Goal: Task Accomplishment & Management: Complete application form

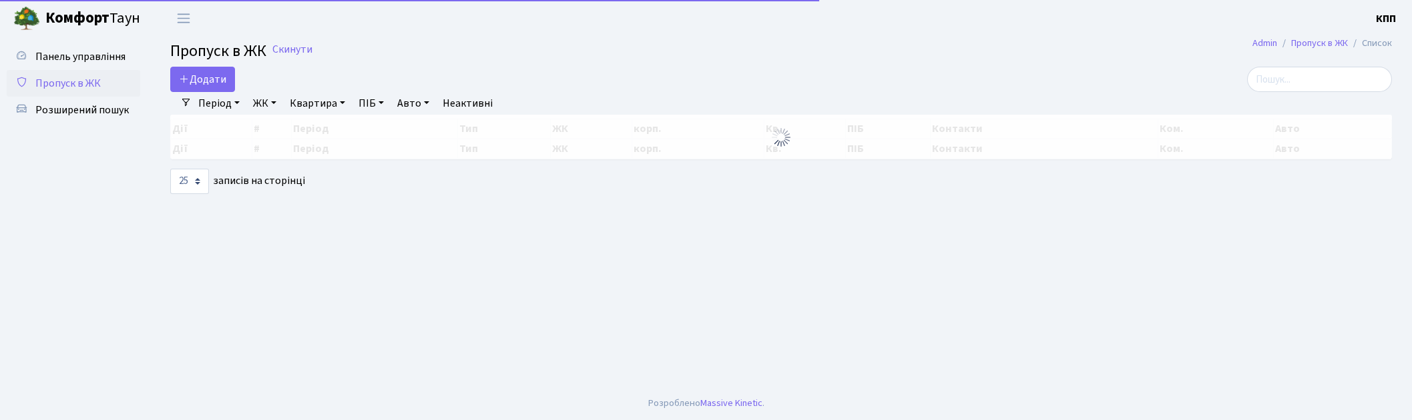
select select "25"
click at [1310, 89] on input "search" at bounding box center [1319, 79] width 145 height 25
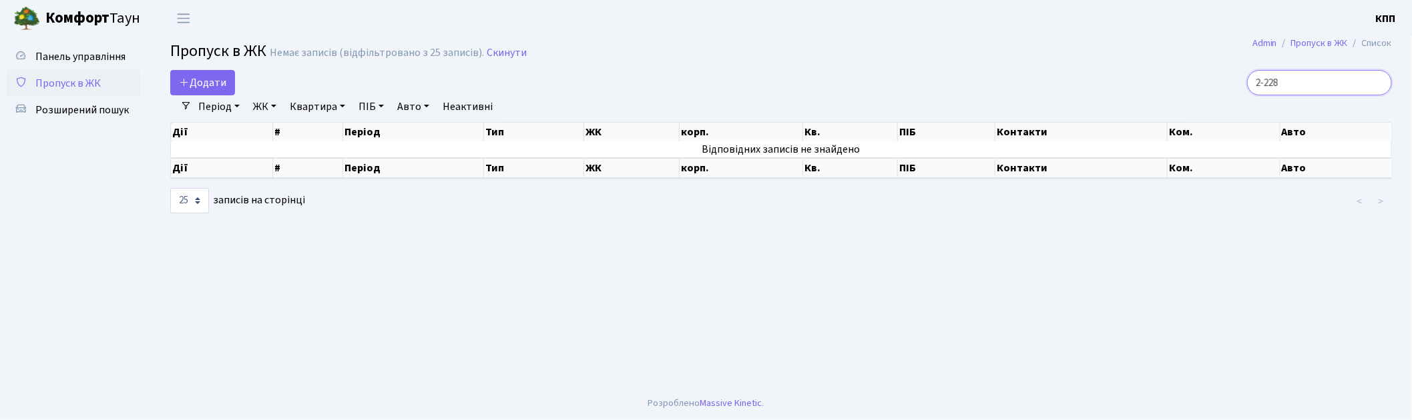
type input "2-228"
click at [67, 79] on span "Пропуск в ЖК" at bounding box center [67, 83] width 65 height 15
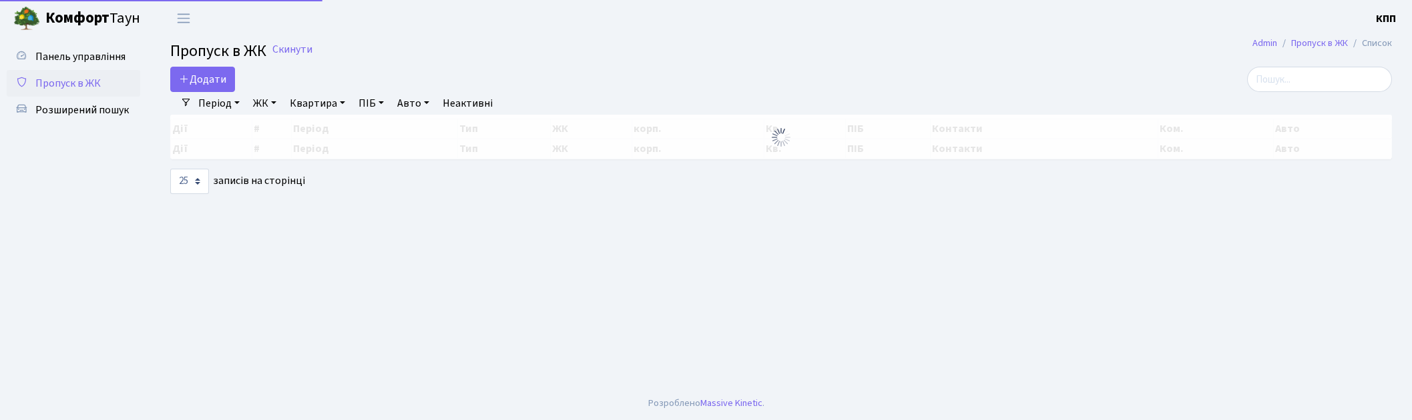
select select "25"
drag, startPoint x: 1344, startPoint y: 82, endPoint x: 1204, endPoint y: 119, distance: 144.9
click at [1340, 85] on input "search" at bounding box center [1319, 79] width 145 height 25
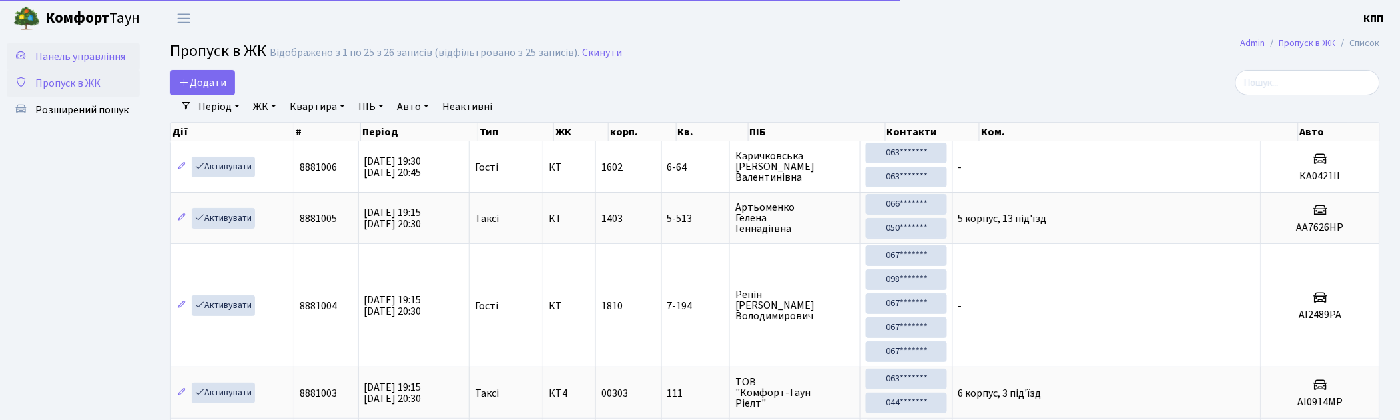
click at [94, 57] on span "Панель управління" at bounding box center [80, 56] width 90 height 15
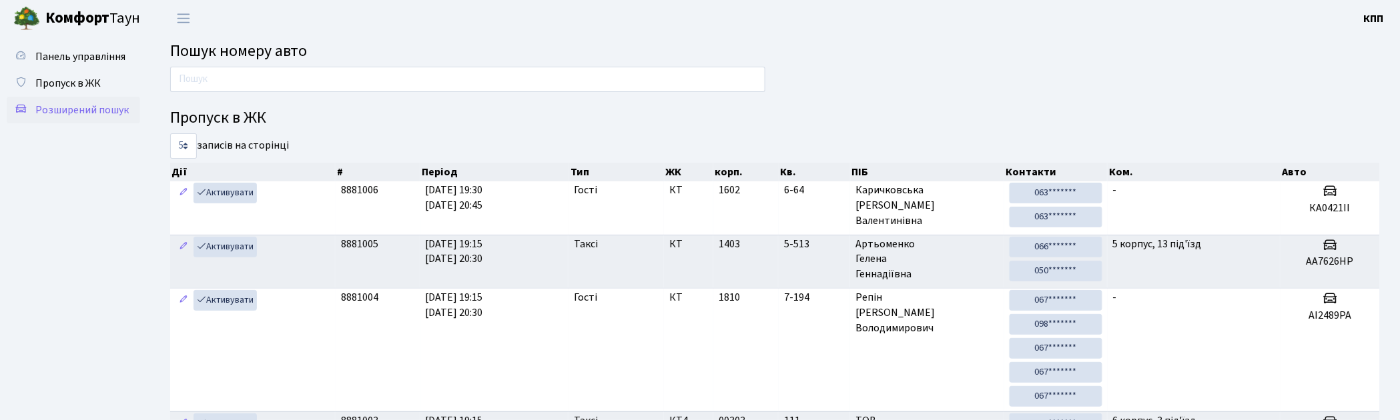
click at [56, 103] on span "Розширений пошук" at bounding box center [81, 110] width 93 height 15
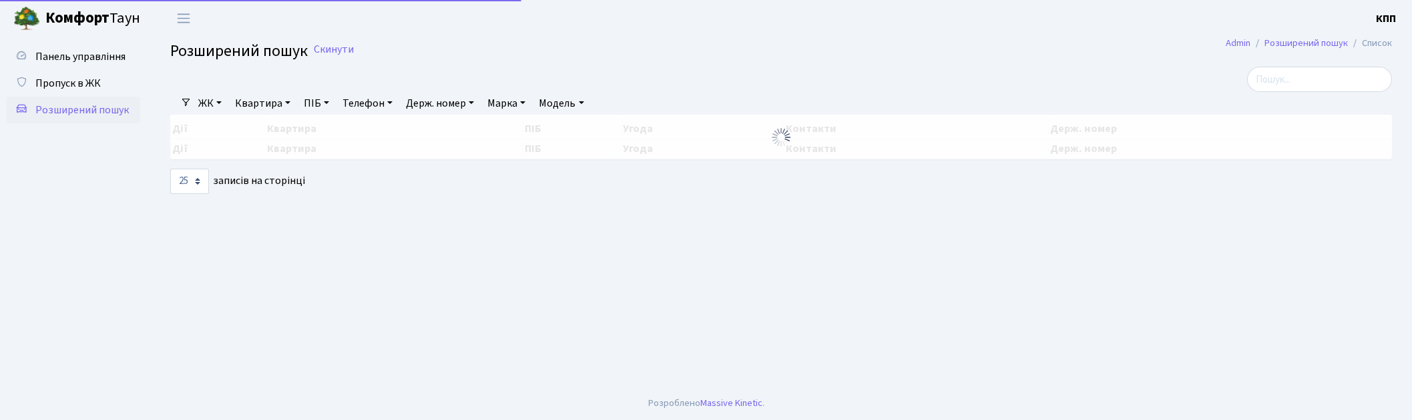
select select "25"
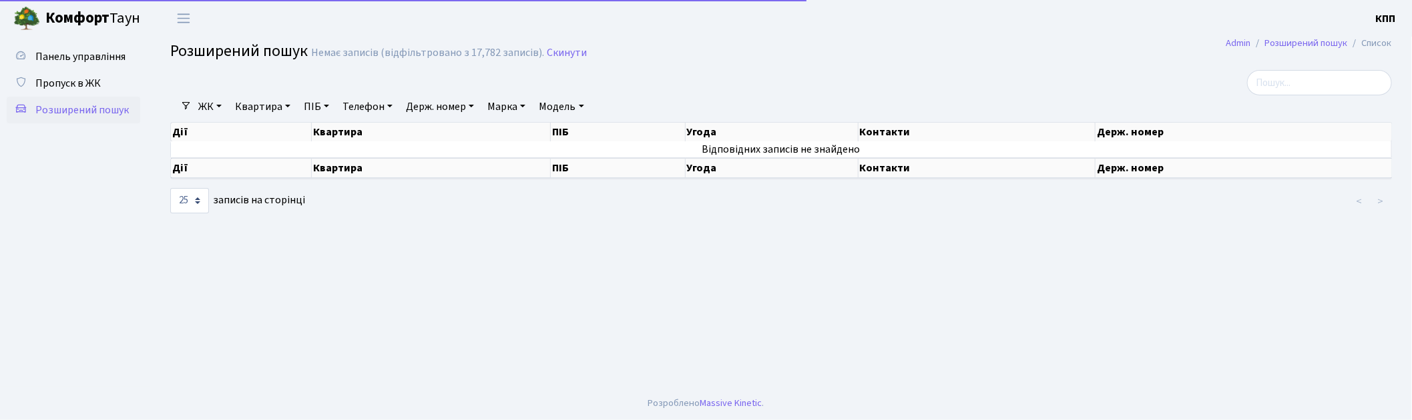
click at [260, 108] on link "Квартира" at bounding box center [263, 106] width 66 height 23
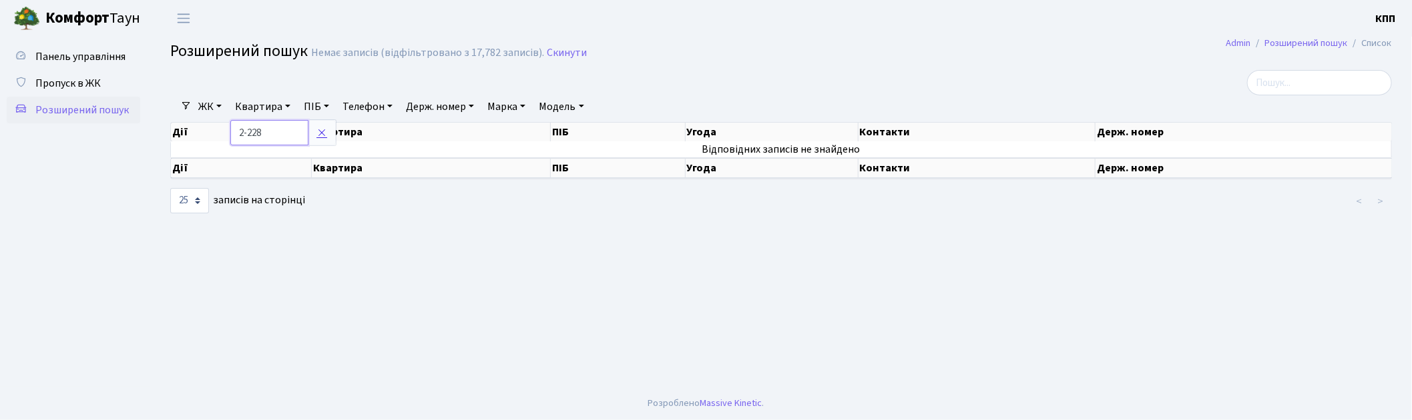
type input "2-228"
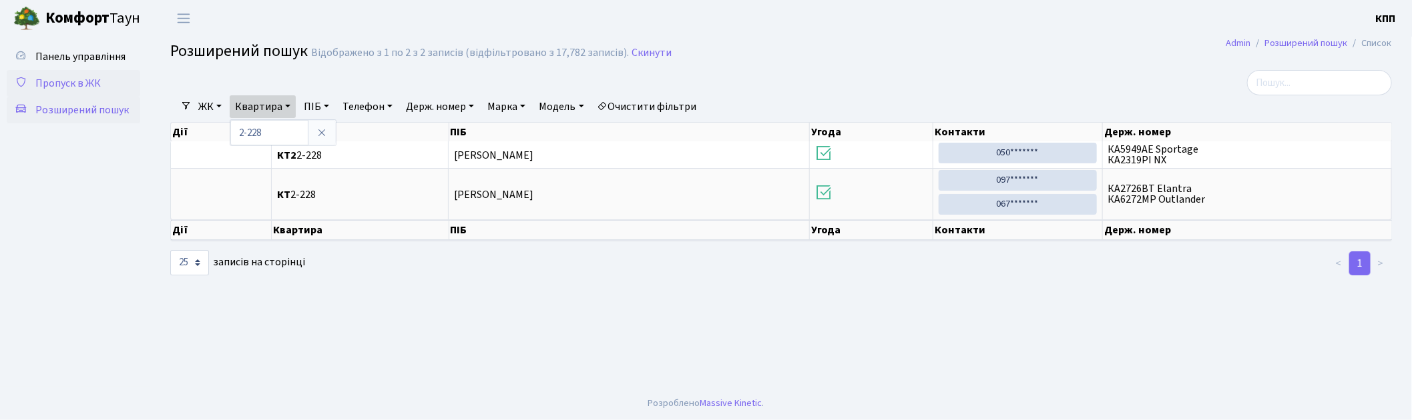
click at [63, 78] on span "Пропуск в ЖК" at bounding box center [67, 83] width 65 height 15
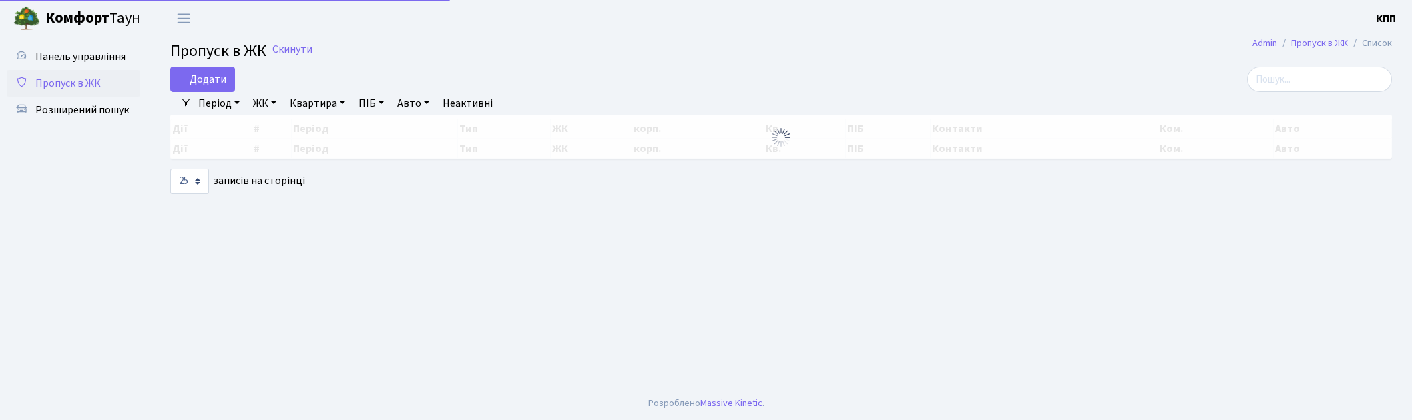
select select "25"
click at [1320, 71] on input "search" at bounding box center [1319, 79] width 145 height 25
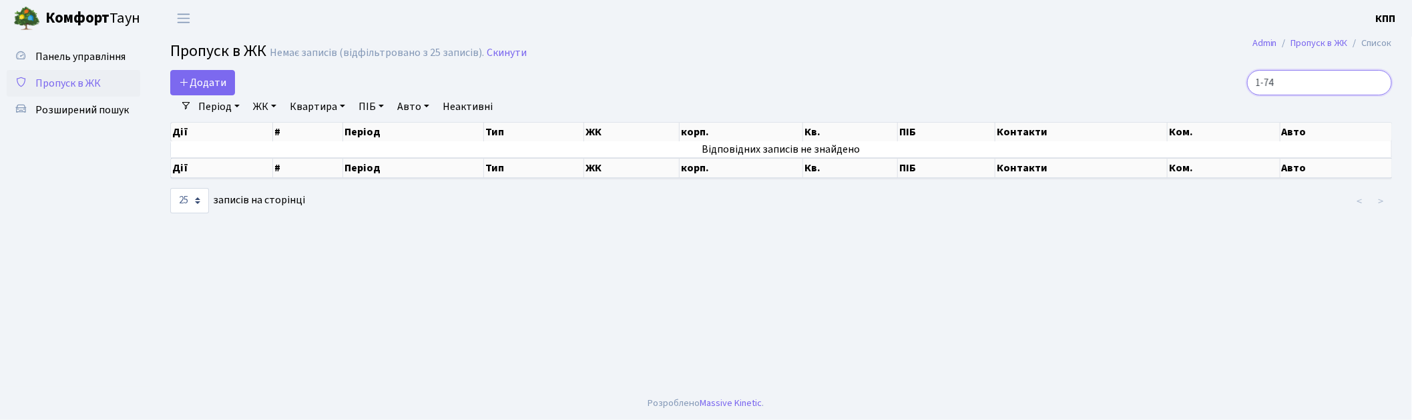
type input "1-74"
click at [67, 83] on span "Пропуск в ЖК" at bounding box center [67, 83] width 65 height 15
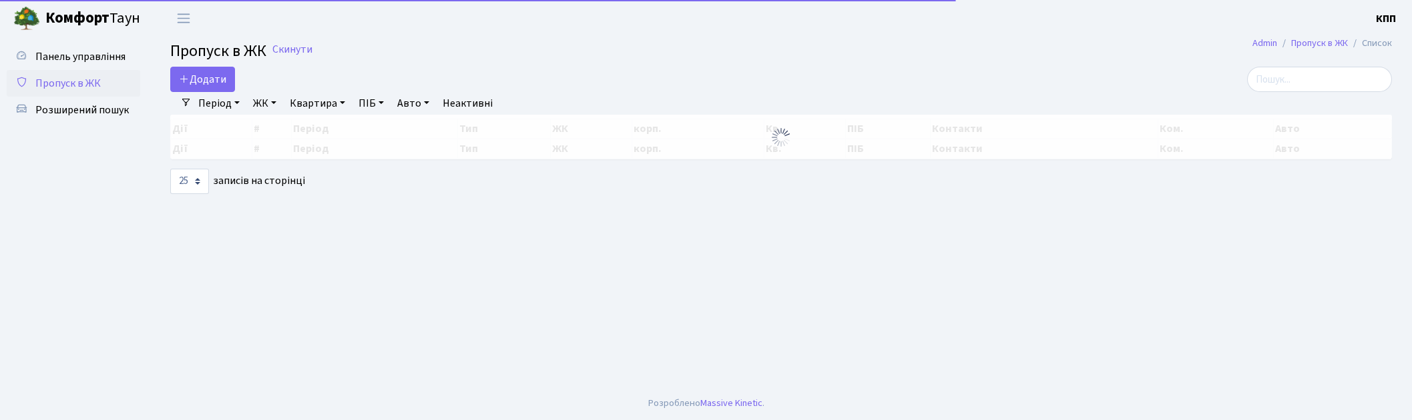
select select "25"
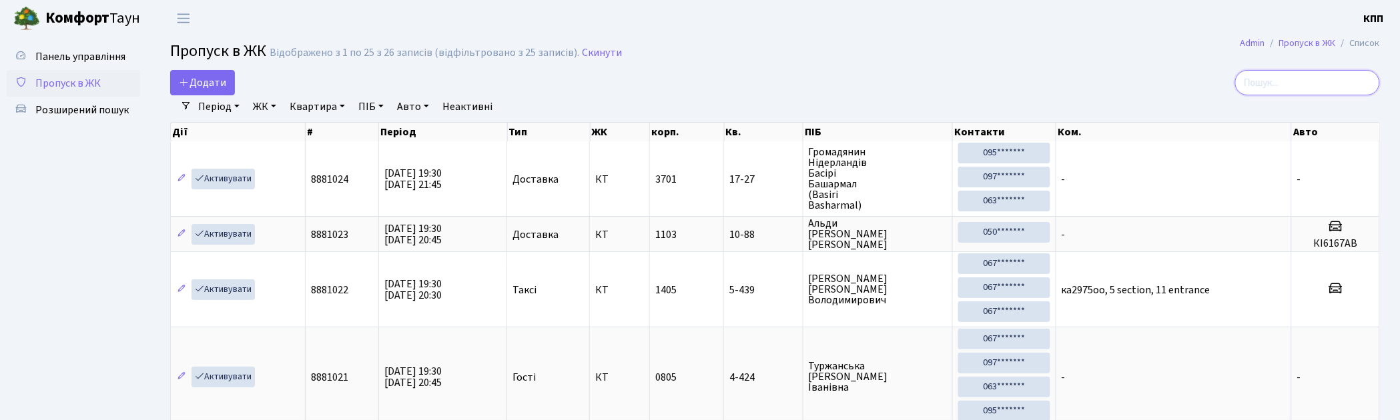
click at [1277, 79] on input "search" at bounding box center [1307, 82] width 145 height 25
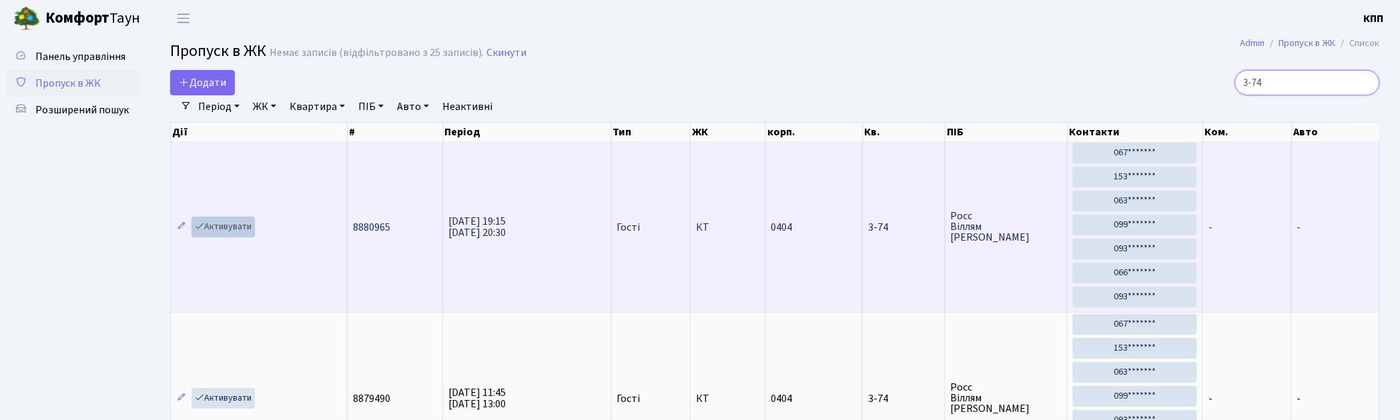
type input "3-74"
click at [232, 230] on link "Активувати" at bounding box center [223, 227] width 63 height 21
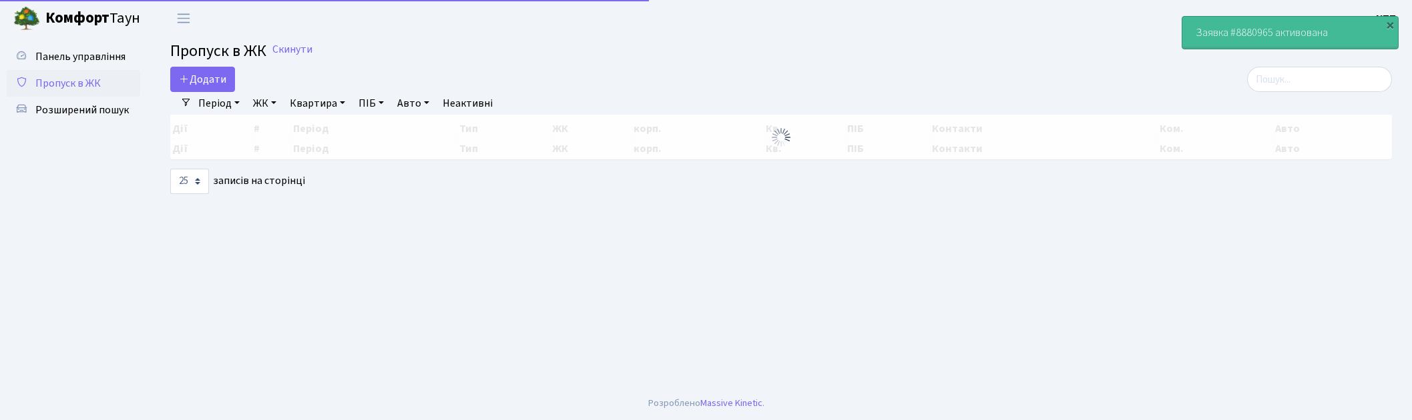
select select "25"
click at [1323, 76] on input "search" at bounding box center [1319, 79] width 145 height 25
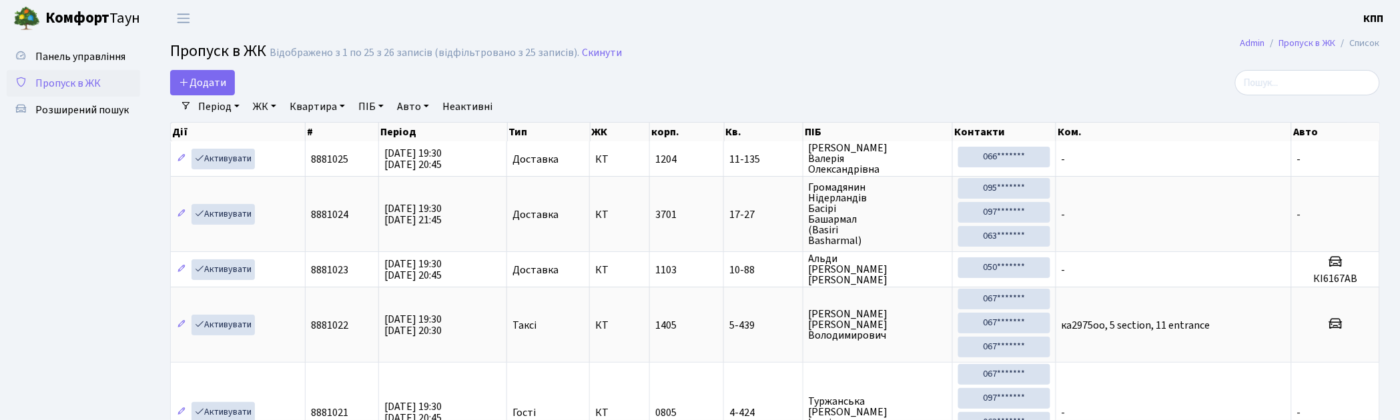
click at [74, 81] on span "Пропуск в ЖК" at bounding box center [67, 83] width 65 height 15
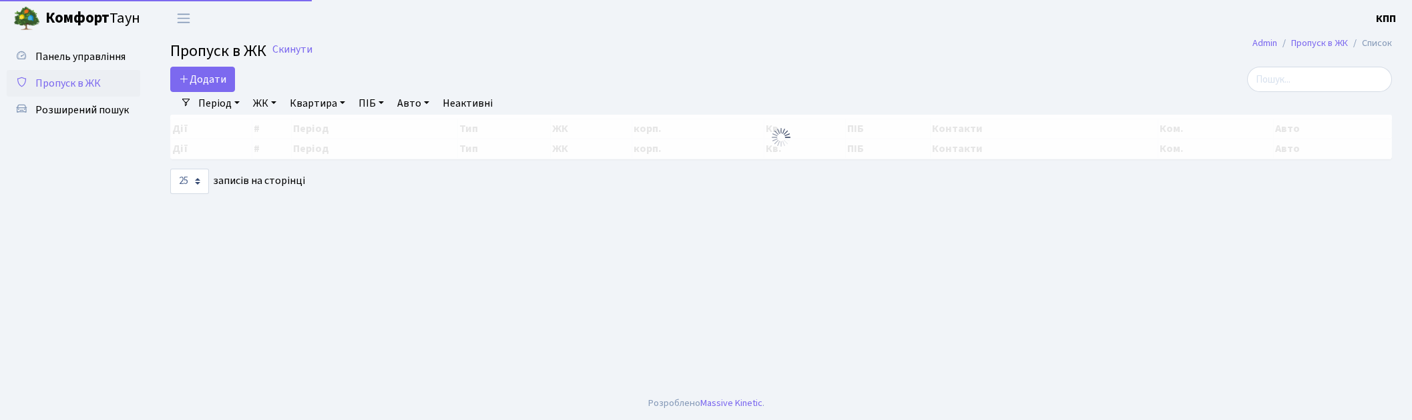
select select "25"
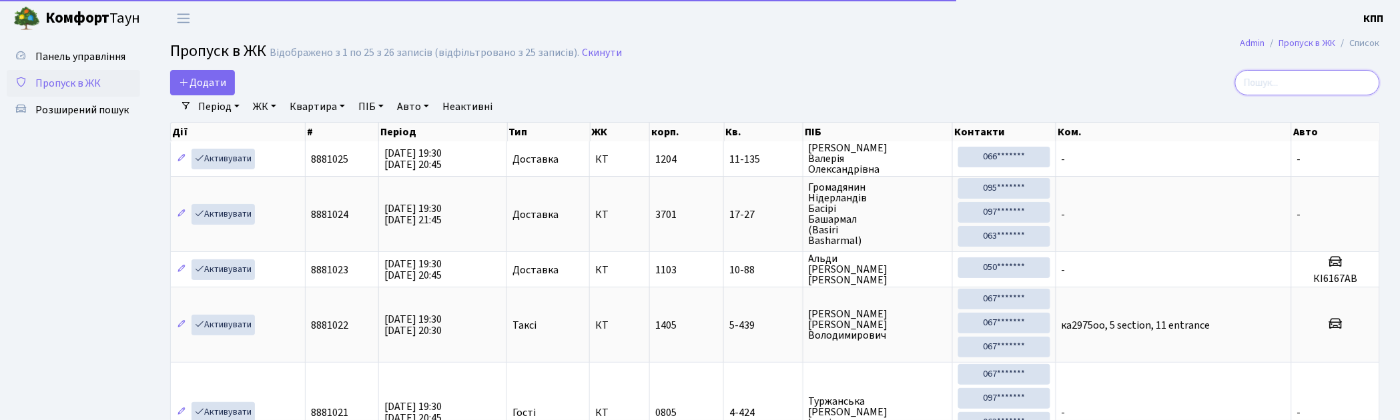
click at [1290, 84] on input "search" at bounding box center [1307, 82] width 145 height 25
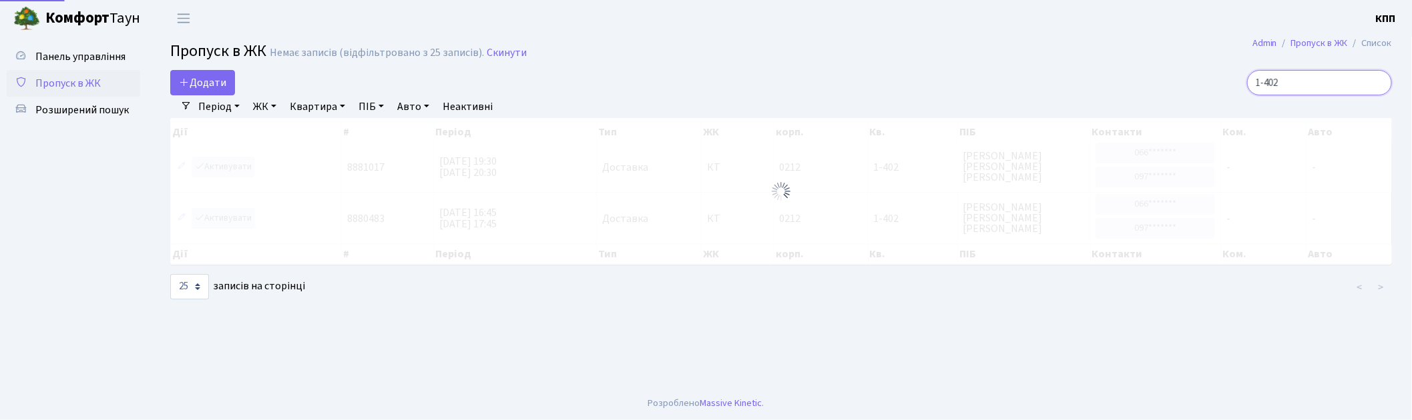
type input "1-402"
click at [231, 164] on div at bounding box center [780, 191] width 1221 height 147
click at [214, 170] on div at bounding box center [780, 191] width 1221 height 147
click at [218, 170] on div at bounding box center [780, 191] width 1221 height 147
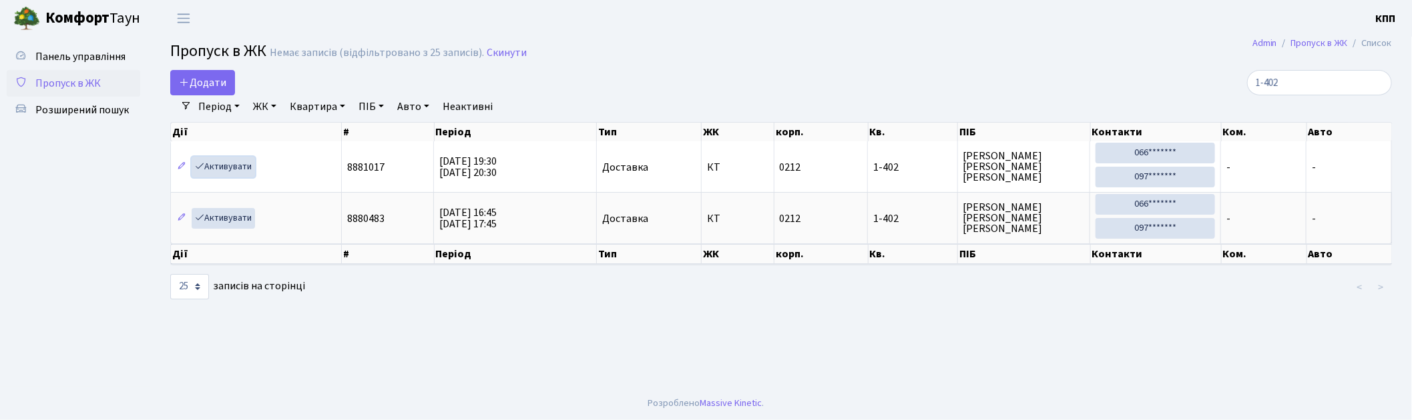
click at [238, 170] on link "Активувати" at bounding box center [223, 167] width 63 height 21
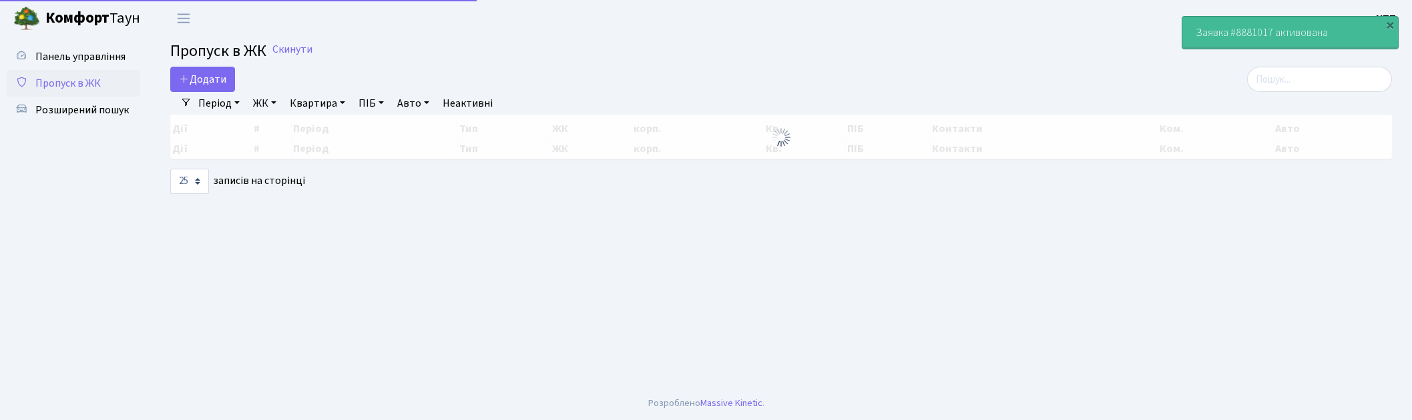
select select "25"
click at [1302, 85] on input "search" at bounding box center [1319, 79] width 145 height 25
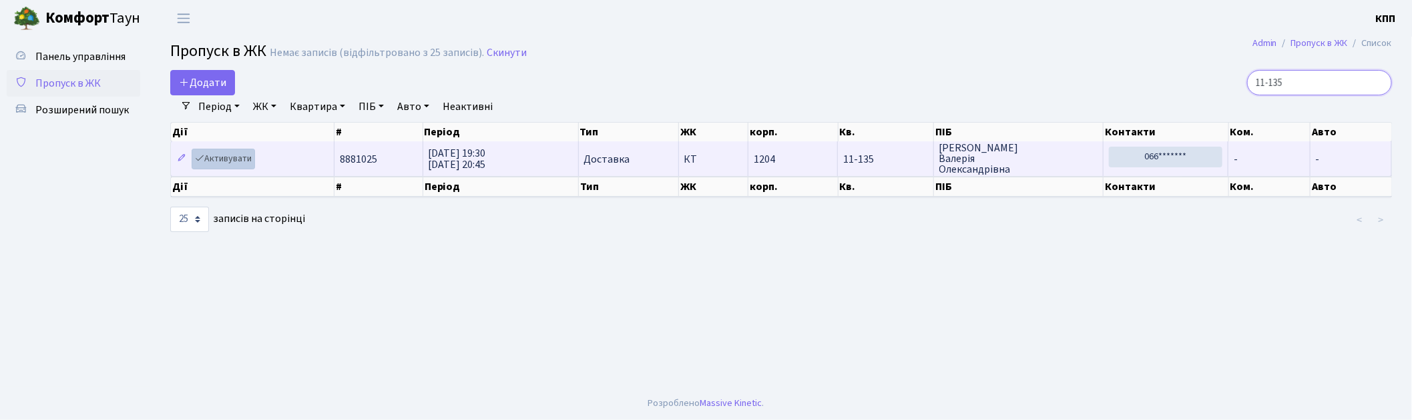
type input "11-135"
click at [224, 158] on link "Активувати" at bounding box center [223, 159] width 63 height 21
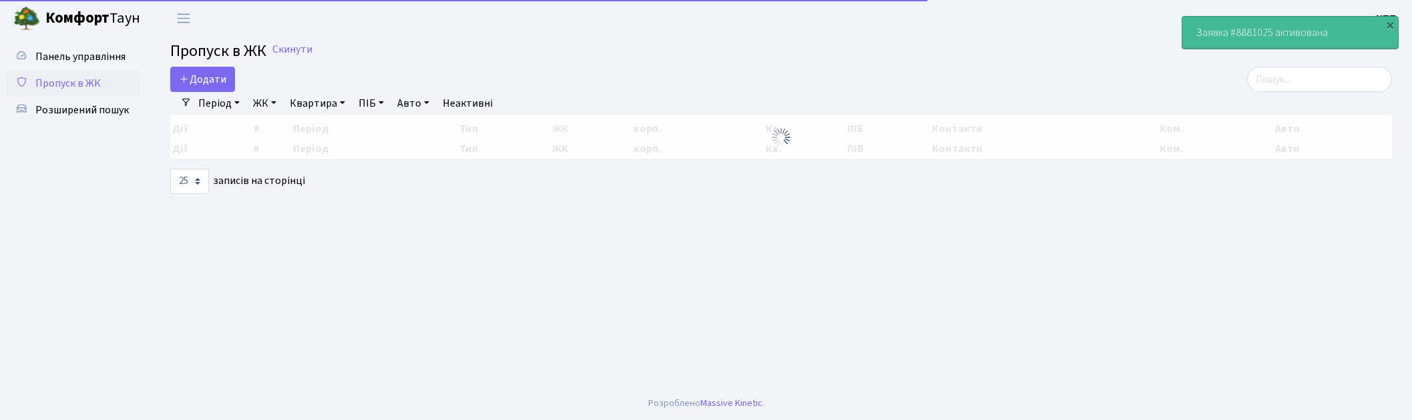
select select "25"
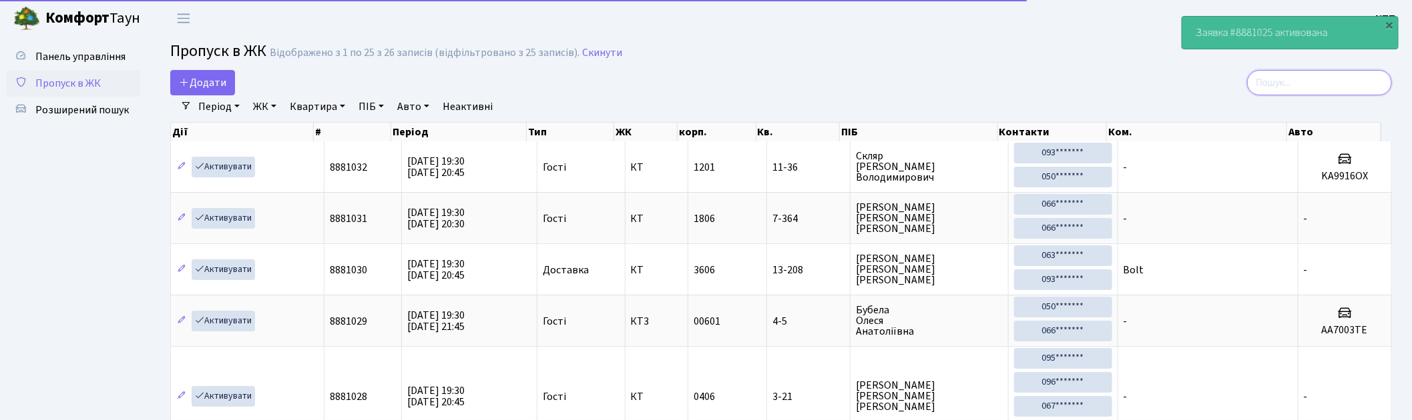
click at [1278, 89] on input "search" at bounding box center [1319, 82] width 145 height 25
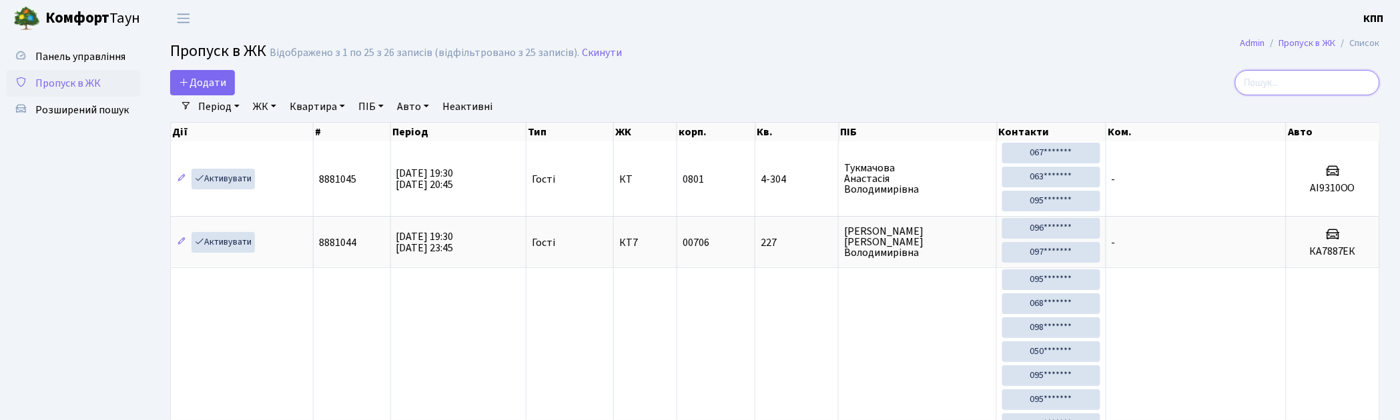
click at [1300, 85] on input "search" at bounding box center [1307, 82] width 145 height 25
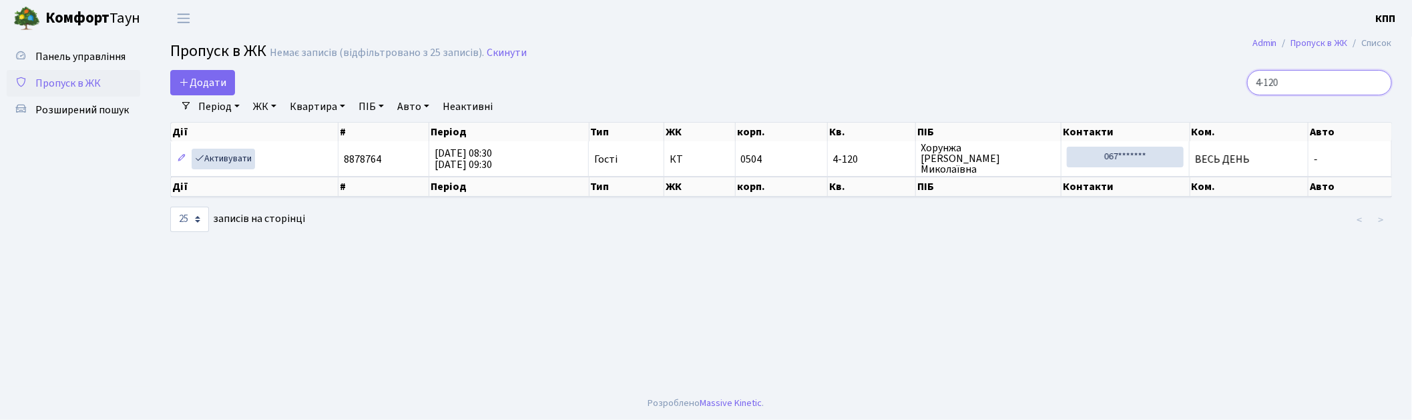
type input "4-120"
click at [73, 87] on span "Пропуск в ЖК" at bounding box center [67, 83] width 65 height 15
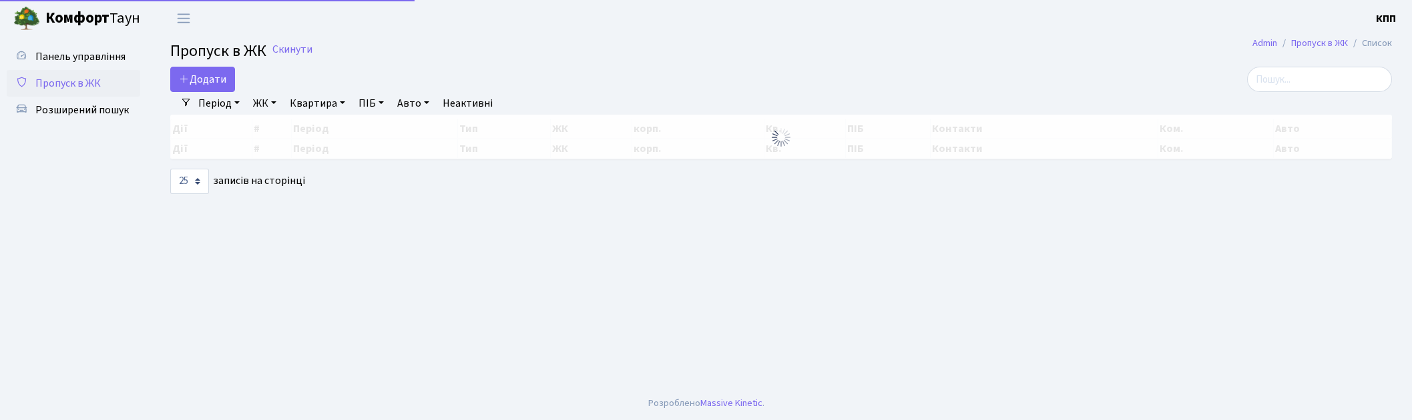
select select "25"
click at [1297, 81] on input "search" at bounding box center [1319, 79] width 145 height 25
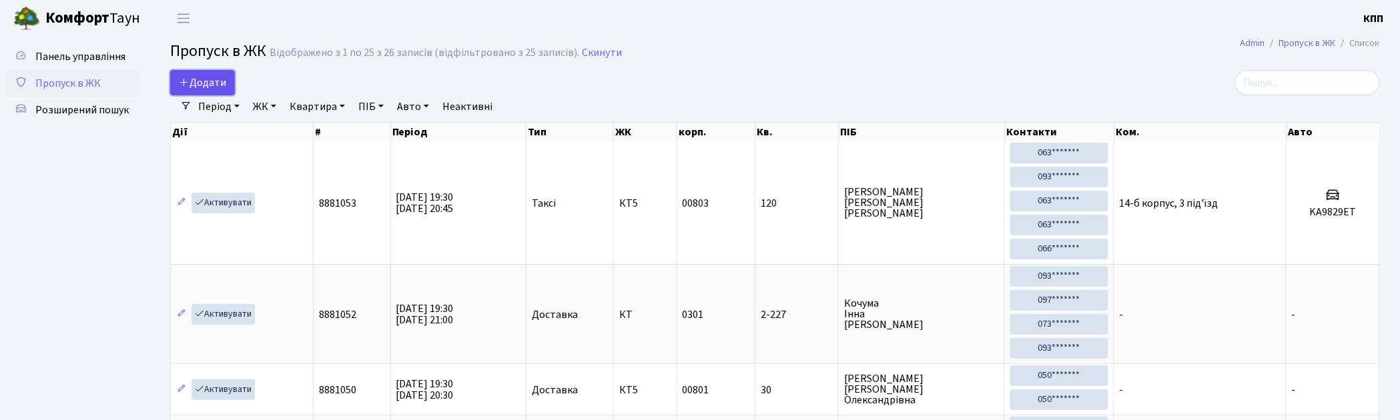
click at [223, 79] on span "Додати" at bounding box center [202, 82] width 47 height 15
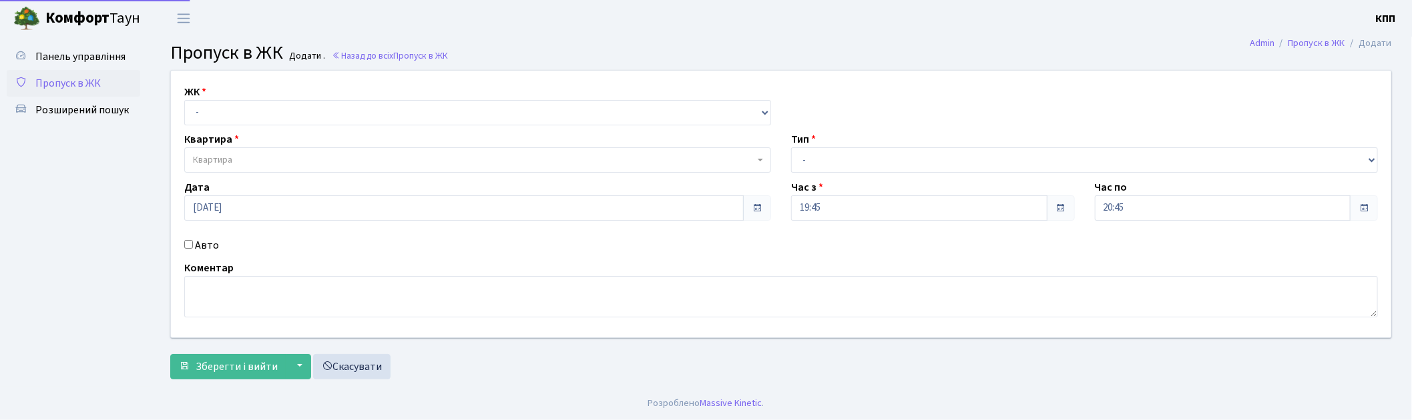
select select "271"
click at [184, 100] on select "- КТ, вул. Регенераторна, 4 КТ2, просп. Соборності, 17 КТ3, вул. Березнева, 16 …" at bounding box center [477, 112] width 587 height 25
select select
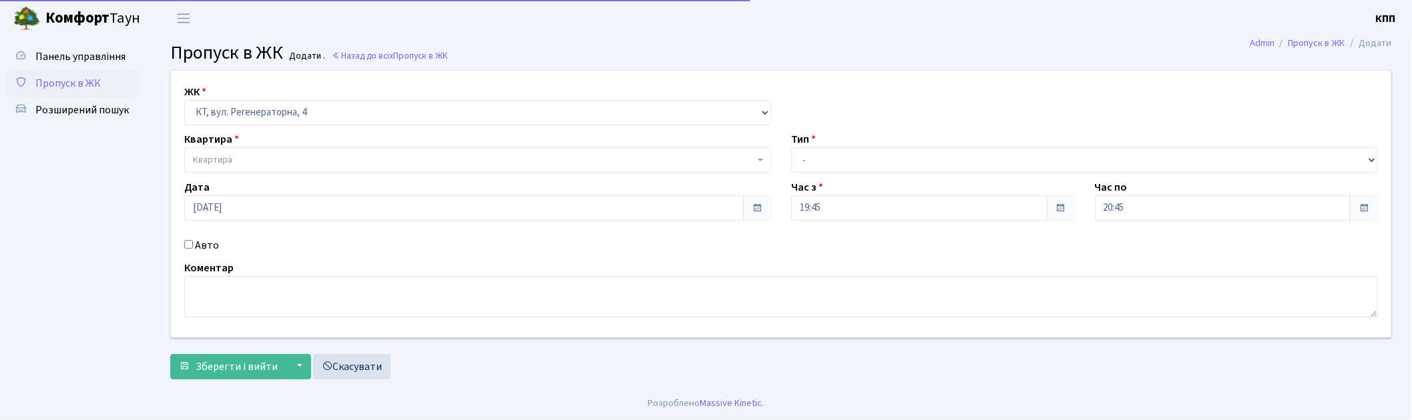
click at [274, 162] on span "Квартира" at bounding box center [473, 160] width 561 height 13
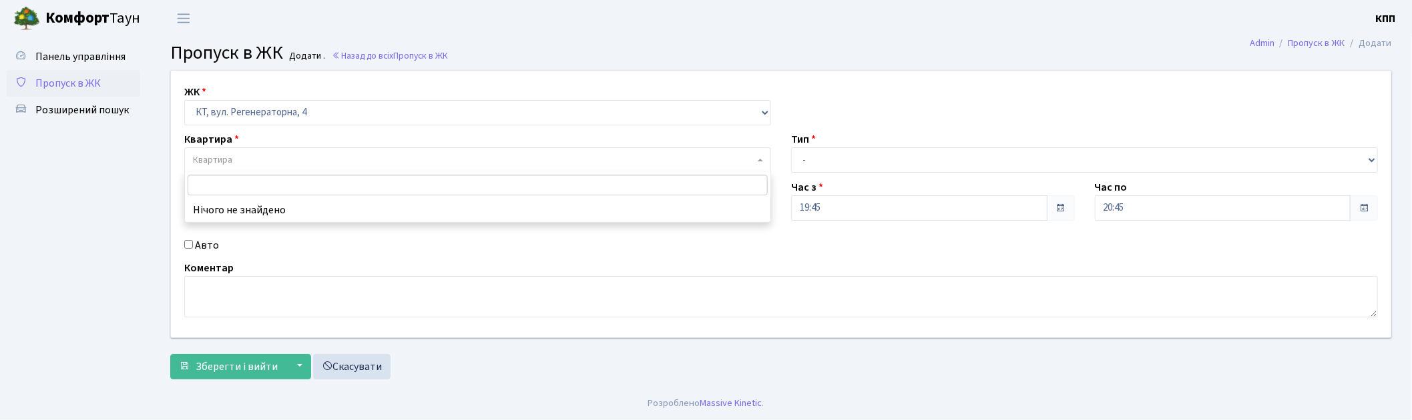
type input "1"
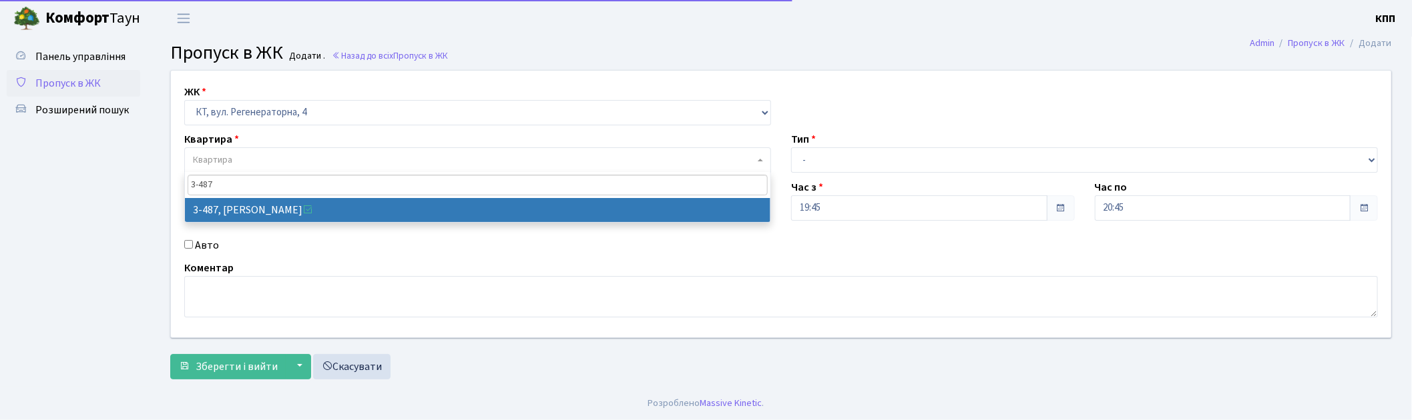
type input "3-487"
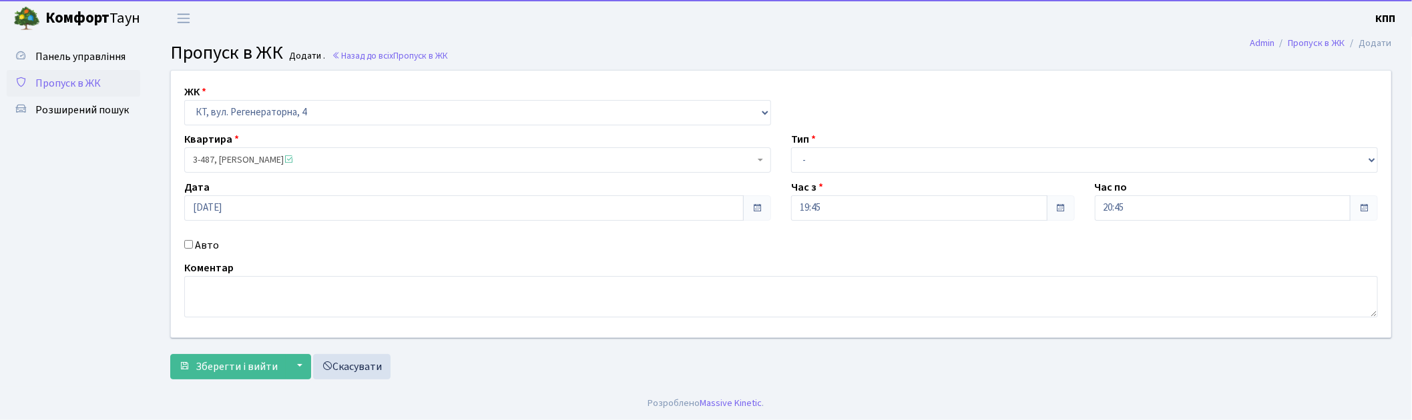
select select "1705"
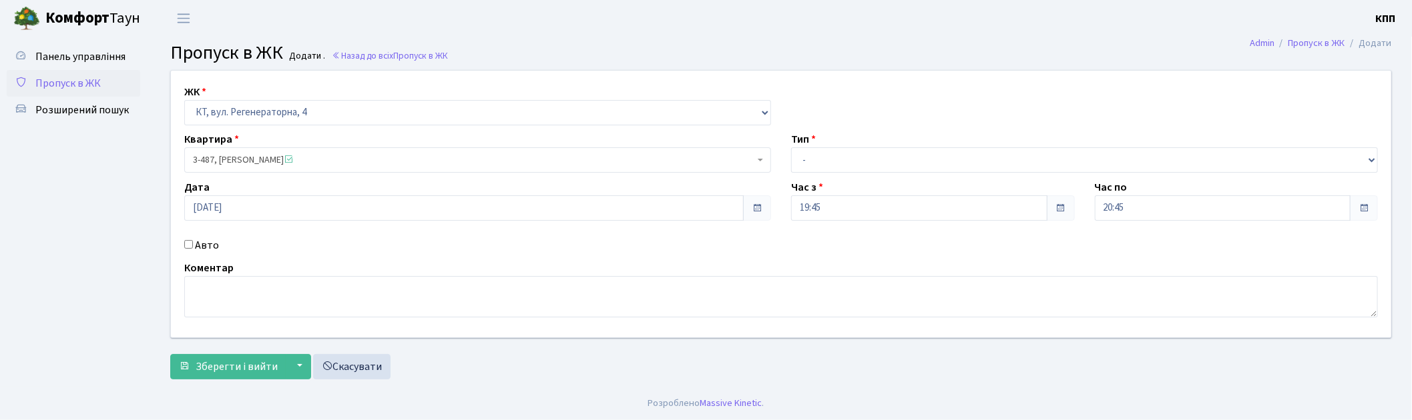
click at [204, 244] on label "Авто" at bounding box center [207, 246] width 24 height 16
click at [193, 244] on input "Авто" at bounding box center [188, 244] width 9 height 9
checkbox input "true"
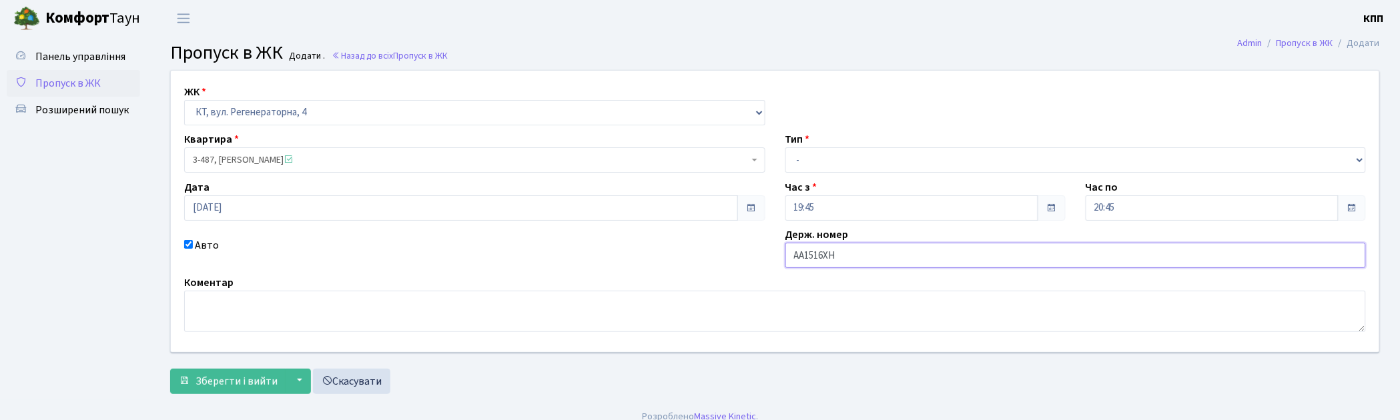
type input "АА1516ХН"
click at [854, 162] on select "- Доставка Таксі Гості Сервіс" at bounding box center [1076, 160] width 581 height 25
select select "2"
click at [786, 148] on select "- Доставка Таксі Гості Сервіс" at bounding box center [1076, 160] width 581 height 25
click at [230, 382] on span "Зберегти і вийти" at bounding box center [237, 381] width 82 height 15
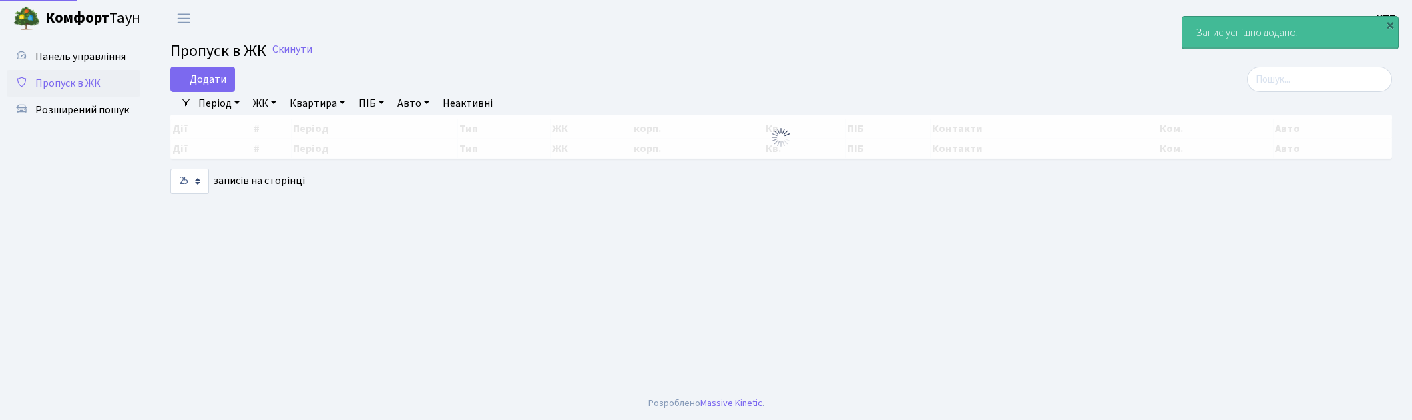
select select "25"
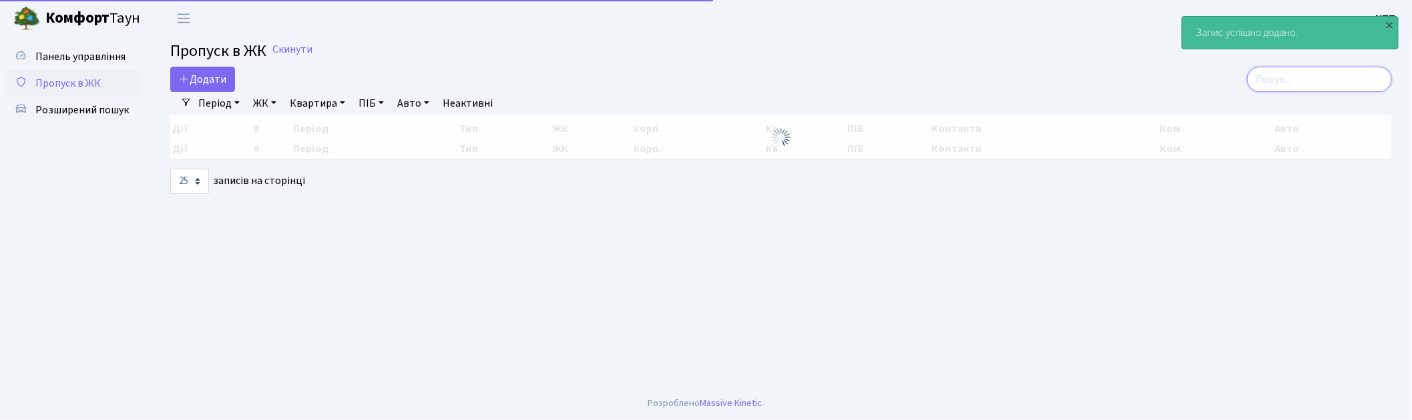
click at [1324, 76] on input "search" at bounding box center [1319, 79] width 145 height 25
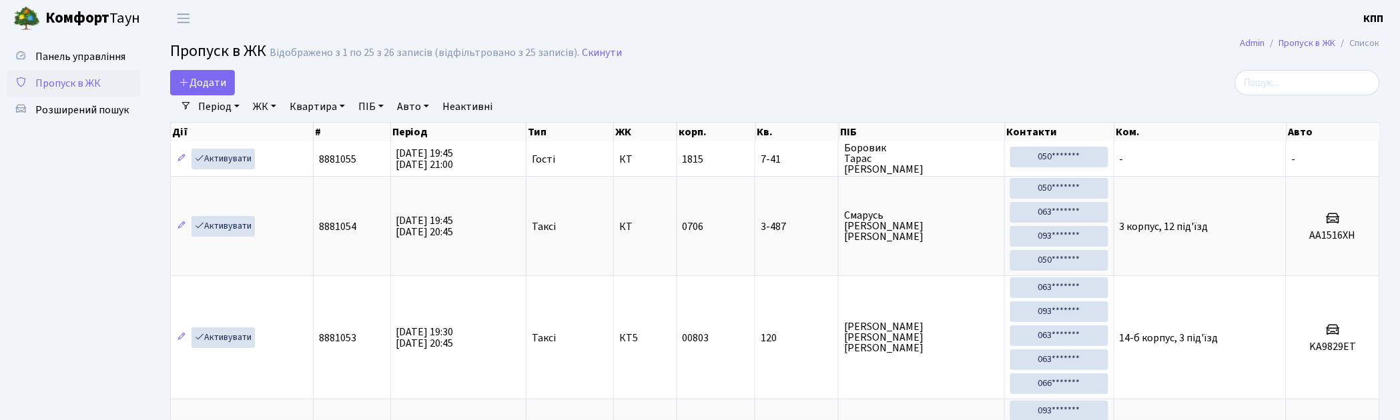
click at [115, 53] on span "Панель управління" at bounding box center [80, 56] width 90 height 15
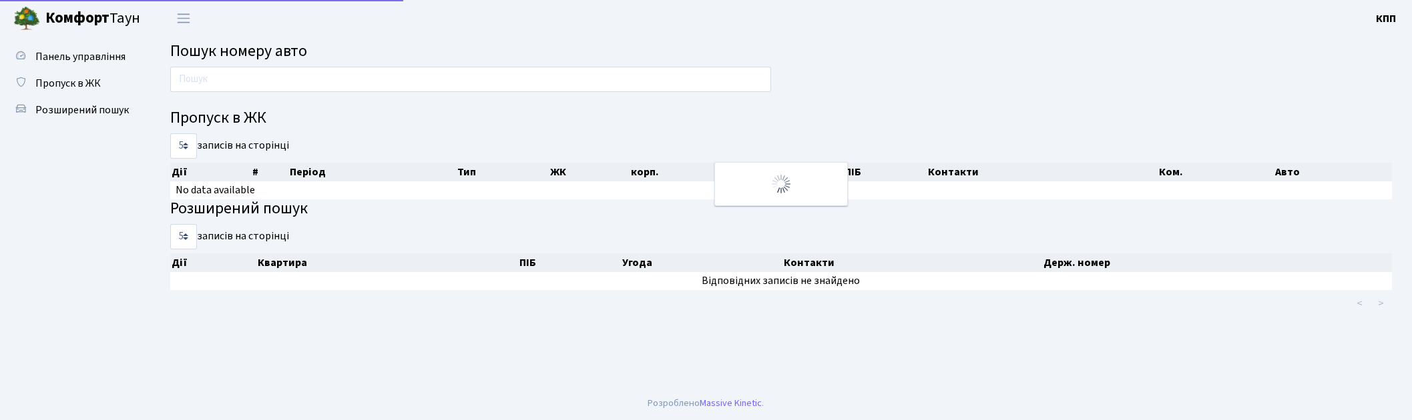
click at [214, 74] on input "text" at bounding box center [470, 79] width 601 height 25
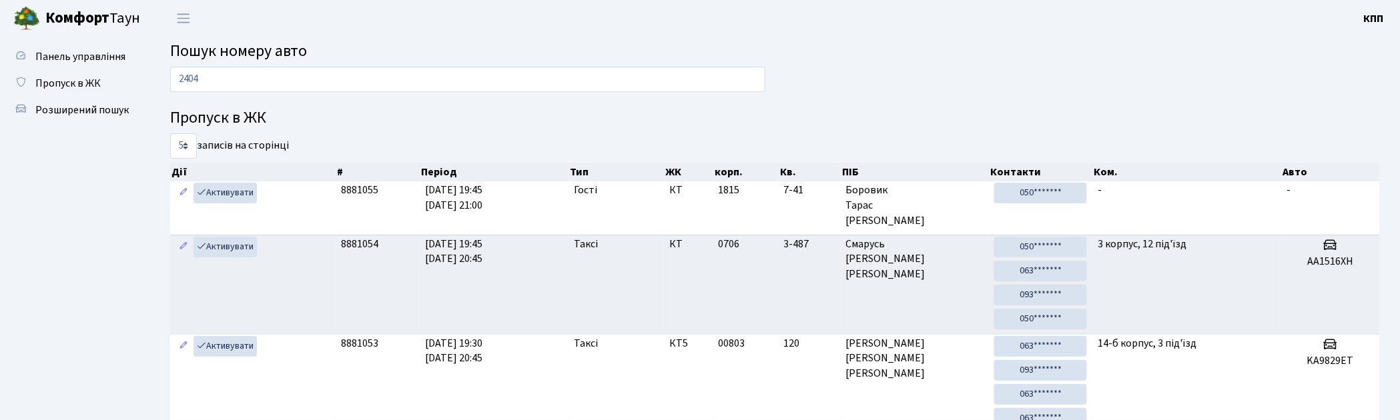
type input "2404"
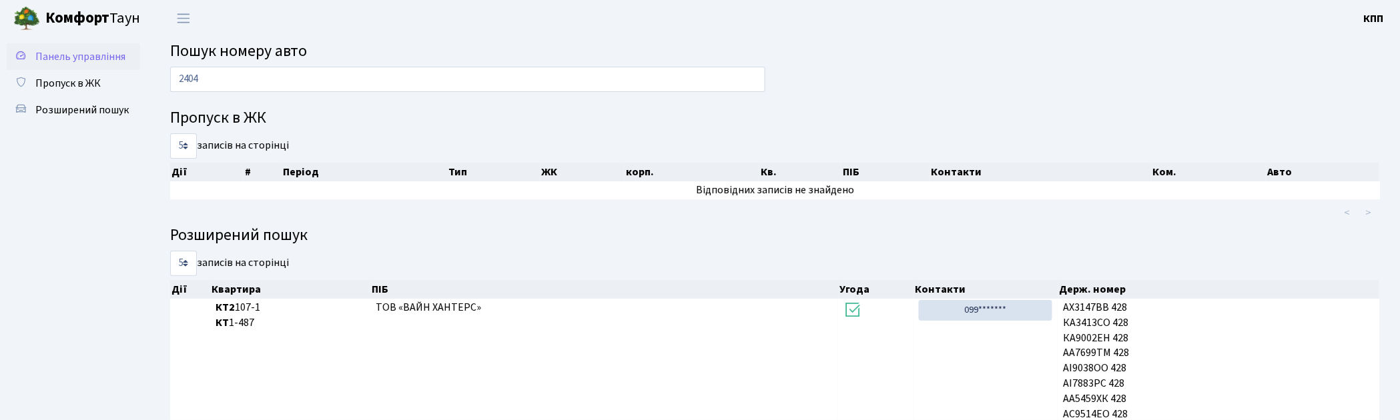
click at [87, 67] on link "Панель управління" at bounding box center [73, 56] width 133 height 27
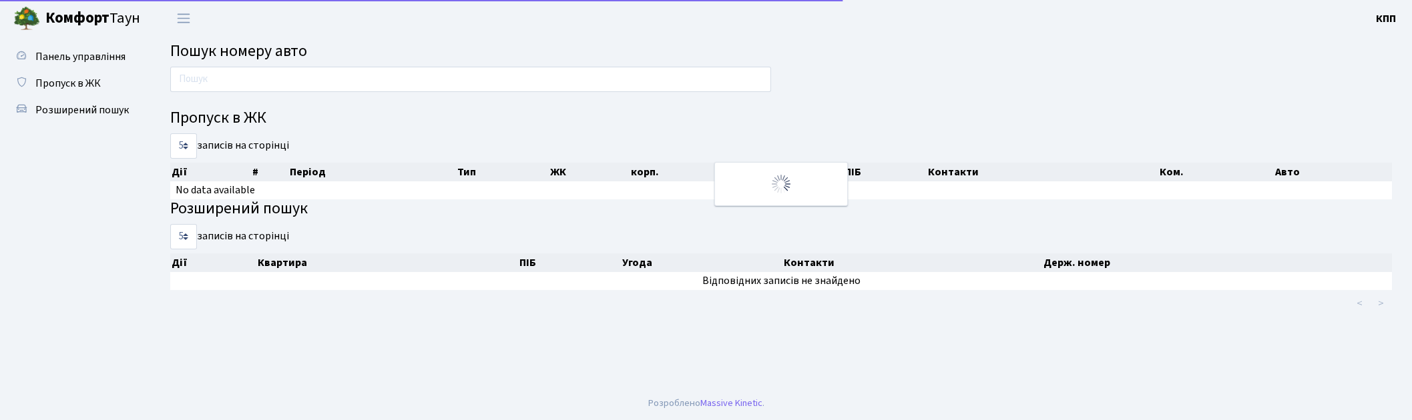
click at [248, 90] on input "text" at bounding box center [470, 79] width 601 height 25
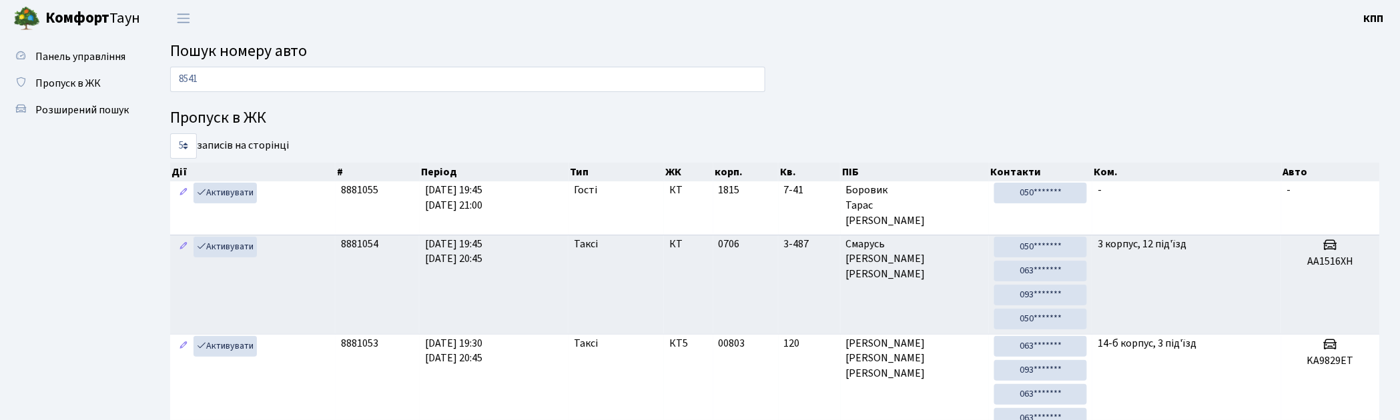
type input "8541"
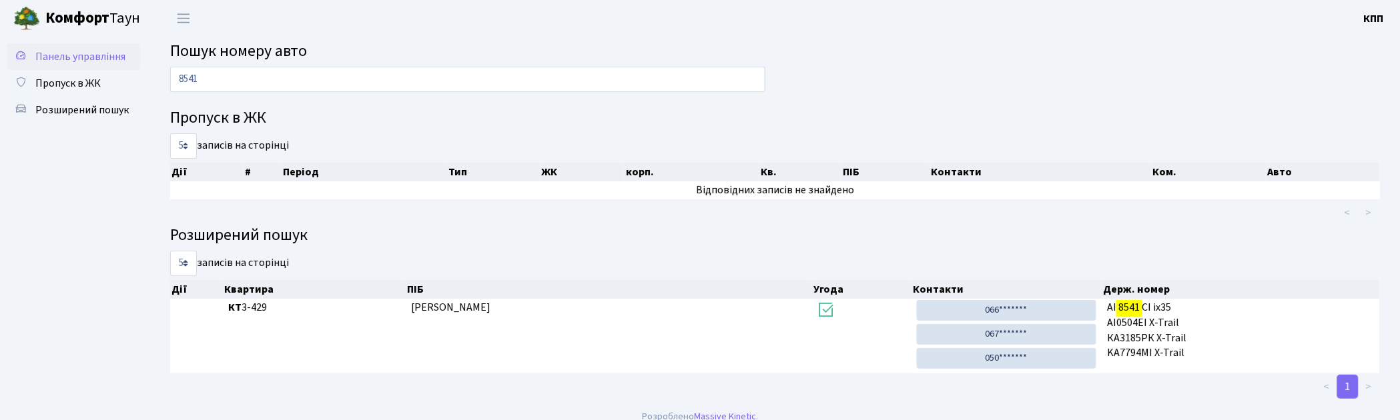
click at [71, 50] on span "Панель управління" at bounding box center [80, 56] width 90 height 15
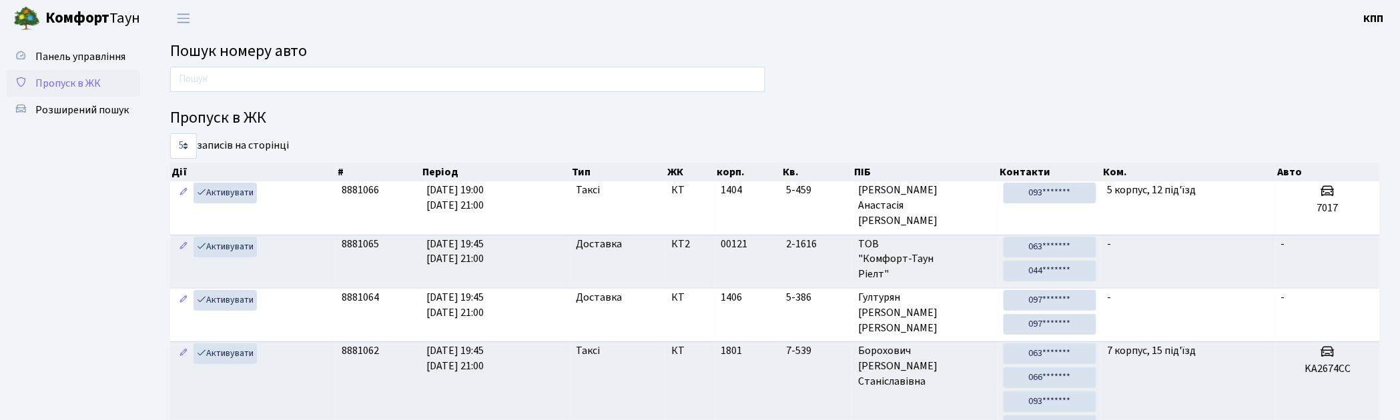
click at [63, 80] on span "Пропуск в ЖК" at bounding box center [67, 83] width 65 height 15
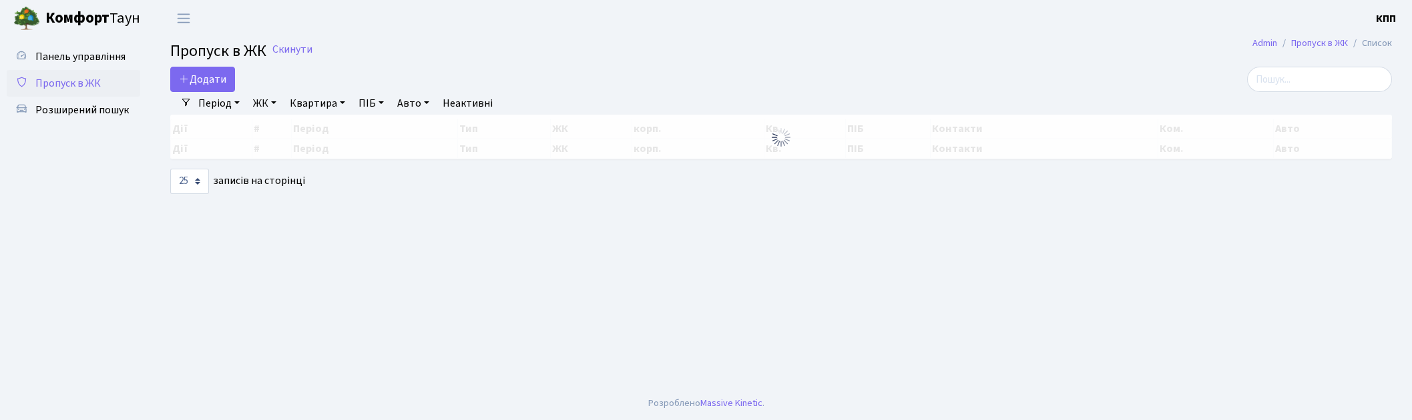
select select "25"
click at [1315, 85] on input "search" at bounding box center [1319, 79] width 145 height 25
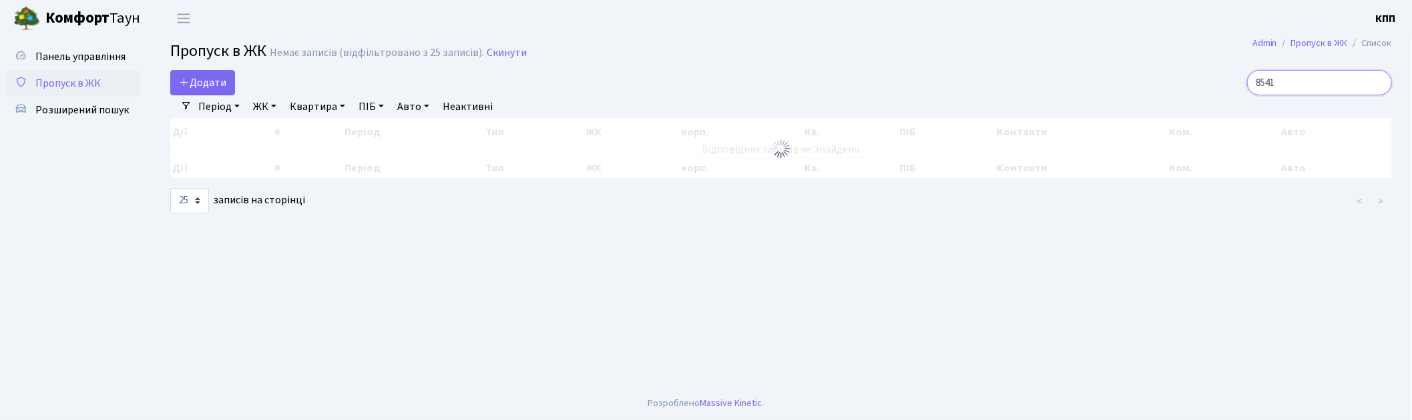
type input "8541"
click at [42, 71] on link "Пропуск в ЖК" at bounding box center [73, 83] width 133 height 27
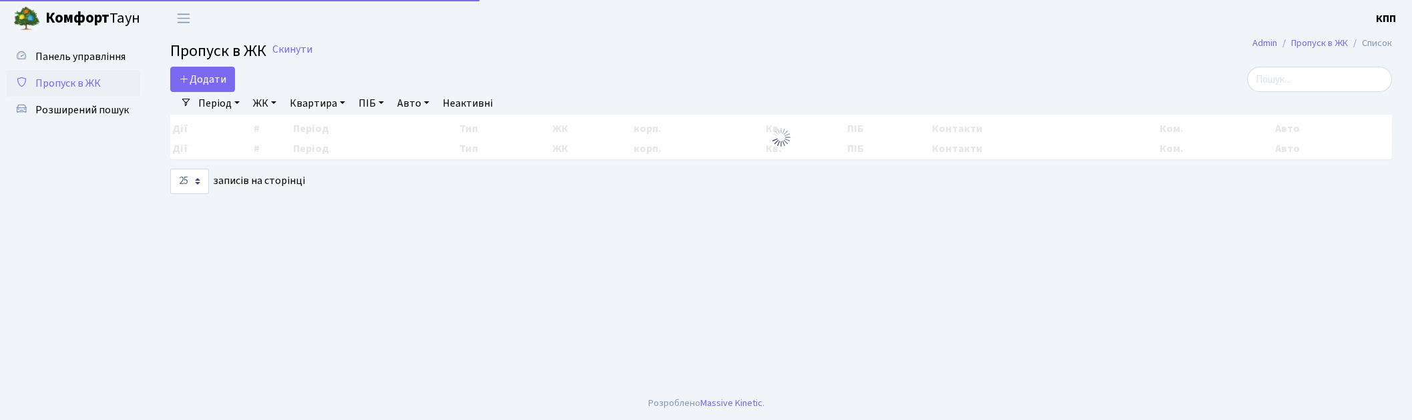
select select "25"
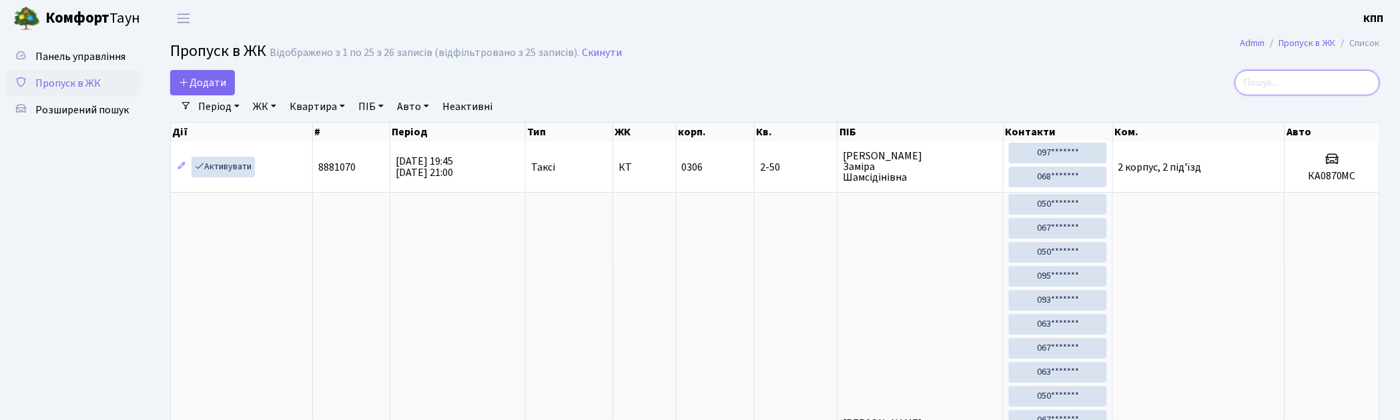
click at [1307, 73] on input "search" at bounding box center [1307, 82] width 145 height 25
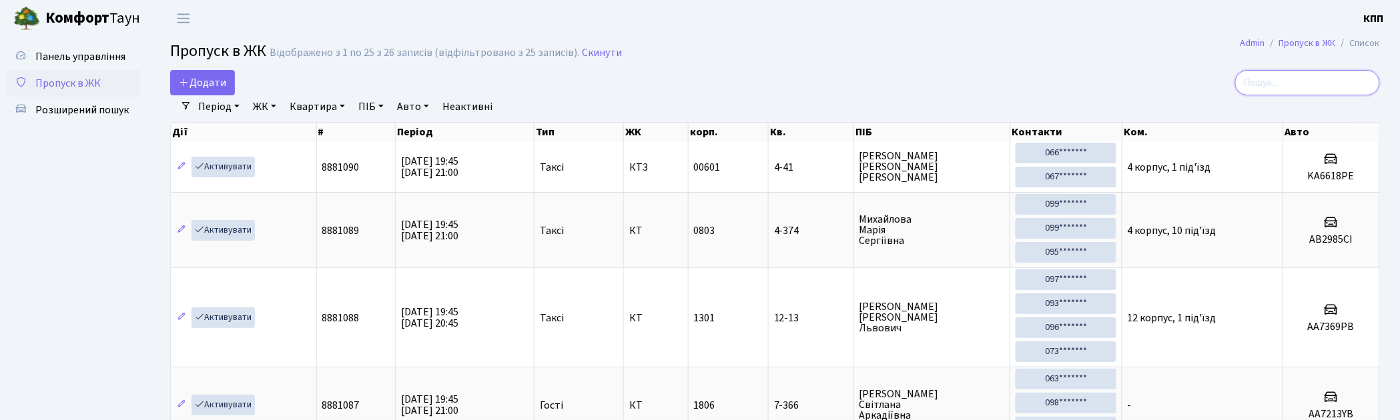
click at [1291, 81] on input "search" at bounding box center [1307, 82] width 145 height 25
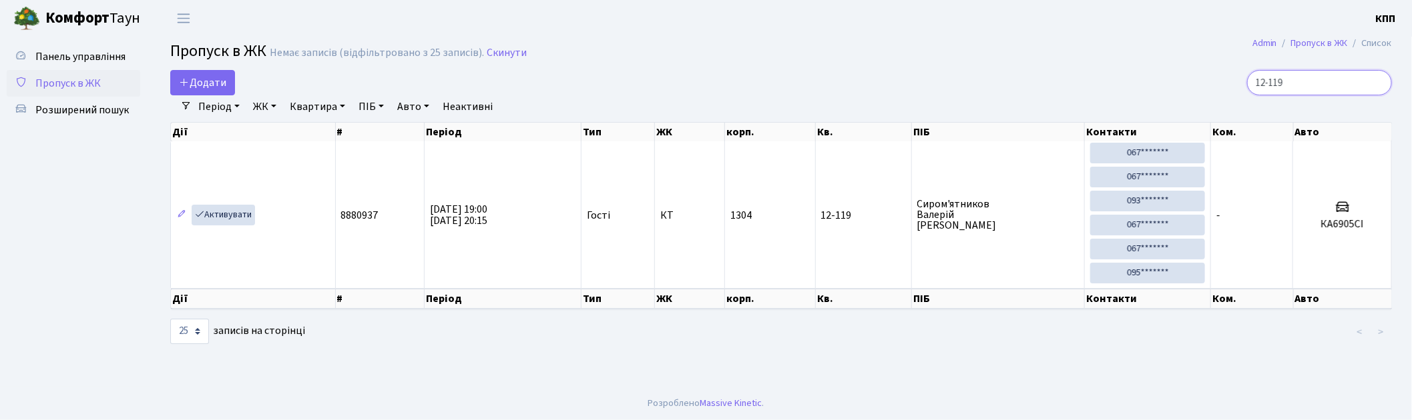
type input "12-119"
click at [63, 89] on span "Пропуск в ЖК" at bounding box center [67, 83] width 65 height 15
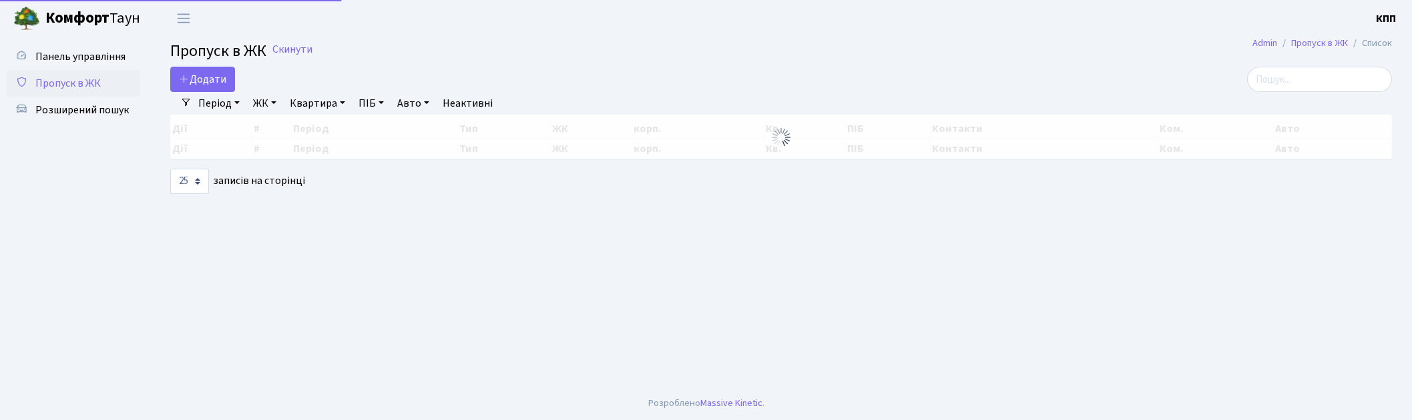
select select "25"
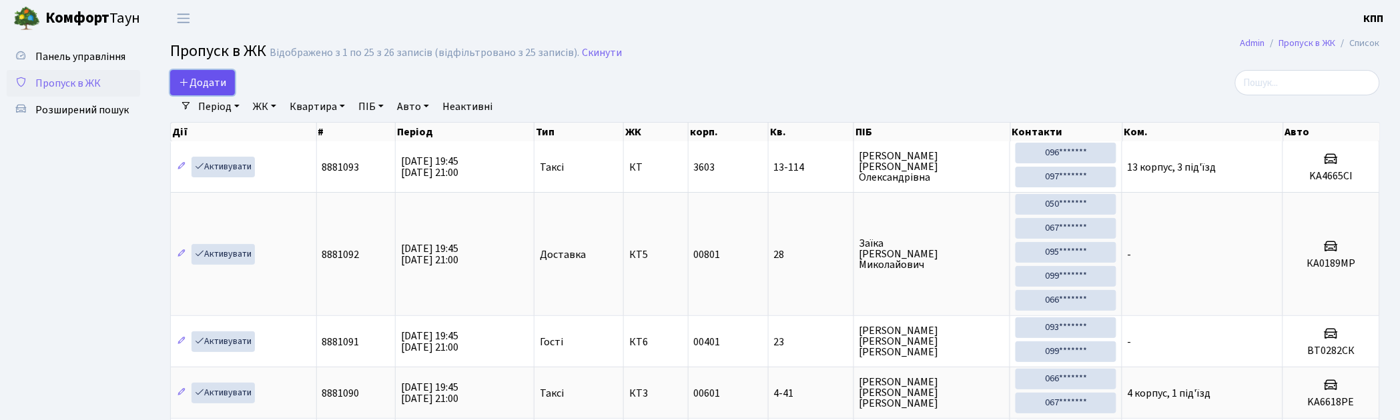
click at [197, 89] on span "Додати" at bounding box center [202, 82] width 47 height 15
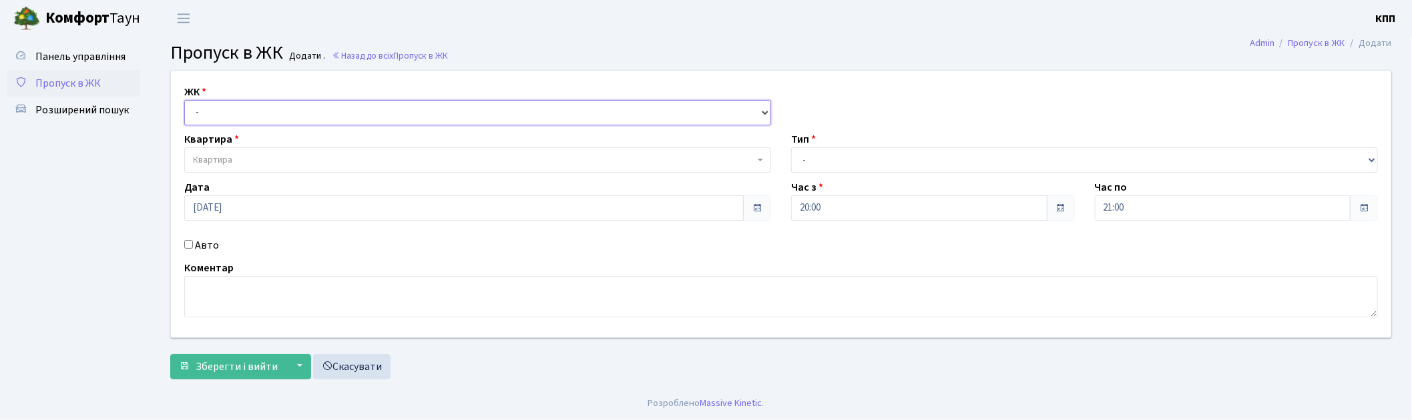
click at [228, 107] on select "- КТ, вул. Регенераторна, 4 КТ2, просп. [STREET_ADDRESS] [STREET_ADDRESS] [PERS…" at bounding box center [477, 112] width 587 height 25
select select "271"
click at [184, 100] on select "- КТ, вул. Регенераторна, 4 КТ2, просп. [STREET_ADDRESS] [STREET_ADDRESS] [PERS…" at bounding box center [477, 112] width 587 height 25
select select
click at [246, 152] on span "Квартира" at bounding box center [477, 160] width 587 height 25
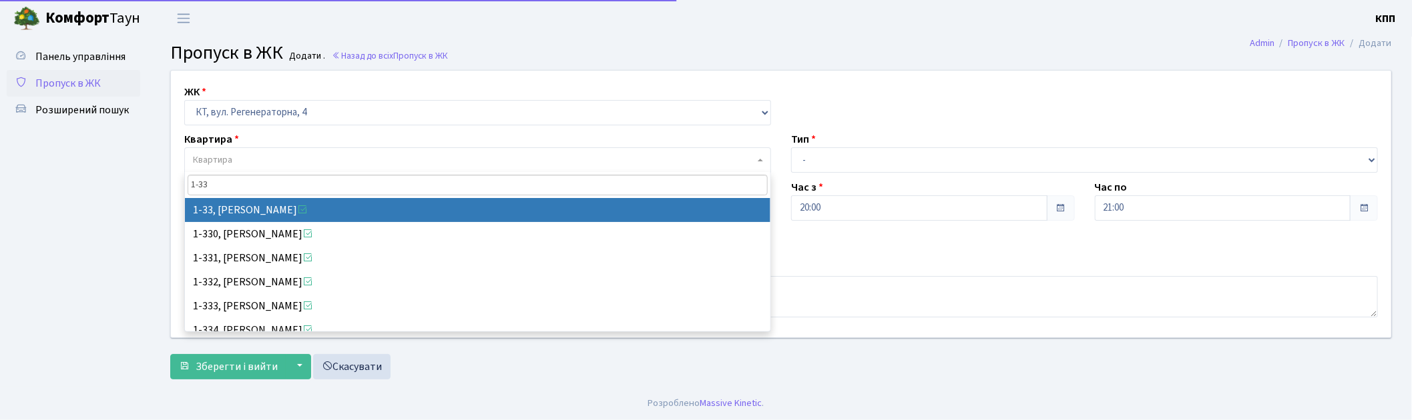
type input "1-33"
select select "33"
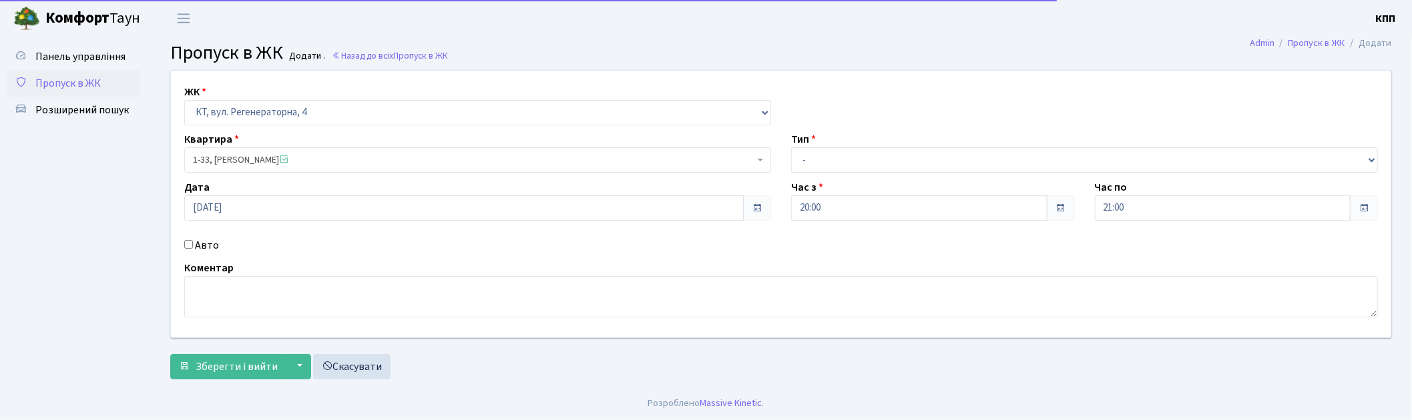
drag, startPoint x: 191, startPoint y: 240, endPoint x: 294, endPoint y: 275, distance: 108.5
click at [196, 244] on div "Авто" at bounding box center [477, 246] width 607 height 16
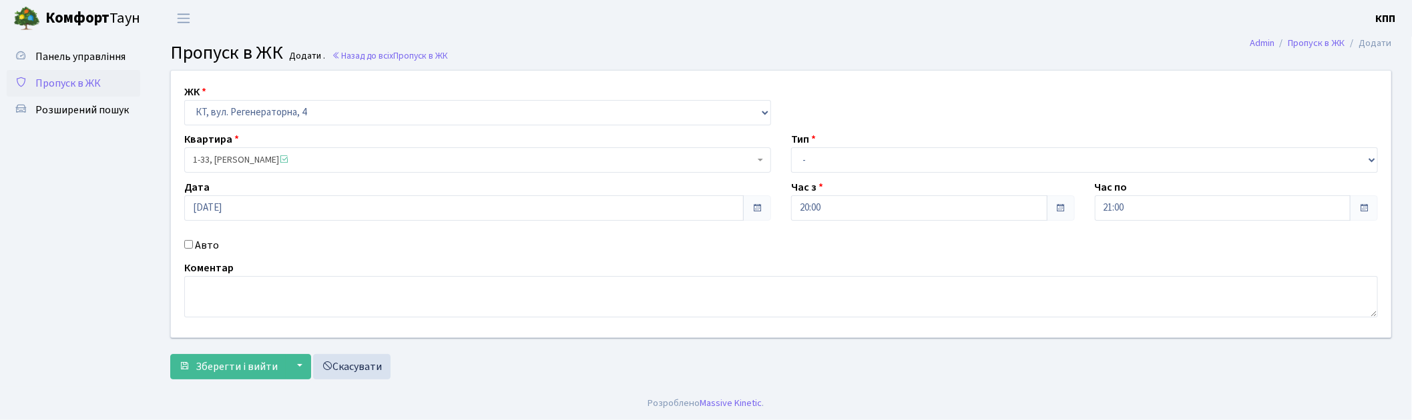
click at [202, 245] on label "Авто" at bounding box center [207, 246] width 24 height 16
click at [193, 245] on input "Авто" at bounding box center [188, 244] width 9 height 9
checkbox input "true"
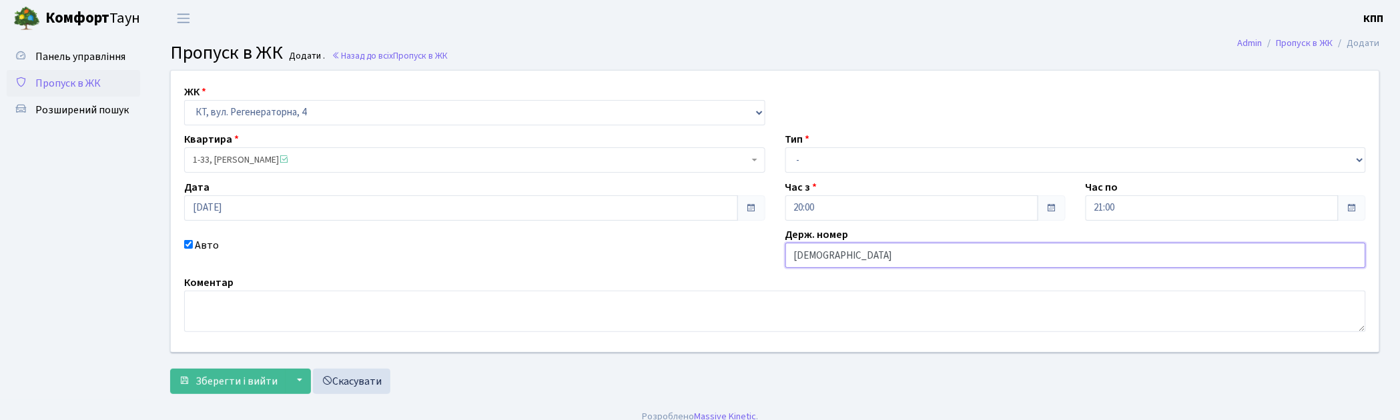
type input "КА8797МР"
click at [824, 166] on select "- Доставка Таксі Гості Сервіс" at bounding box center [1076, 160] width 581 height 25
select select "3"
click at [786, 148] on select "- Доставка Таксі Гості Сервіс" at bounding box center [1076, 160] width 581 height 25
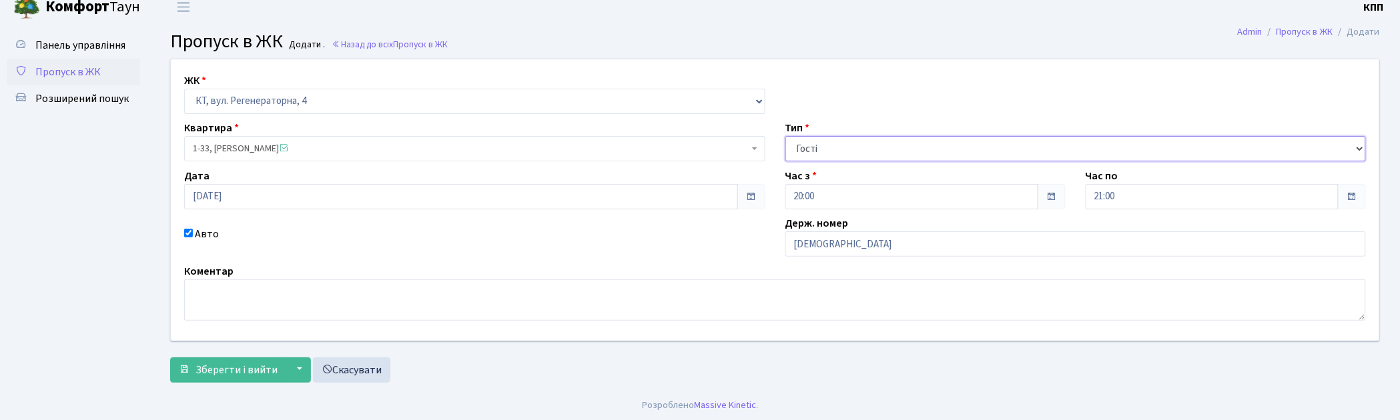
scroll to position [14, 0]
click at [219, 379] on button "Зберегти і вийти" at bounding box center [228, 368] width 116 height 25
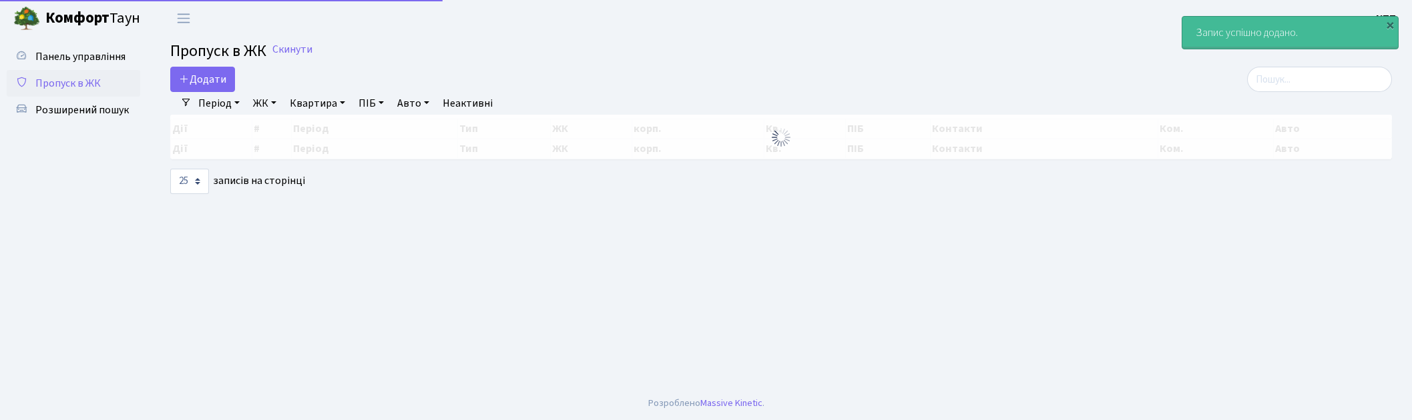
select select "25"
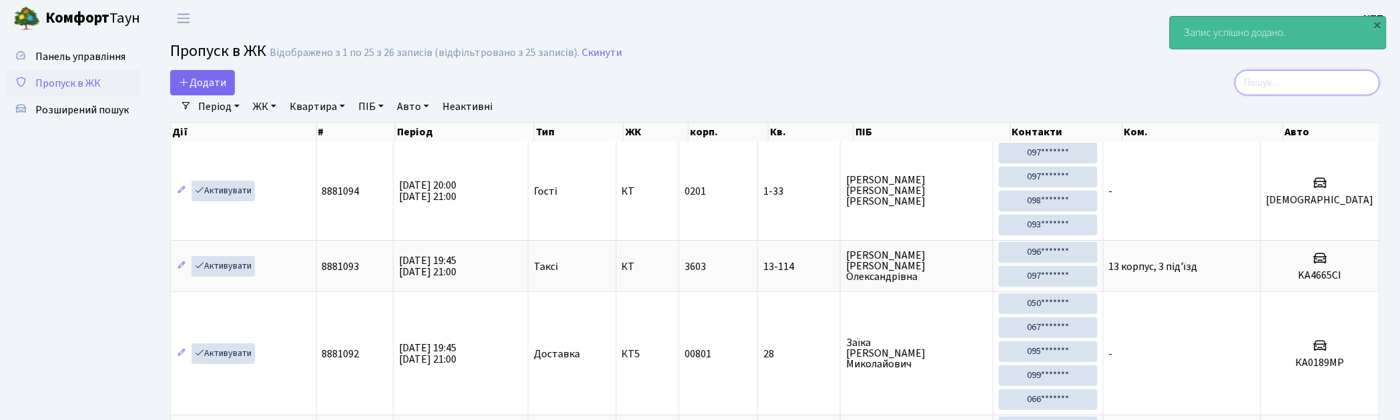
click at [1320, 90] on input "search" at bounding box center [1307, 82] width 145 height 25
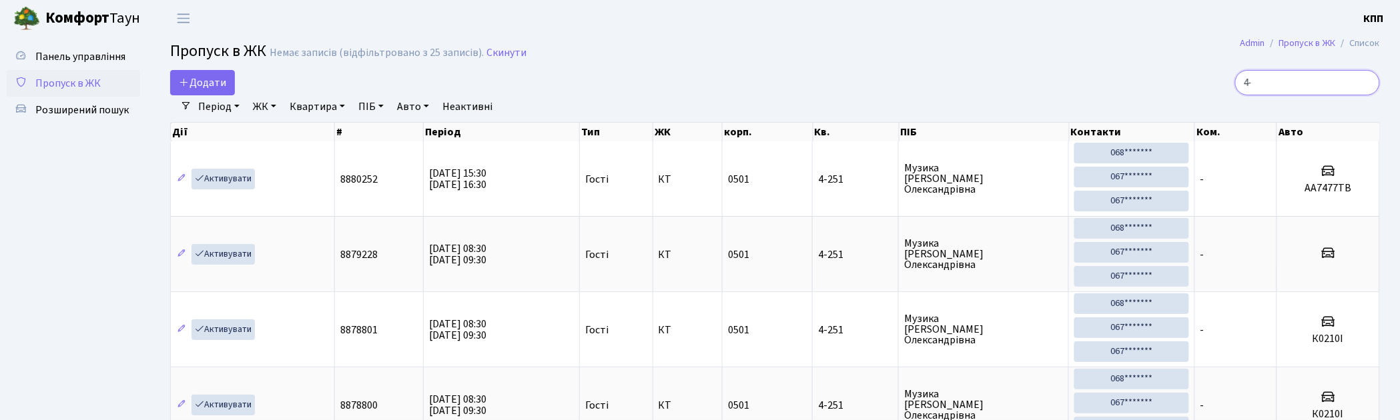
type input "4"
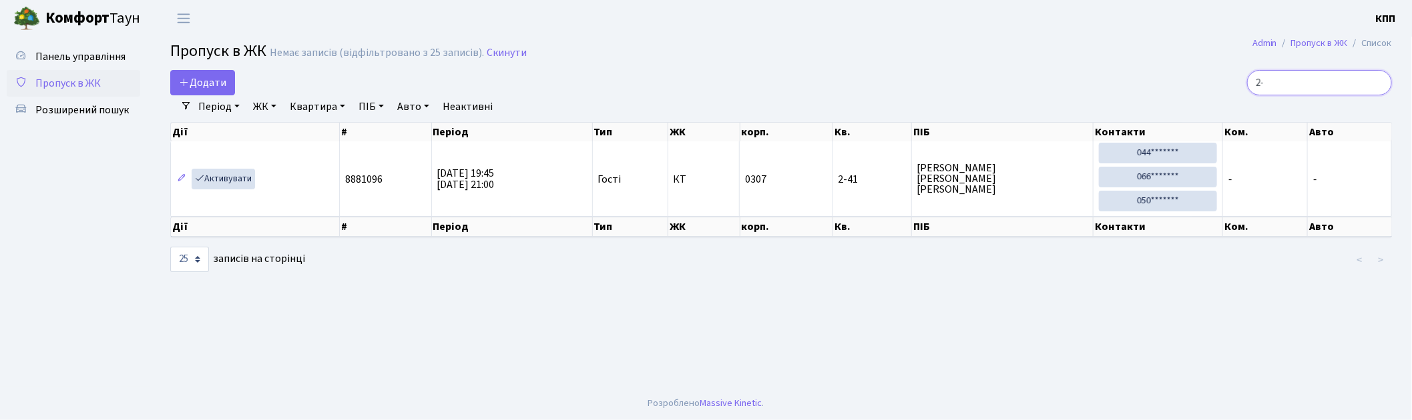
type input "2"
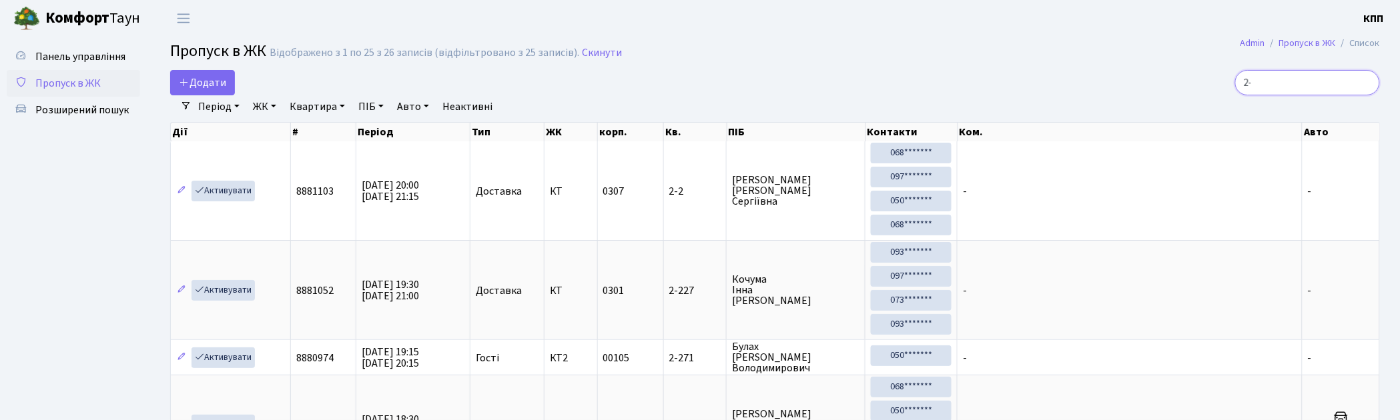
type input "2"
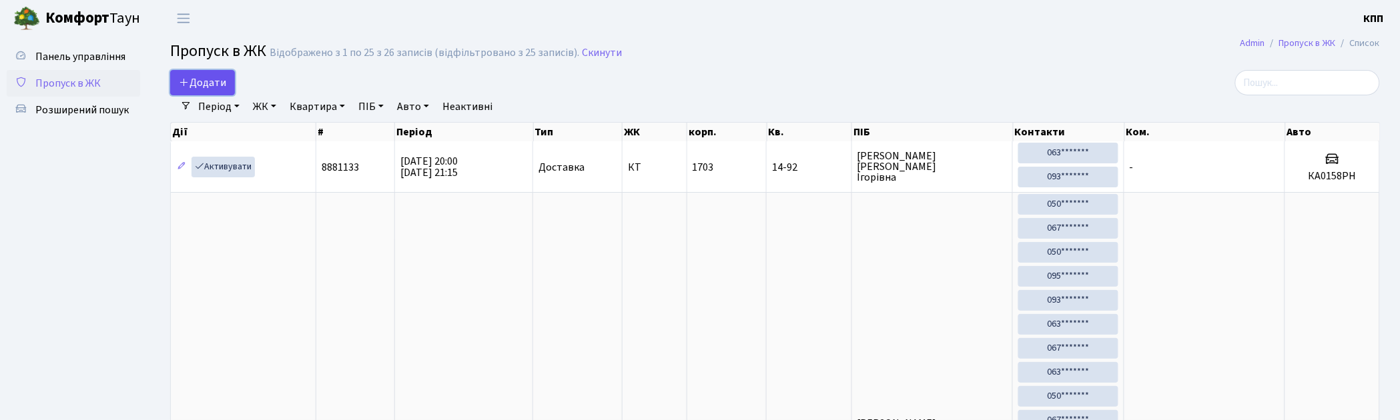
click at [212, 80] on span "Додати" at bounding box center [202, 82] width 47 height 15
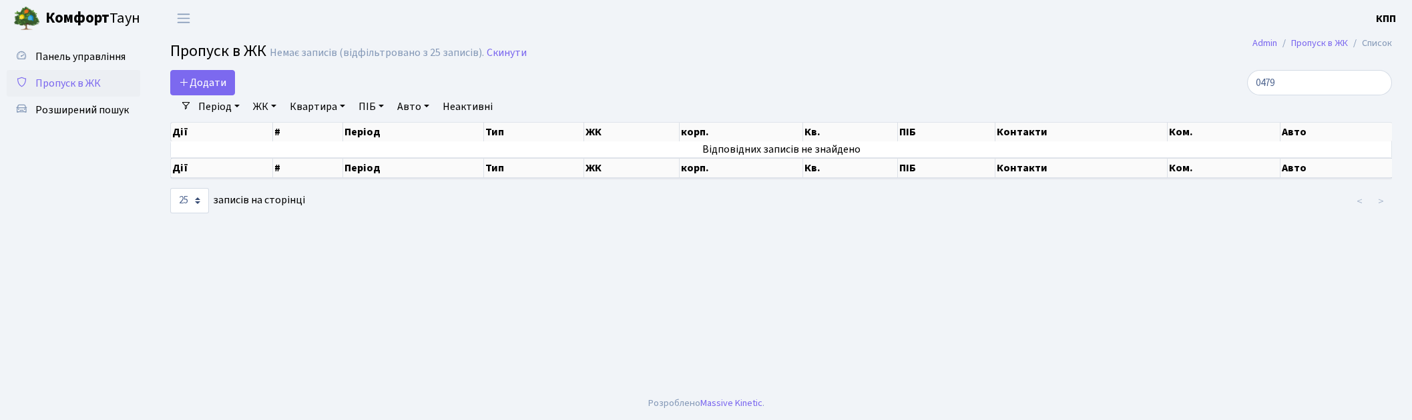
select select "25"
click at [61, 63] on span "Панель управління" at bounding box center [80, 56] width 90 height 15
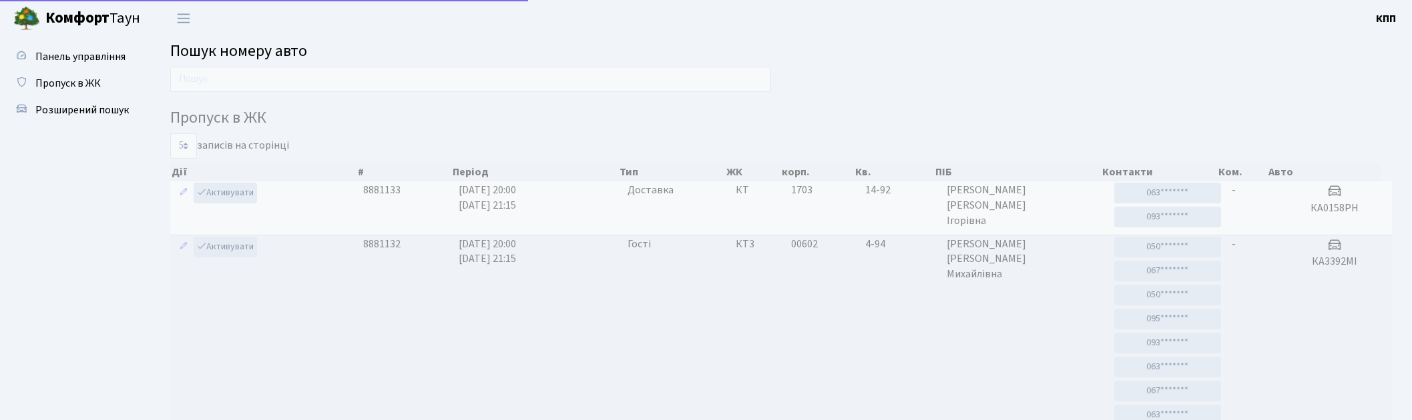
click at [236, 85] on input "text" at bounding box center [470, 79] width 601 height 25
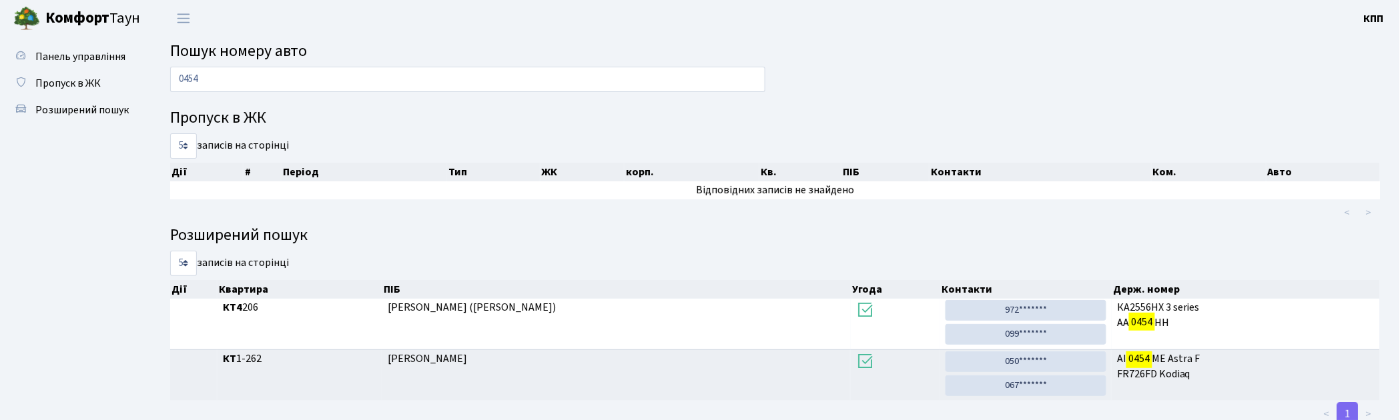
scroll to position [41, 0]
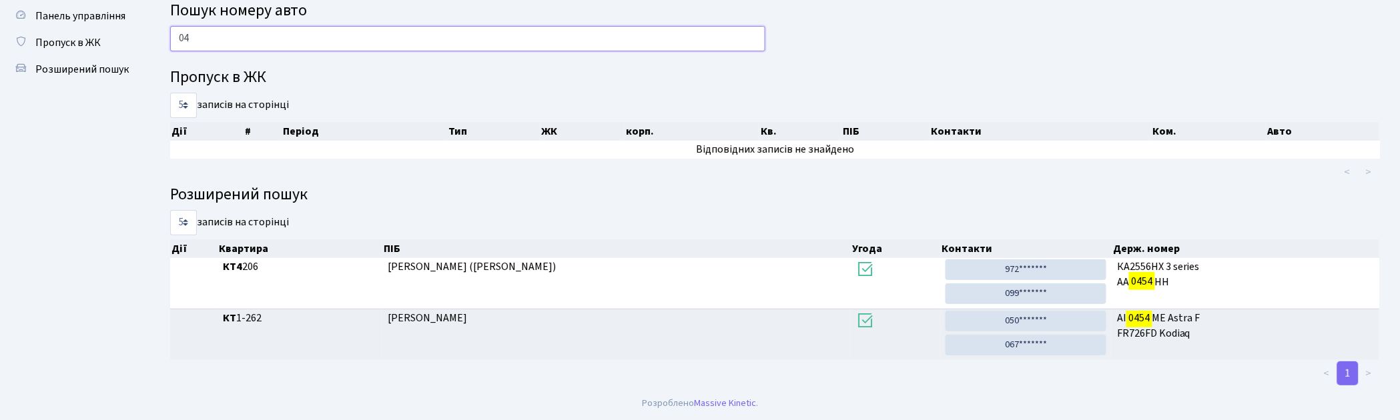
type input "0"
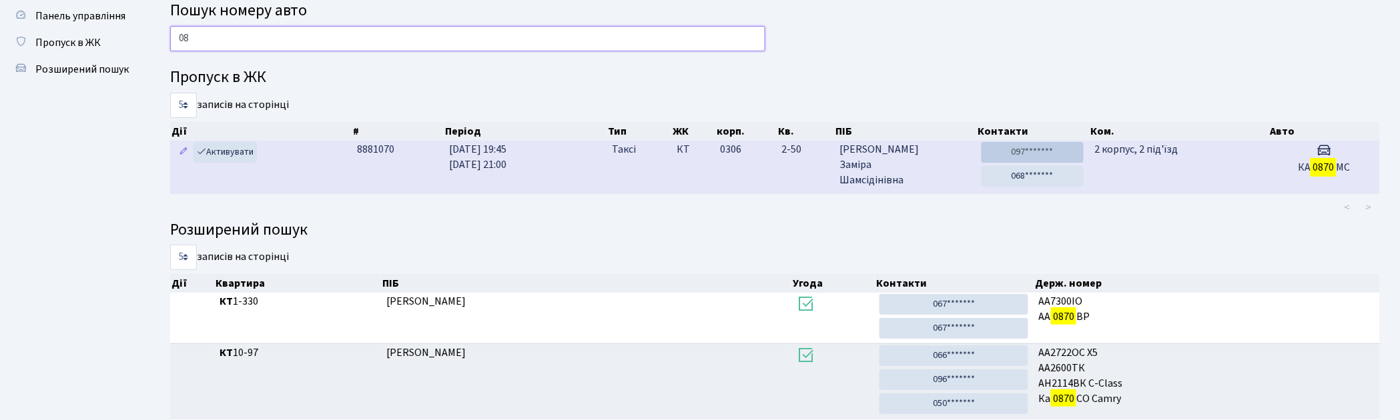
type input "0"
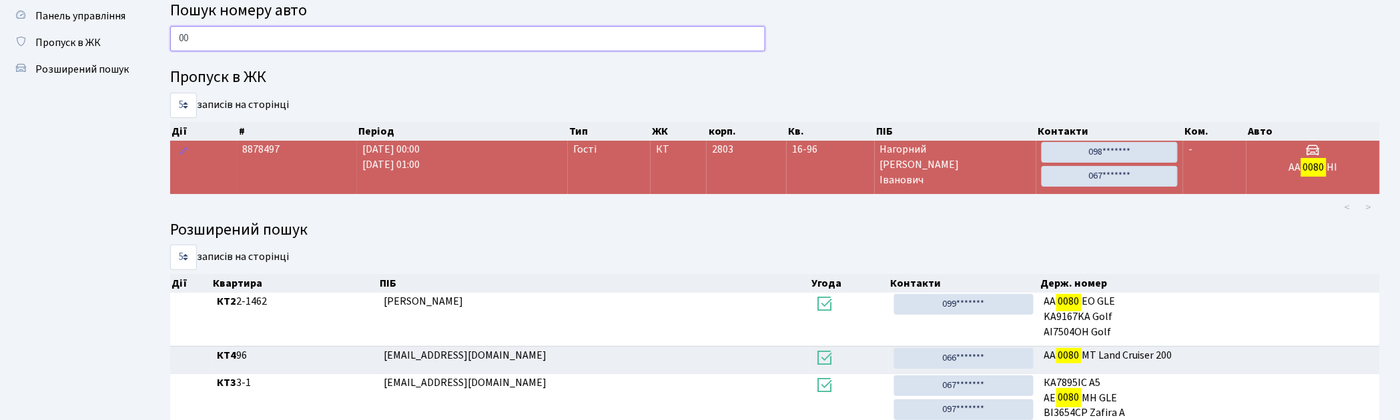
type input "0"
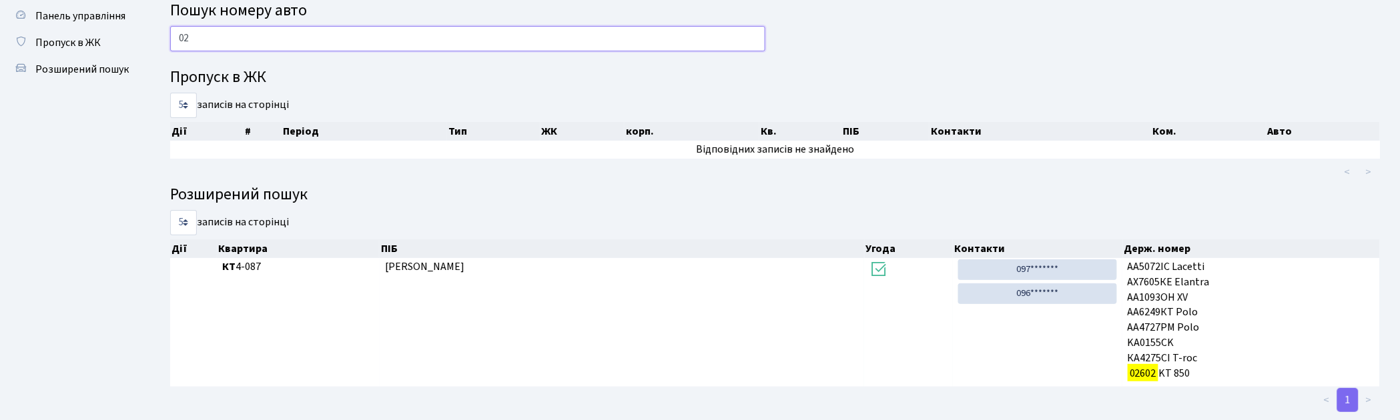
type input "0"
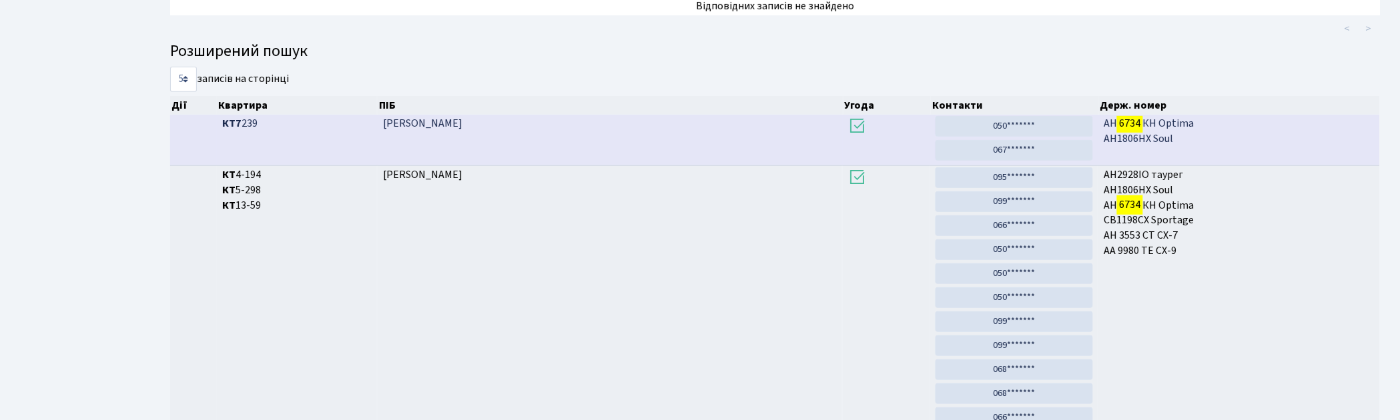
scroll to position [71, 0]
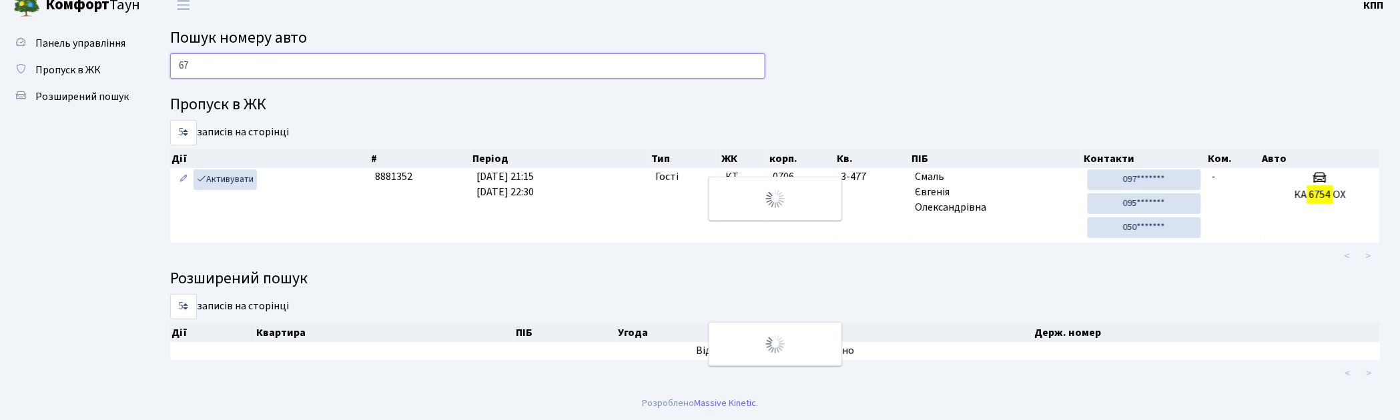
type input "6"
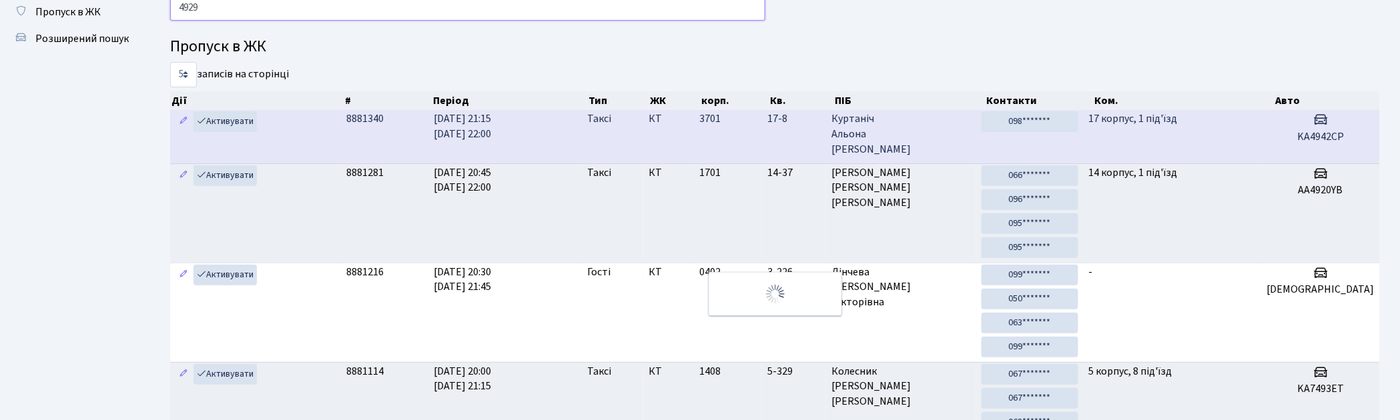
scroll to position [41, 0]
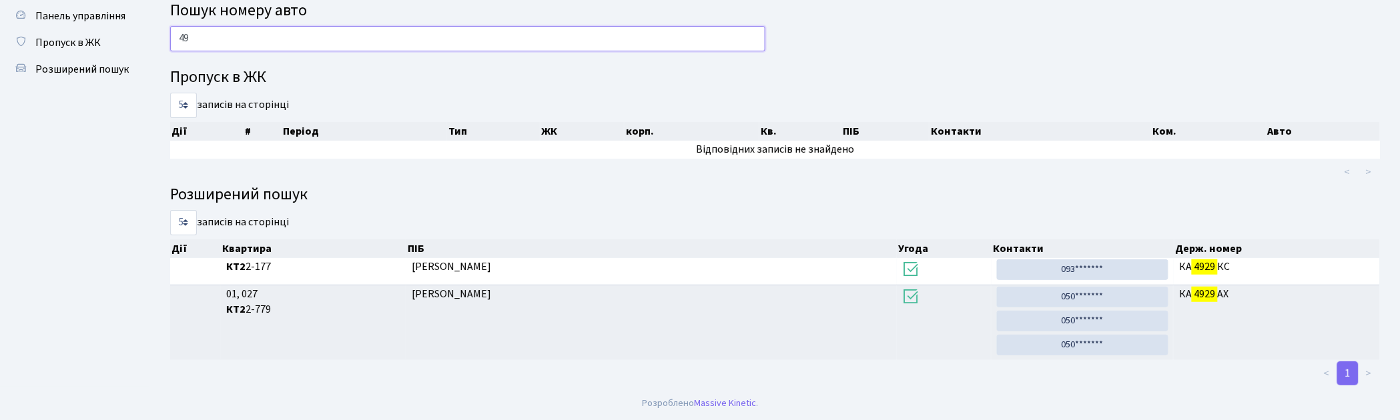
type input "4"
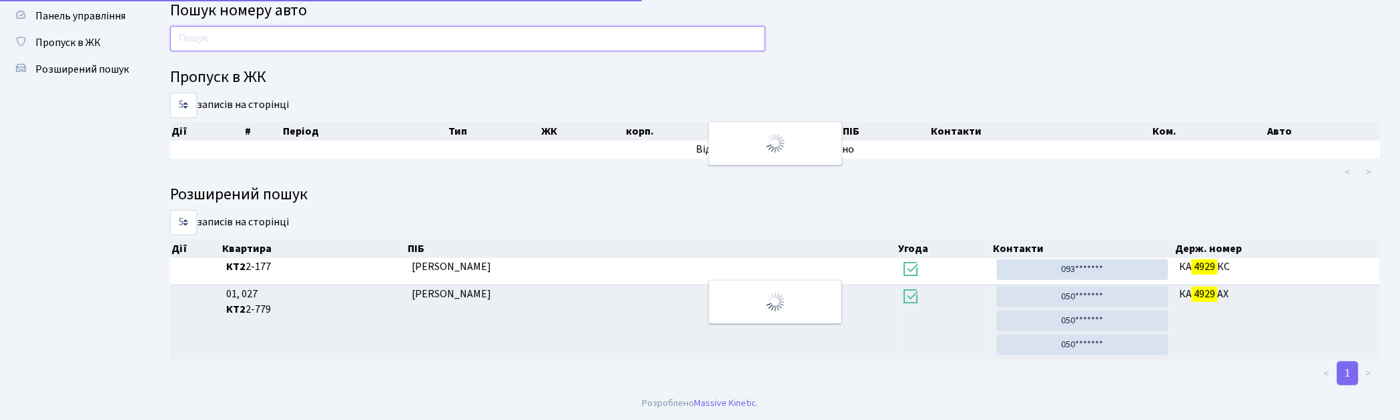
scroll to position [71, 0]
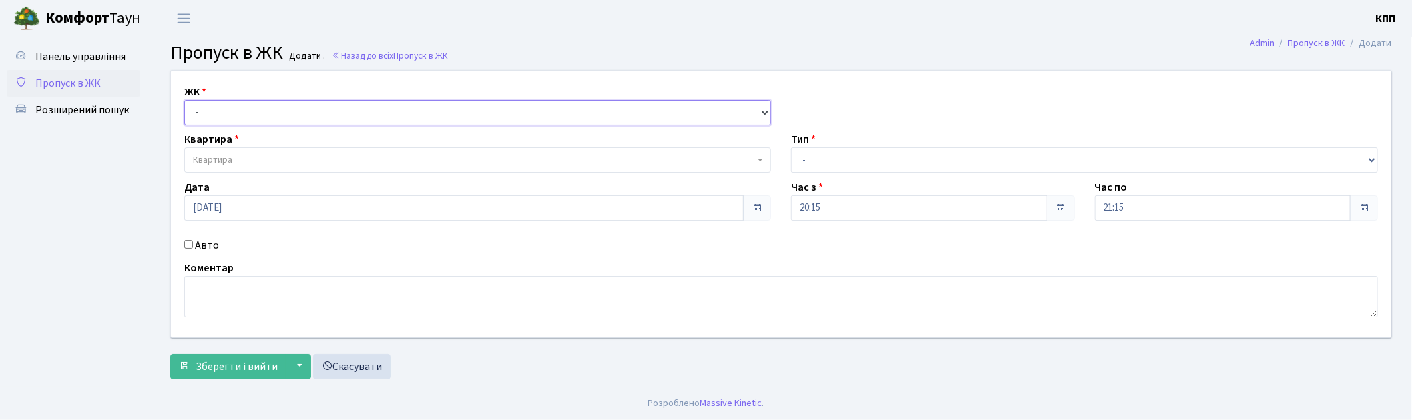
click at [240, 113] on select "- КТ, вул. Регенераторна, 4 КТ2, просп. [STREET_ADDRESS] [STREET_ADDRESS] [PERS…" at bounding box center [477, 112] width 587 height 25
select select "271"
click at [184, 100] on select "- КТ, вул. Регенераторна, 4 КТ2, просп. [STREET_ADDRESS] [STREET_ADDRESS] [PERS…" at bounding box center [477, 112] width 587 height 25
select select
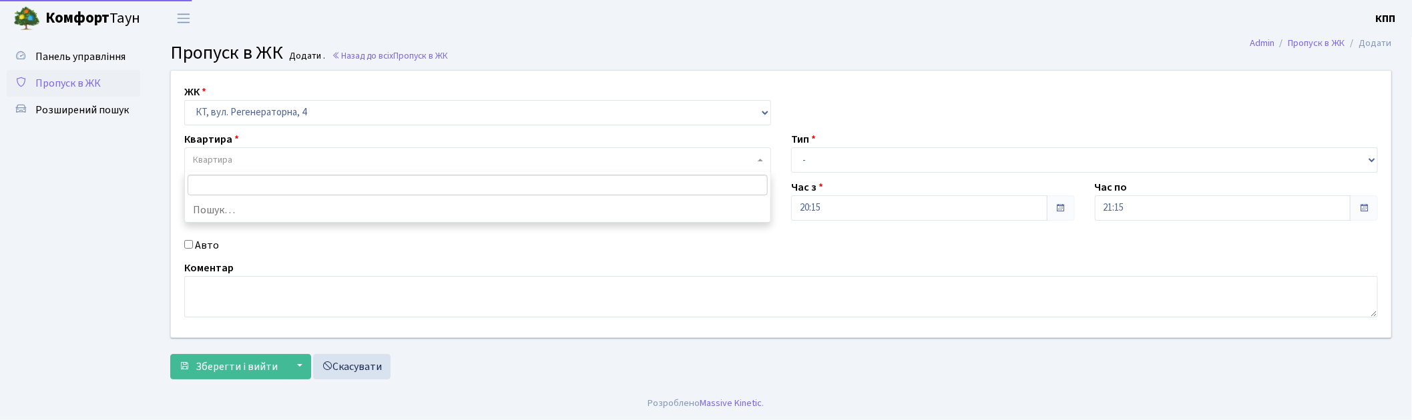
click at [259, 154] on span "Квартира" at bounding box center [473, 160] width 561 height 13
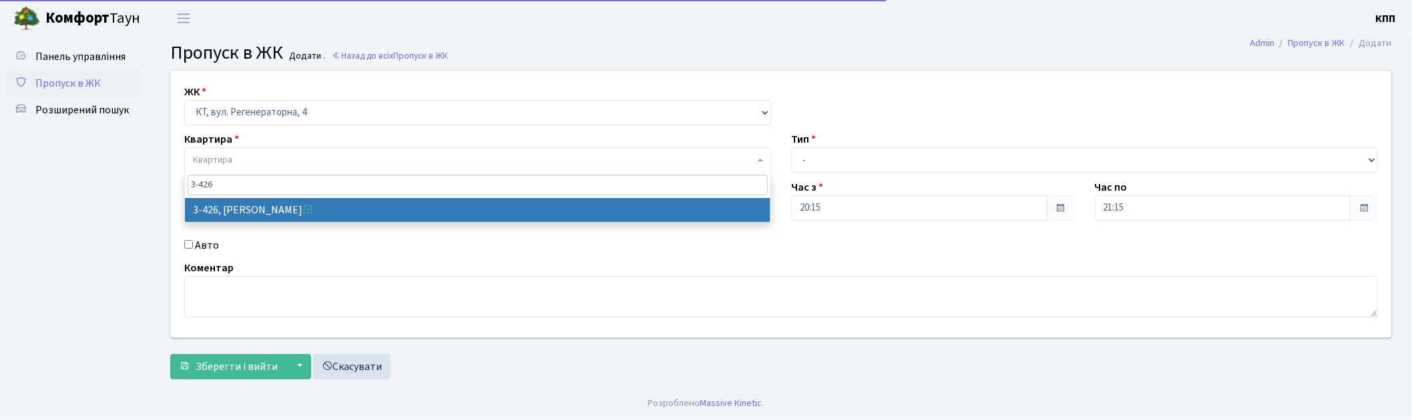
type input "3-426"
drag, startPoint x: 317, startPoint y: 210, endPoint x: 370, endPoint y: 210, distance: 53.4
select select "1644"
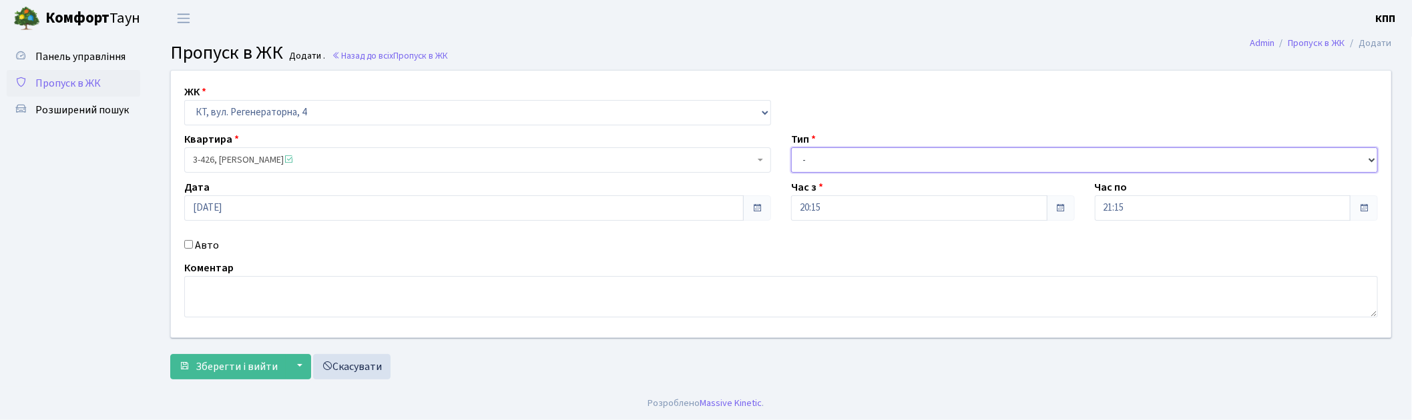
click at [841, 165] on select "- Доставка Таксі Гості Сервіс" at bounding box center [1084, 160] width 587 height 25
select select "1"
click at [791, 148] on select "- Доставка Таксі Гості Сервіс" at bounding box center [1084, 160] width 587 height 25
click at [259, 362] on span "Зберегти і вийти" at bounding box center [237, 367] width 82 height 15
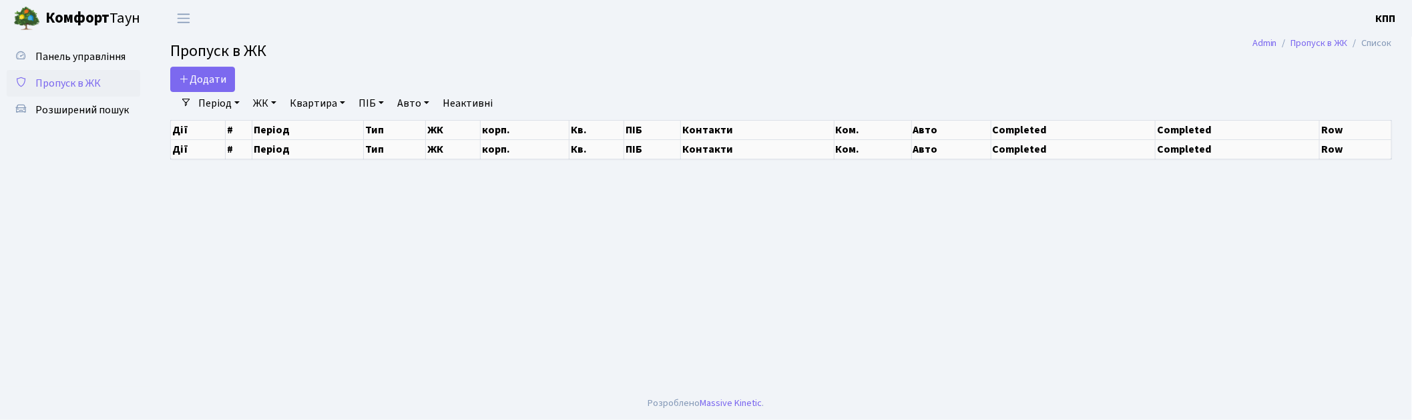
select select "25"
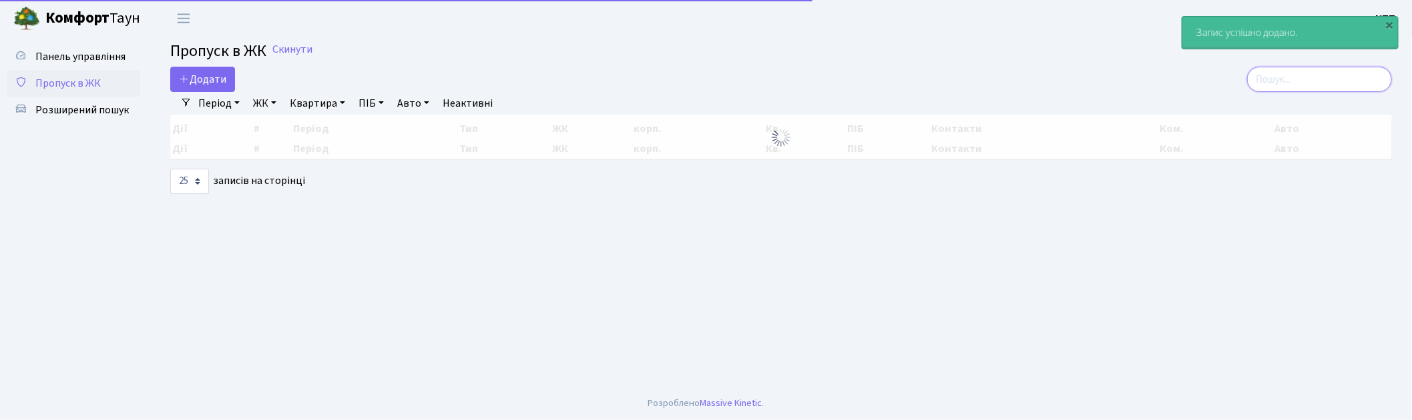
click at [1351, 75] on input "search" at bounding box center [1319, 79] width 145 height 25
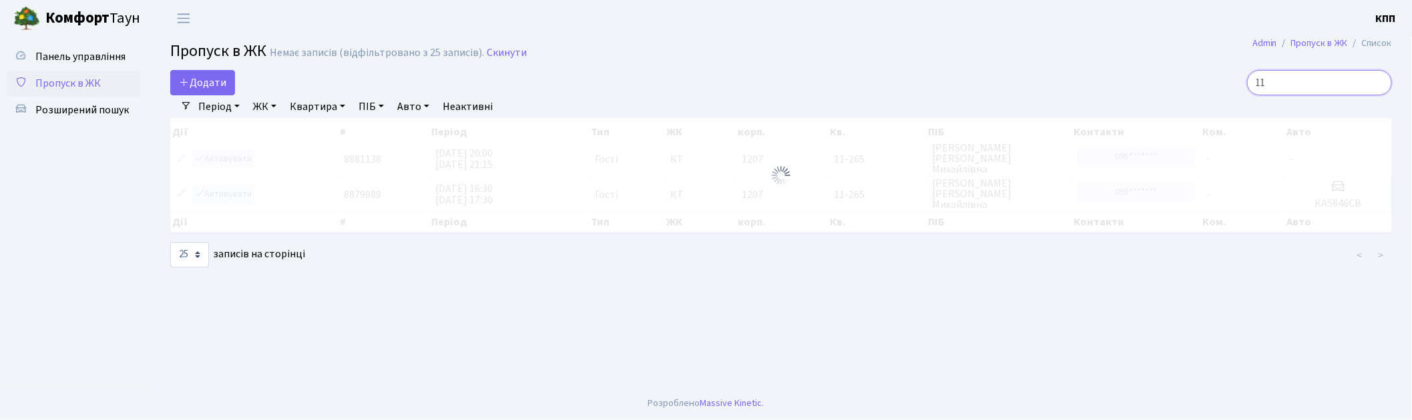
type input "1"
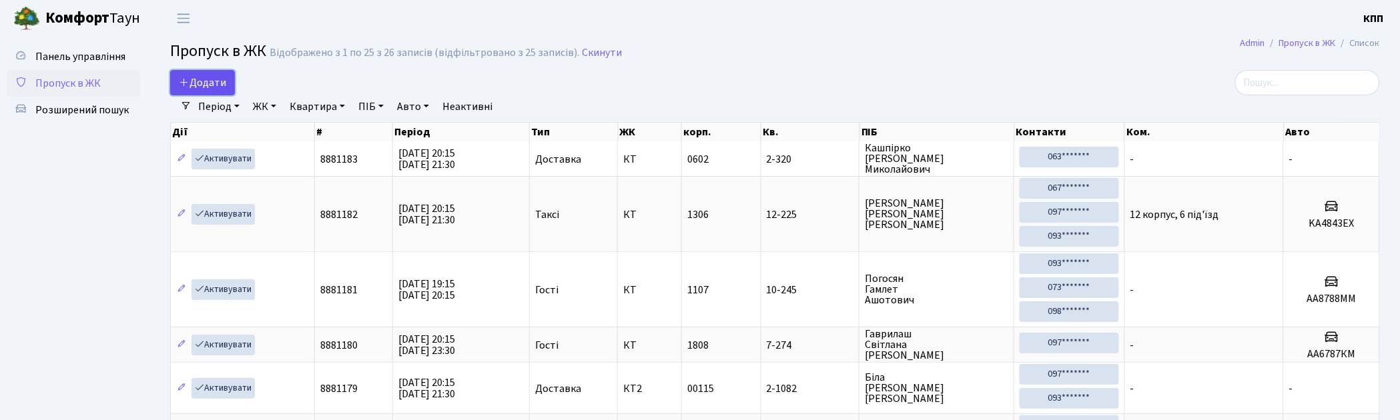
click at [199, 81] on span "Додати" at bounding box center [202, 82] width 47 height 15
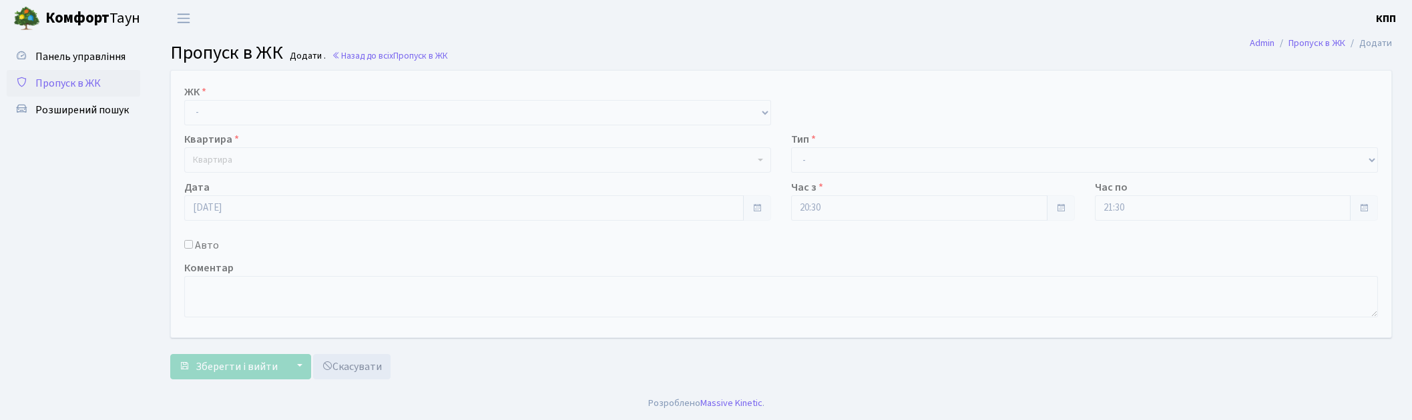
click at [204, 125] on div "ЖК - КТ, вул. Регенераторна, 4 КТ2, просп. [STREET_ADDRESS] [STREET_ADDRESS] [P…" at bounding box center [781, 204] width 1240 height 267
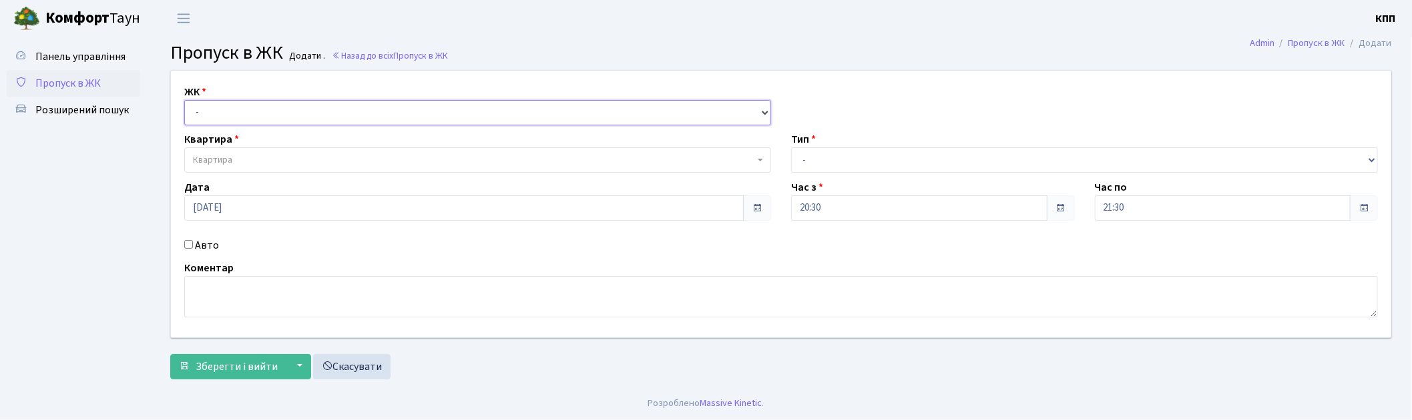
click at [208, 116] on select "- КТ, вул. Регенераторна, 4 КТ2, просп. [STREET_ADDRESS] [STREET_ADDRESS] [PERS…" at bounding box center [477, 112] width 587 height 25
select select "271"
click at [184, 100] on select "- КТ, вул. Регенераторна, 4 КТ2, просп. [STREET_ADDRESS] [STREET_ADDRESS] [PERS…" at bounding box center [477, 112] width 587 height 25
select select
click at [209, 248] on label "Авто" at bounding box center [207, 246] width 24 height 16
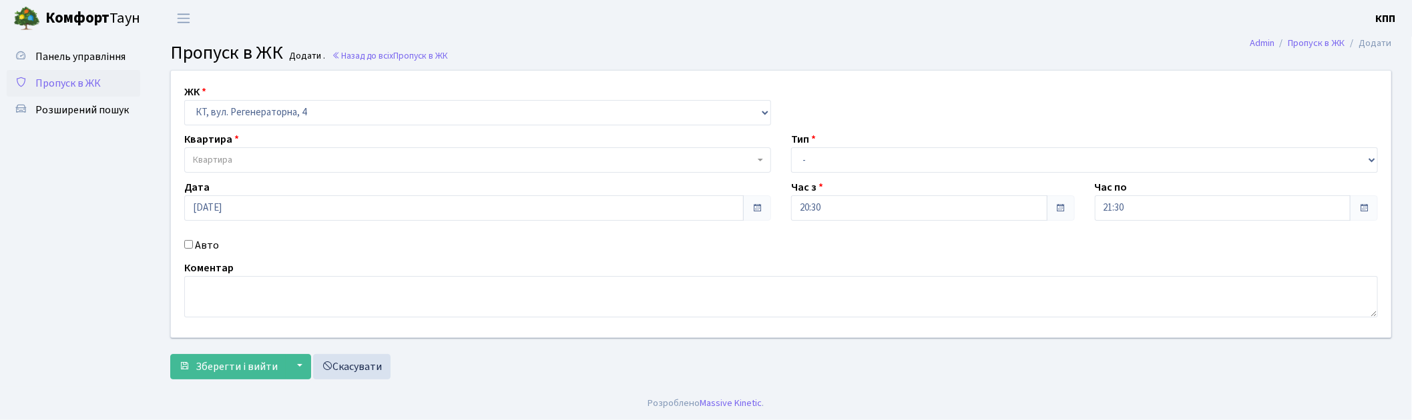
click at [193, 248] on input "Авто" at bounding box center [188, 244] width 9 height 9
checkbox input "true"
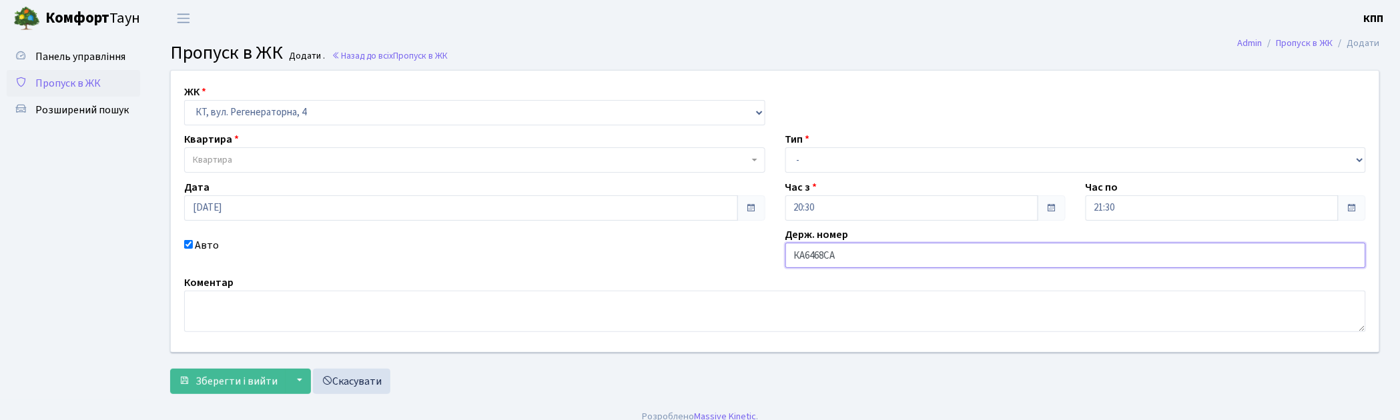
type input "КА6468СА"
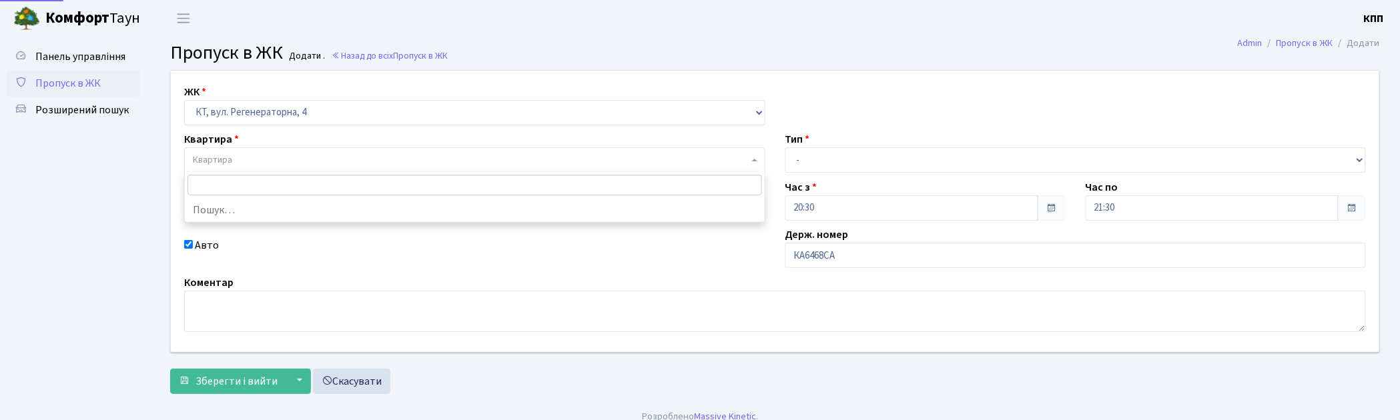
click at [260, 168] on span "Квартира" at bounding box center [474, 160] width 581 height 25
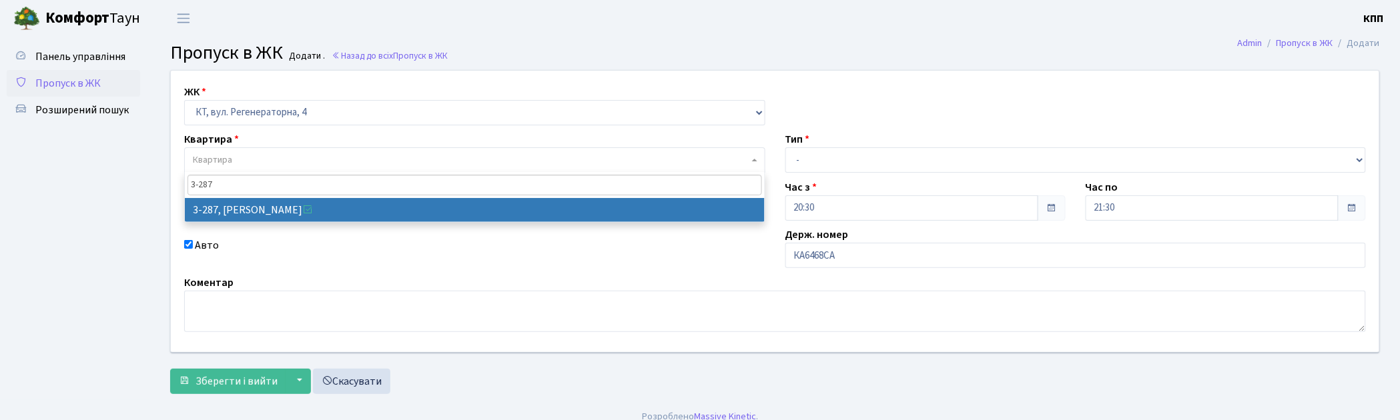
type input "3-287"
select select "1505"
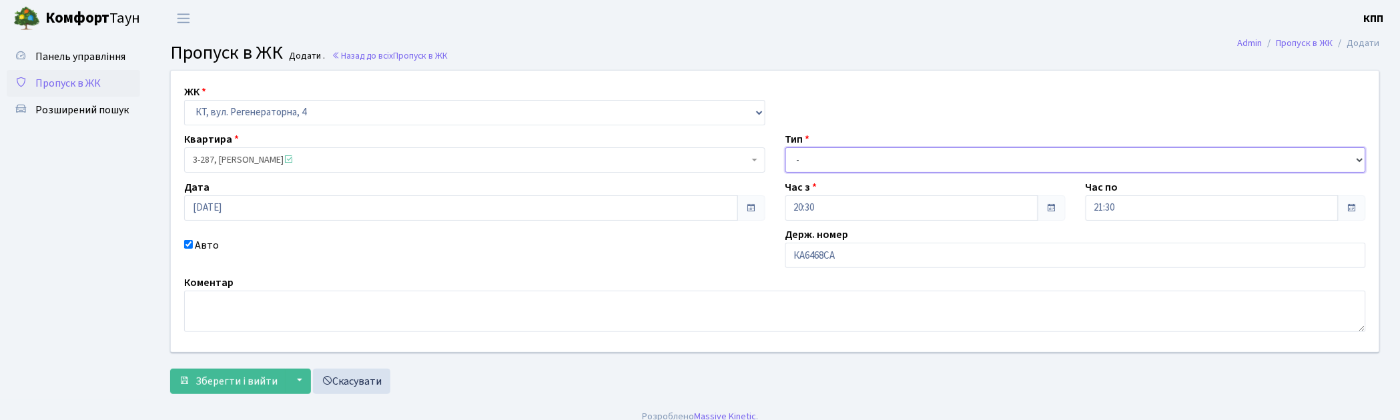
drag, startPoint x: 810, startPoint y: 148, endPoint x: 802, endPoint y: 167, distance: 20.6
click at [810, 148] on select "- Доставка Таксі Гості Сервіс" at bounding box center [1076, 160] width 581 height 25
select select "2"
click at [786, 148] on select "- Доставка Таксі Гості Сервіс" at bounding box center [1076, 160] width 581 height 25
click at [240, 384] on span "Зберегти і вийти" at bounding box center [237, 381] width 82 height 15
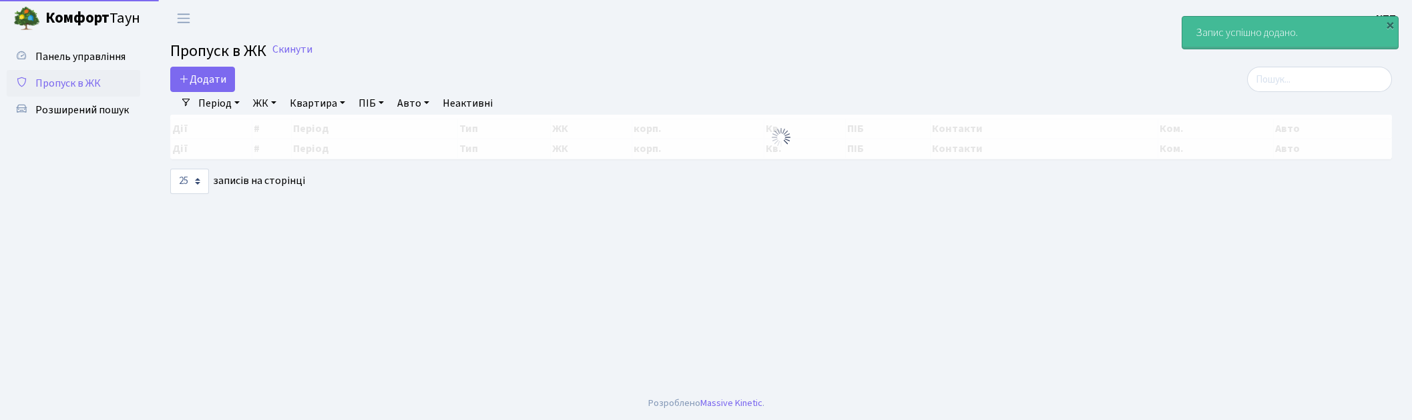
select select "25"
click at [1269, 84] on input "search" at bounding box center [1319, 79] width 145 height 25
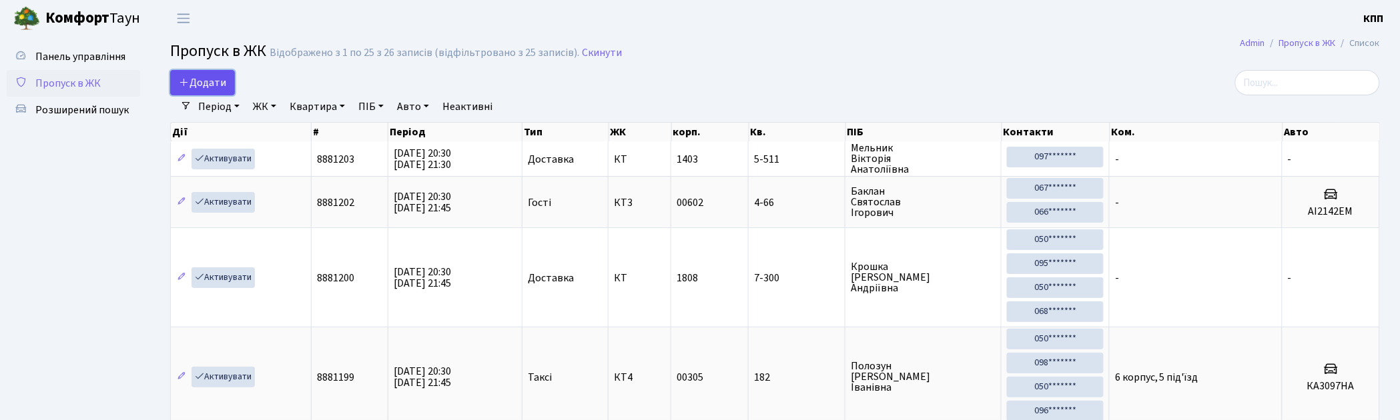
click at [201, 85] on span "Додати" at bounding box center [202, 82] width 47 height 15
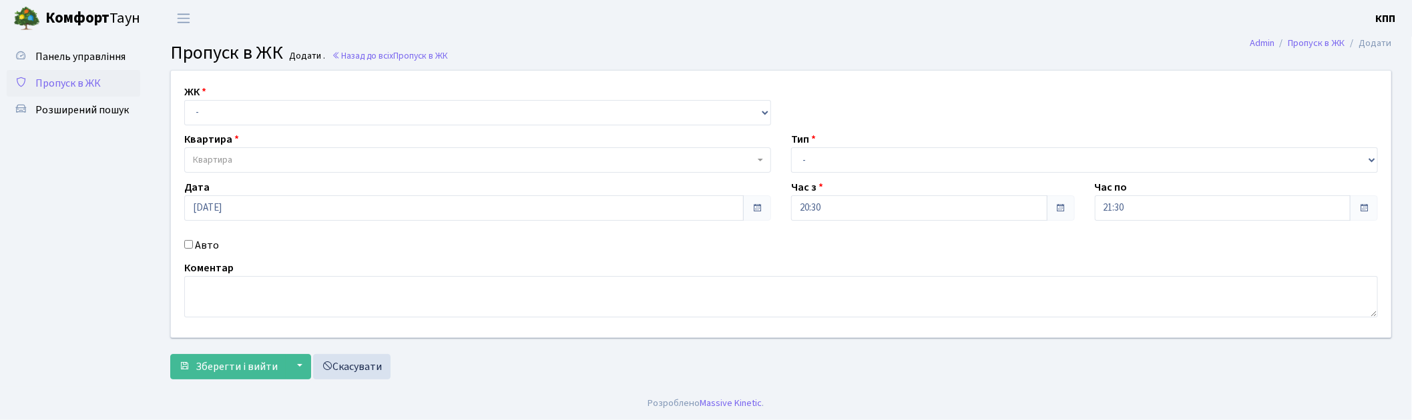
click at [194, 128] on div "ЖК - КТ, вул. Регенераторна, 4 КТ2, просп. [STREET_ADDRESS] [STREET_ADDRESS] [P…" at bounding box center [781, 204] width 1240 height 267
click at [194, 123] on select "- КТ, вул. Регенераторна, 4 КТ2, просп. [STREET_ADDRESS] [STREET_ADDRESS] [PERS…" at bounding box center [477, 112] width 587 height 25
select select "271"
click at [184, 100] on select "- КТ, вул. Регенераторна, 4 КТ2, просп. [STREET_ADDRESS] [STREET_ADDRESS] [PERS…" at bounding box center [477, 112] width 587 height 25
select select
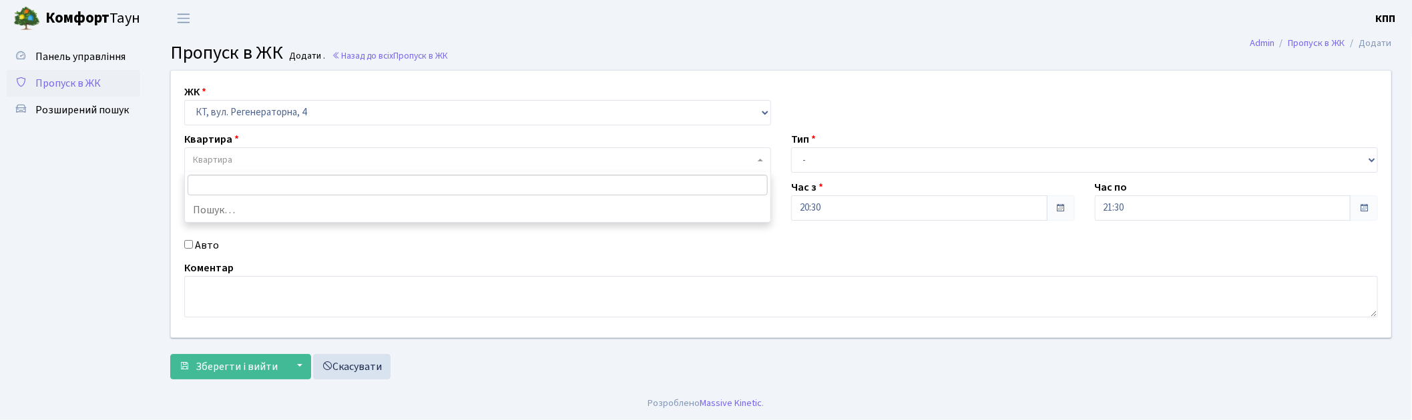
click at [191, 160] on span "Квартира" at bounding box center [477, 160] width 587 height 25
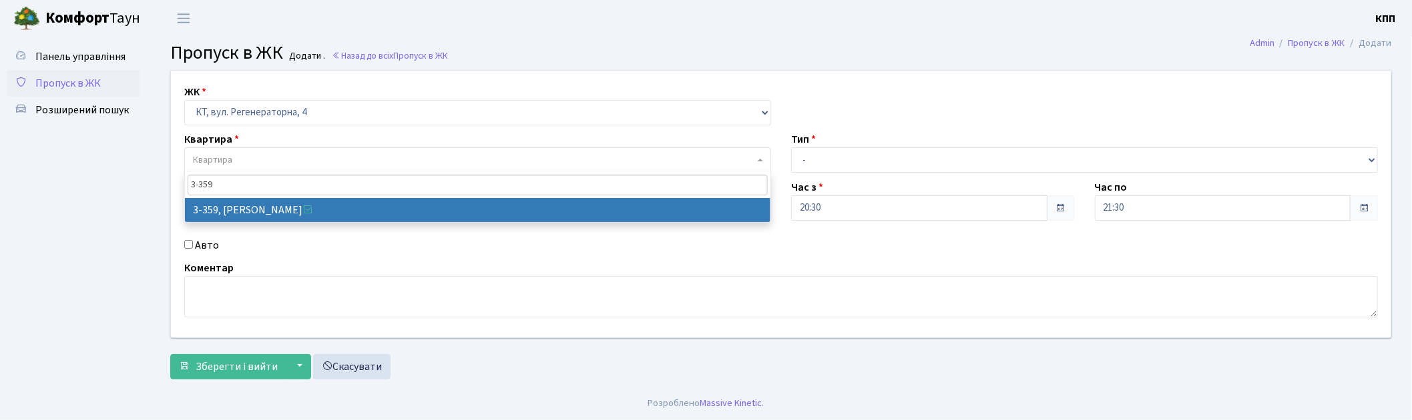
type input "3-359"
select select "1577"
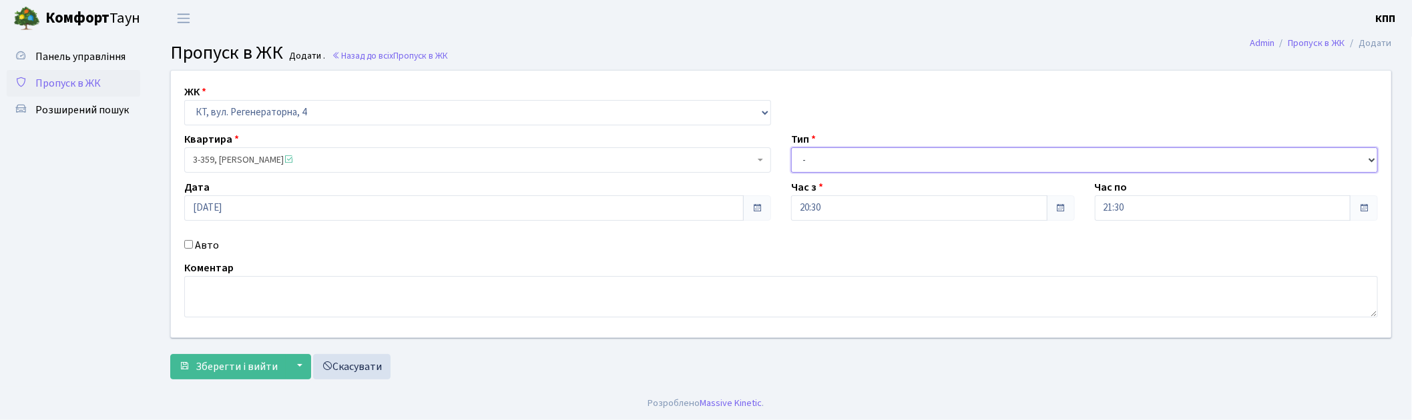
click at [822, 160] on select "- Доставка Таксі Гості Сервіс" at bounding box center [1084, 160] width 587 height 25
click at [791, 148] on select "- Доставка Таксі Гості Сервіс" at bounding box center [1084, 160] width 587 height 25
click at [816, 156] on select "- Доставка Таксі Гості Сервіс" at bounding box center [1084, 160] width 587 height 25
select select "1"
click at [791, 148] on select "- Доставка Таксі Гості Сервіс" at bounding box center [1084, 160] width 587 height 25
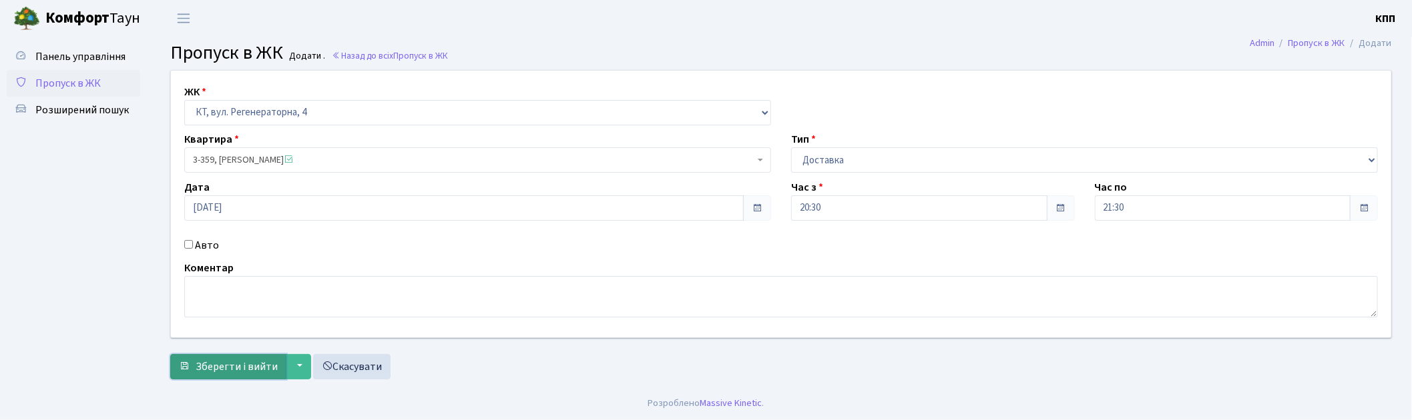
click at [183, 372] on button "Зберегти і вийти" at bounding box center [228, 366] width 116 height 25
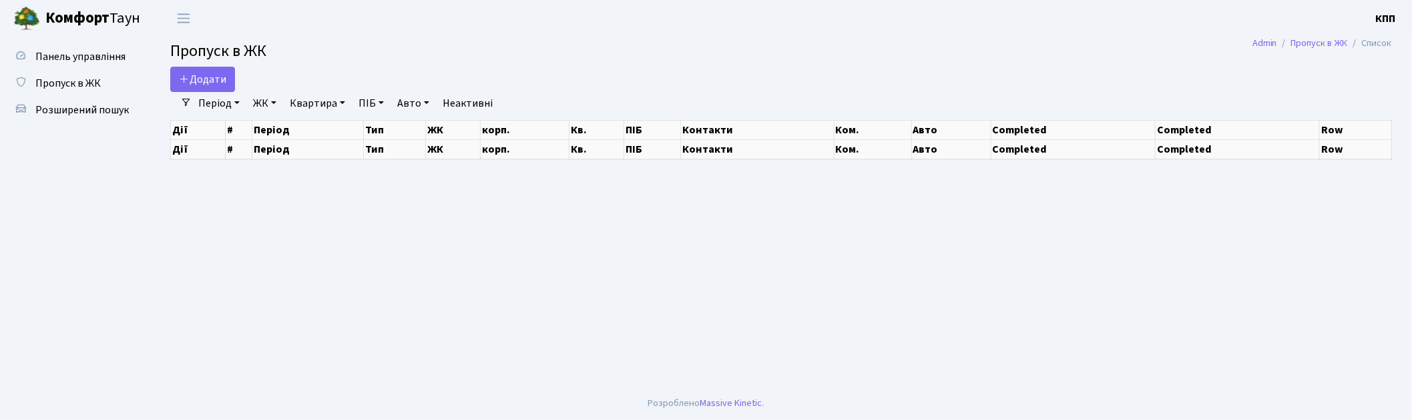
select select "25"
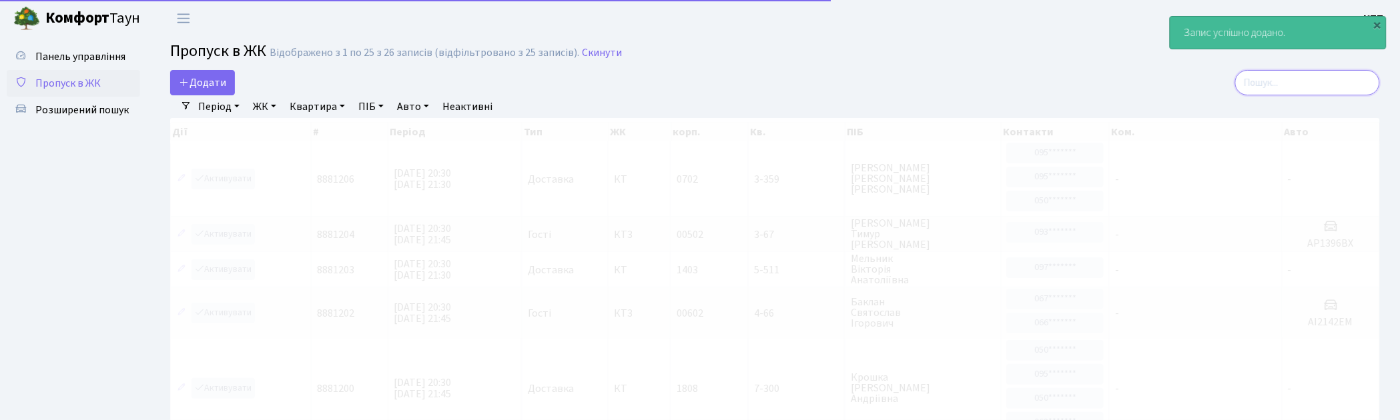
click at [1275, 93] on input "search" at bounding box center [1307, 82] width 145 height 25
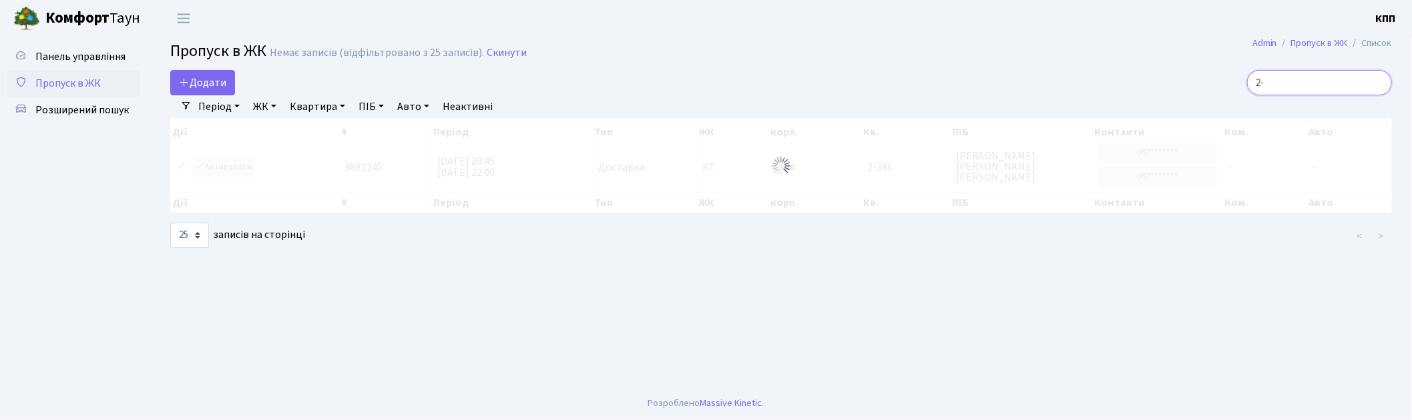
type input "2"
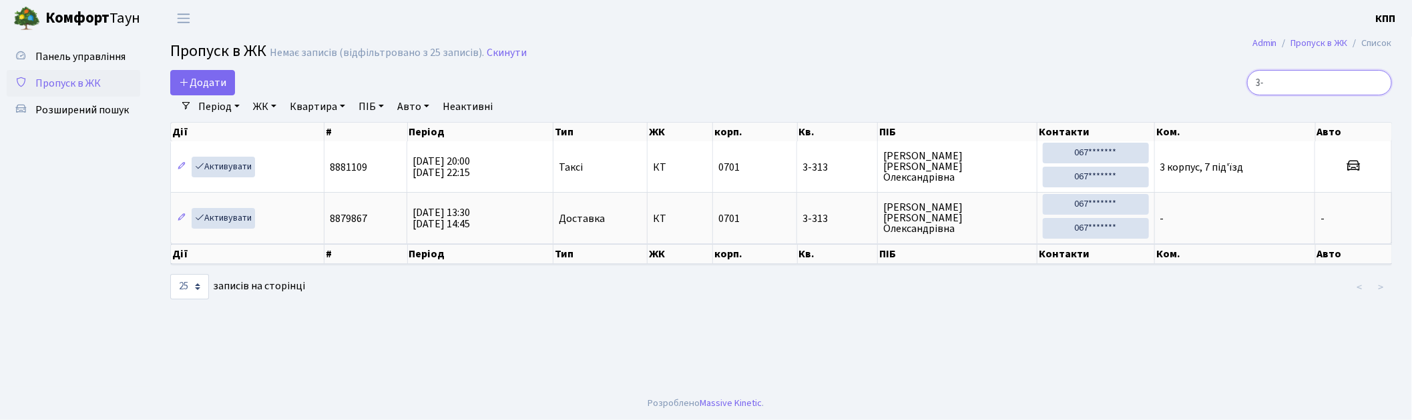
type input "3"
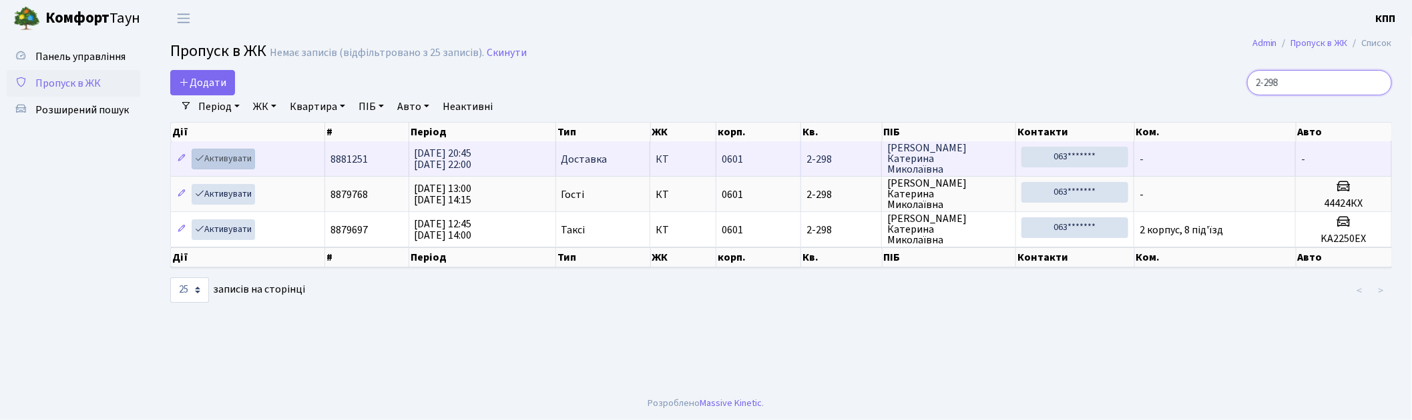
type input "2-298"
click at [234, 150] on link "Активувати" at bounding box center [223, 159] width 63 height 21
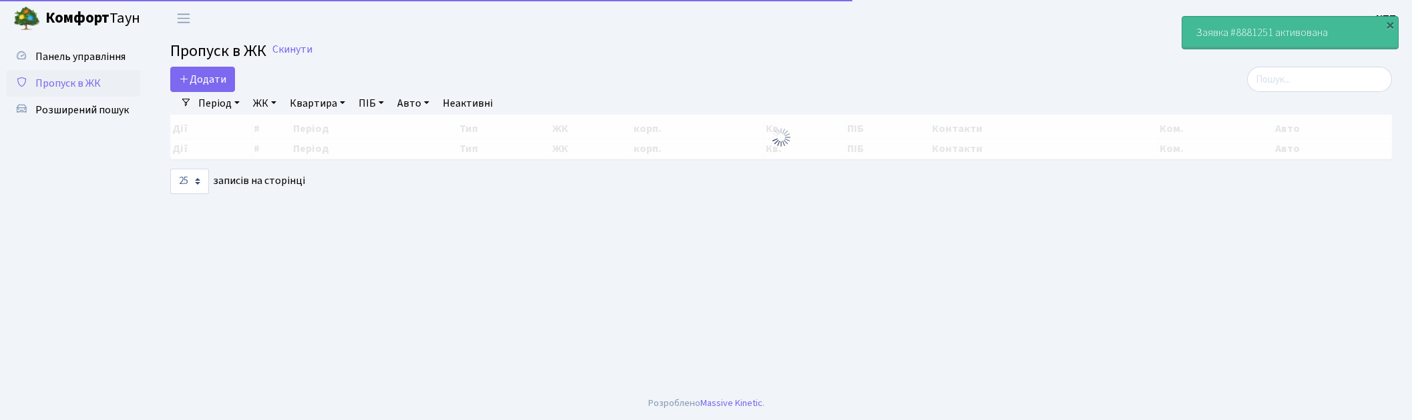
select select "25"
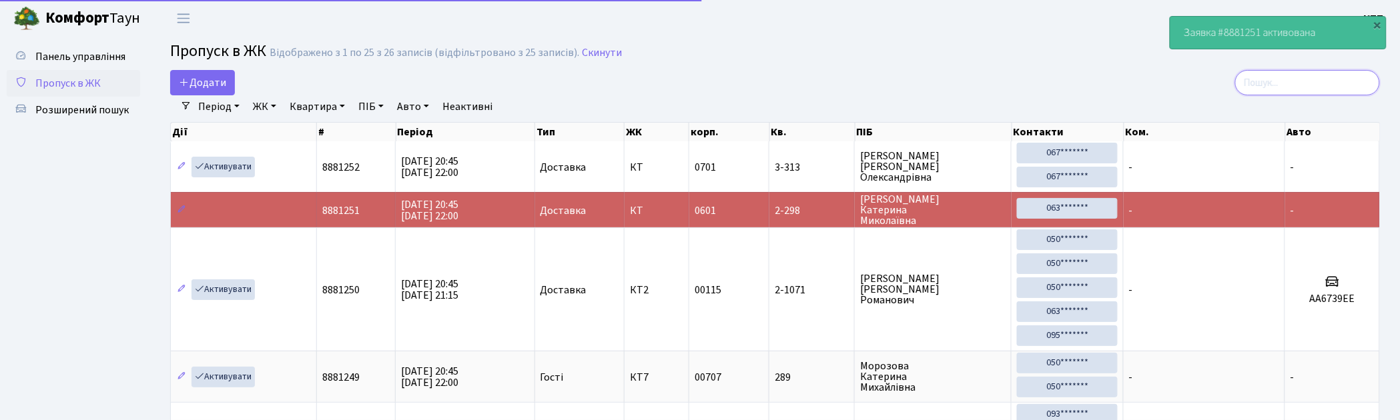
click at [1285, 81] on input "search" at bounding box center [1307, 82] width 145 height 25
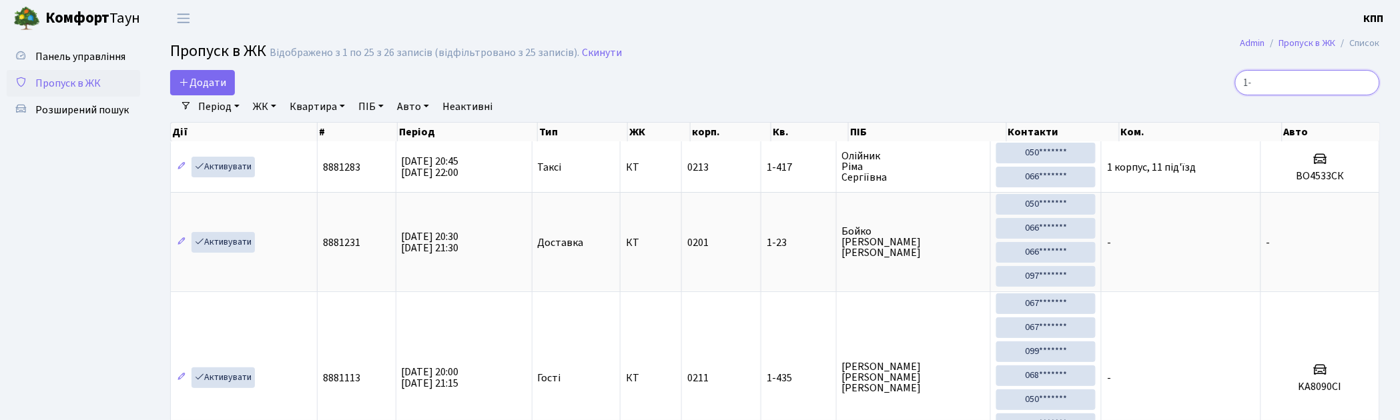
type input "1"
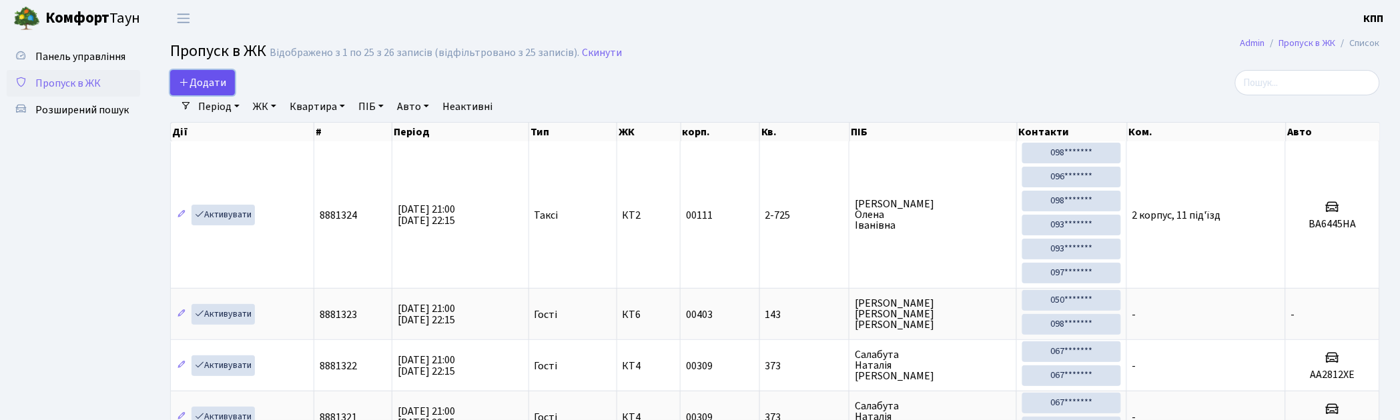
click at [202, 81] on span "Додати" at bounding box center [202, 82] width 47 height 15
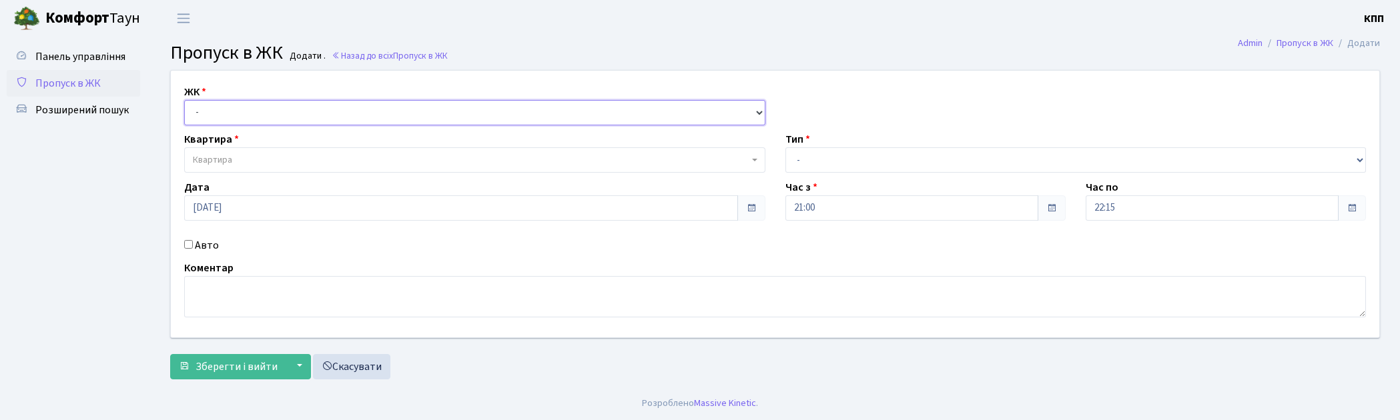
drag, startPoint x: 0, startPoint y: 0, endPoint x: 207, endPoint y: 123, distance: 240.6
click at [208, 113] on select "- КТ, вул. Регенераторна, 4 КТ2, просп. Соборності, 17 КТ3, вул. Березнева, 16 …" at bounding box center [474, 112] width 581 height 25
select select "271"
click at [184, 100] on select "- КТ, вул. Регенераторна, 4 КТ2, просп. [STREET_ADDRESS] [STREET_ADDRESS] [PERS…" at bounding box center [477, 112] width 587 height 25
select select
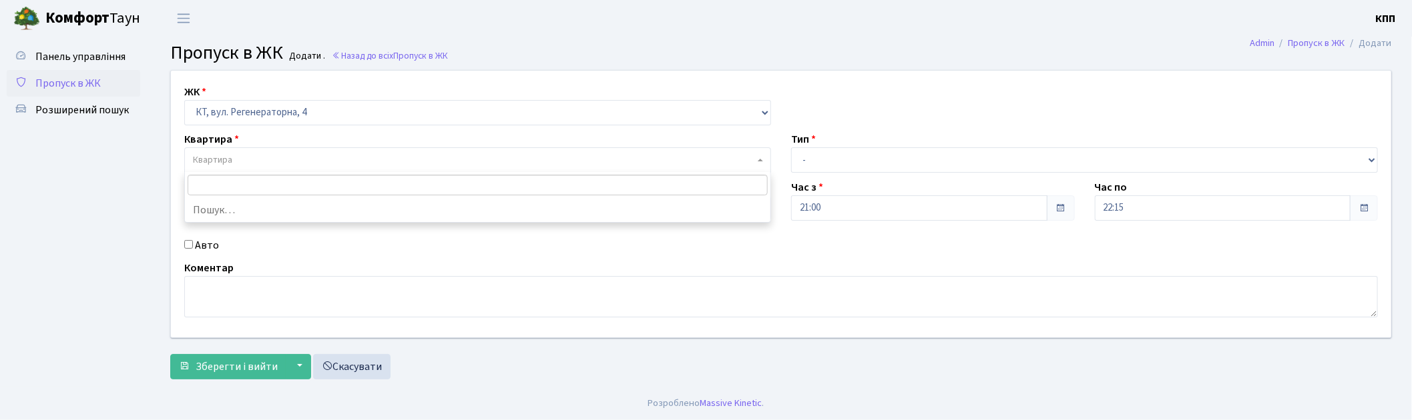
click at [221, 150] on span "Квартира" at bounding box center [477, 160] width 587 height 25
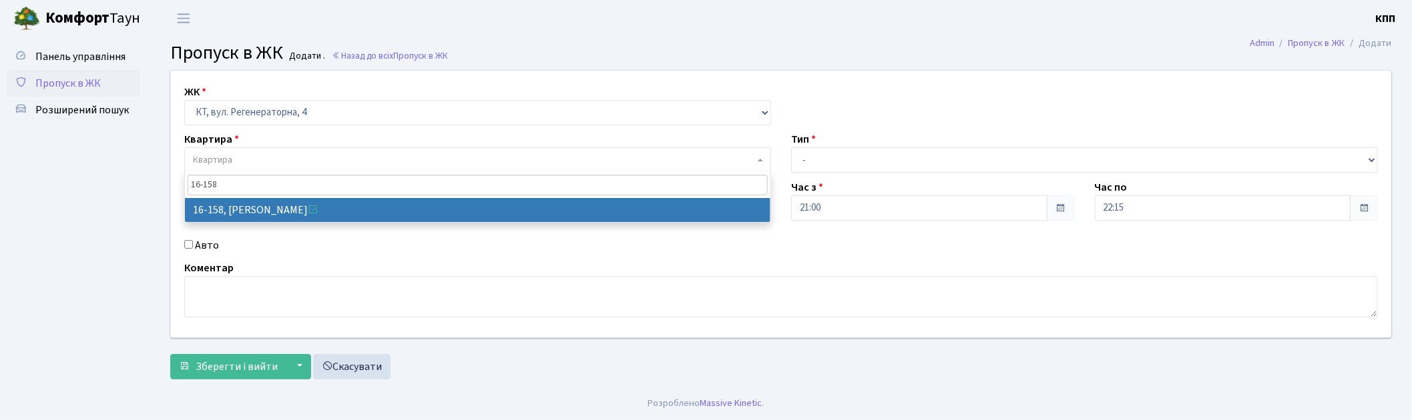
type input "16-158"
select select "8719"
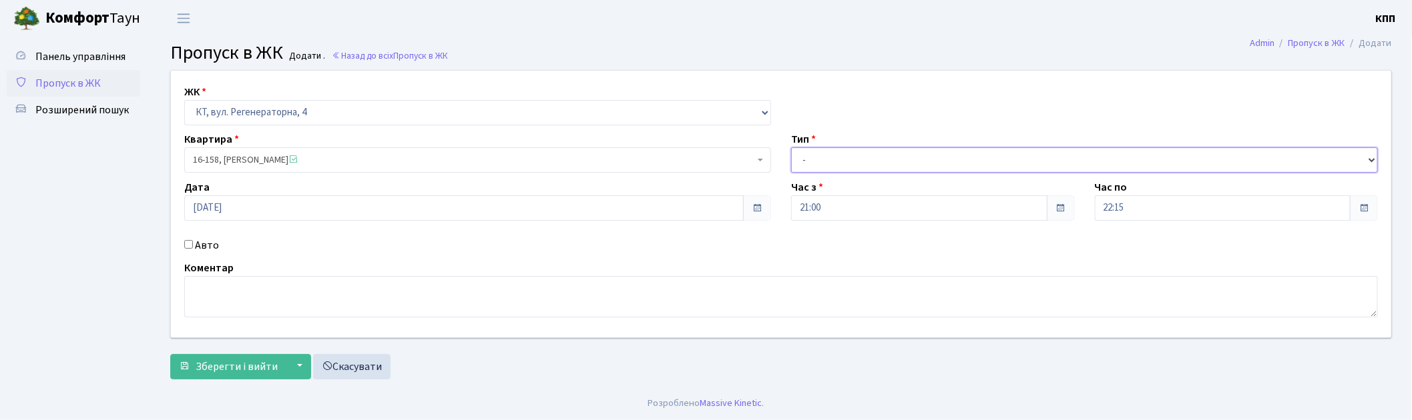
click at [791, 158] on select "- Доставка Таксі Гості Сервіс" at bounding box center [1084, 160] width 587 height 25
select select "1"
click at [791, 148] on select "- Доставка Таксі Гості Сервіс" at bounding box center [1084, 160] width 587 height 25
click at [270, 362] on span "Зберегти і вийти" at bounding box center [237, 367] width 82 height 15
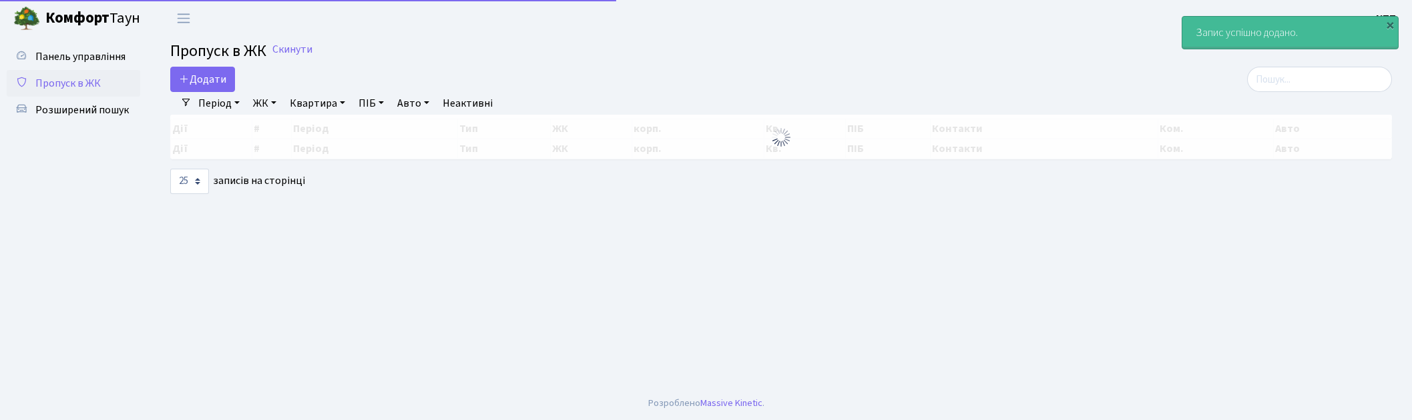
select select "25"
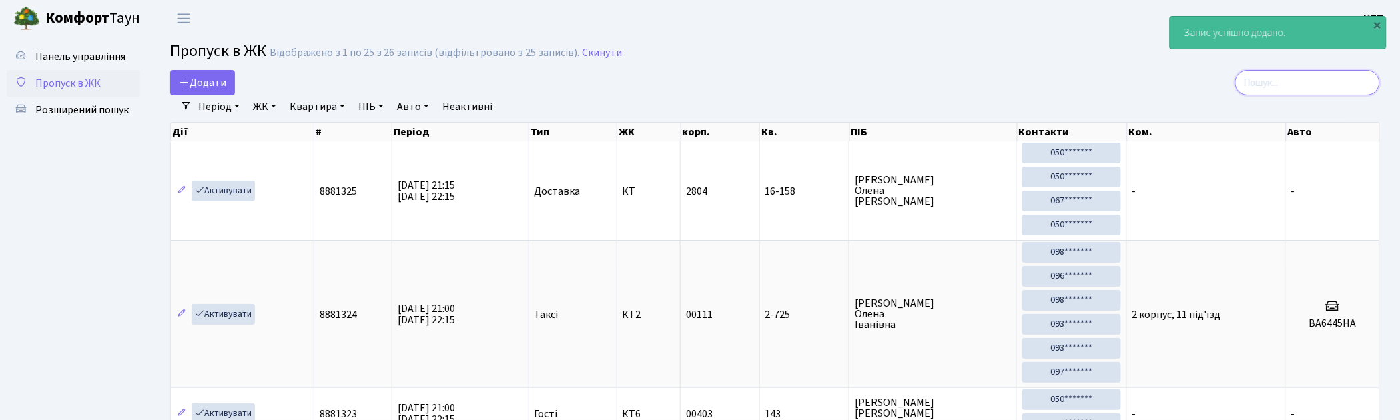
click at [1353, 77] on input "search" at bounding box center [1307, 82] width 145 height 25
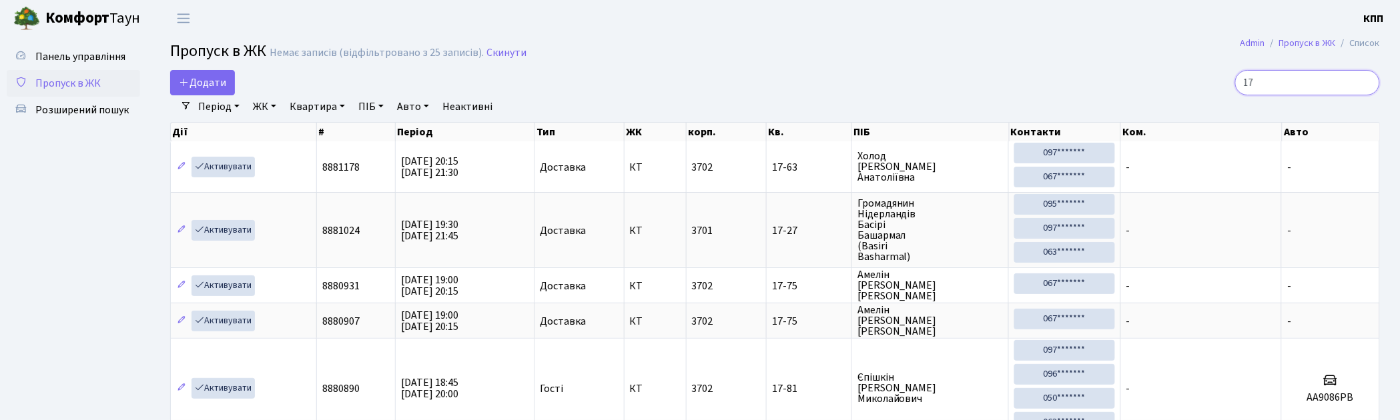
type input "1"
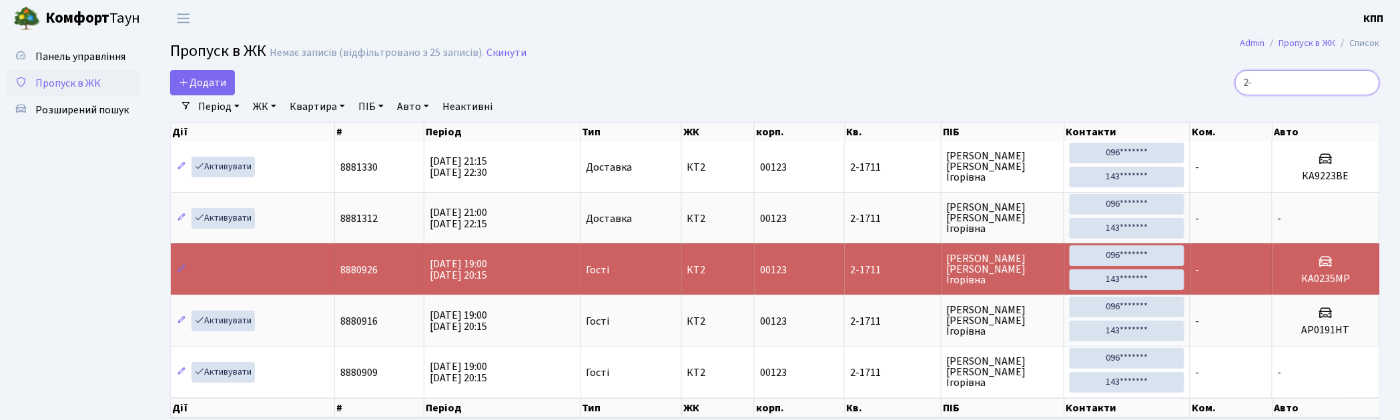
type input "2"
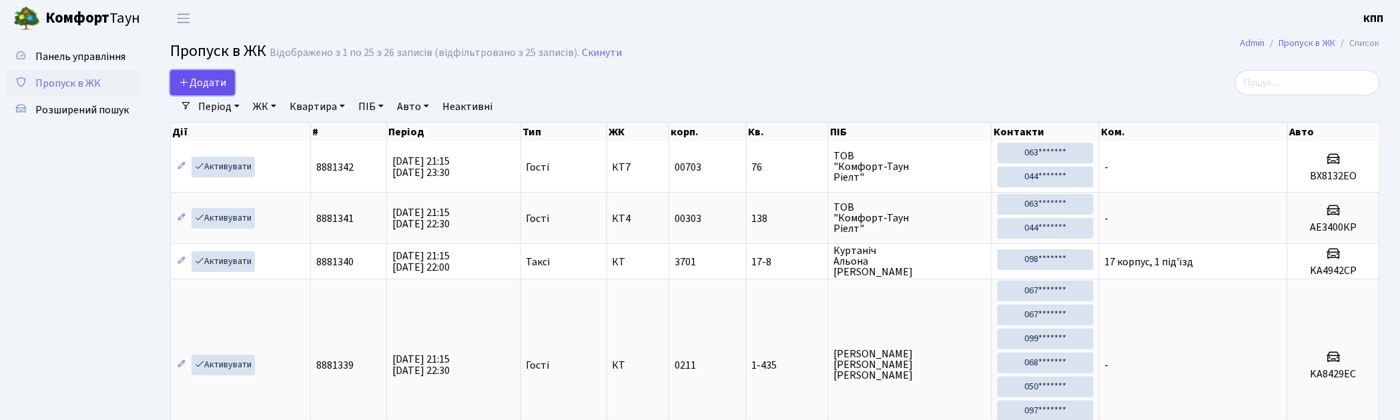
click at [227, 85] on link "Додати" at bounding box center [202, 82] width 65 height 25
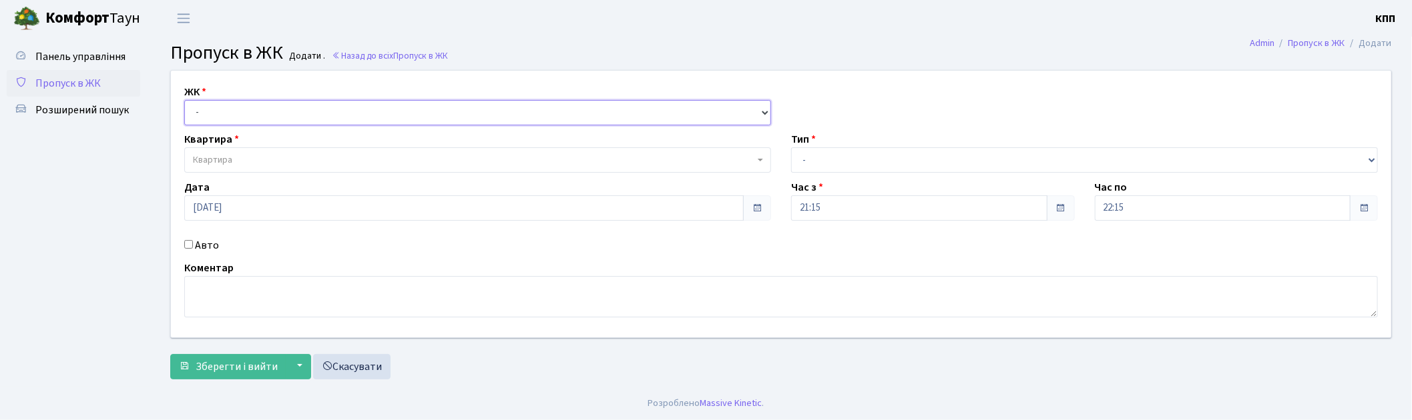
drag, startPoint x: 0, startPoint y: 0, endPoint x: 258, endPoint y: 115, distance: 282.1
click at [258, 115] on select "- КТ, вул. Регенераторна, 4 КТ2, просп. [STREET_ADDRESS] [STREET_ADDRESS] [PERS…" at bounding box center [477, 112] width 587 height 25
select select "271"
click at [184, 100] on select "- КТ, вул. Регенераторна, 4 КТ2, просп. [STREET_ADDRESS] [STREET_ADDRESS] [PERS…" at bounding box center [477, 112] width 587 height 25
select select
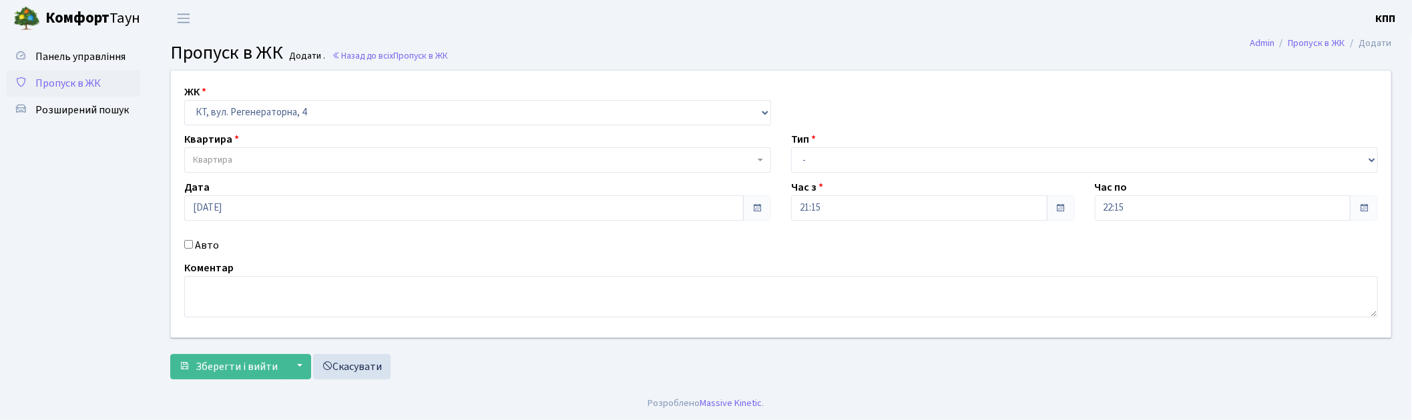
click at [270, 163] on span "Квартира" at bounding box center [473, 160] width 561 height 13
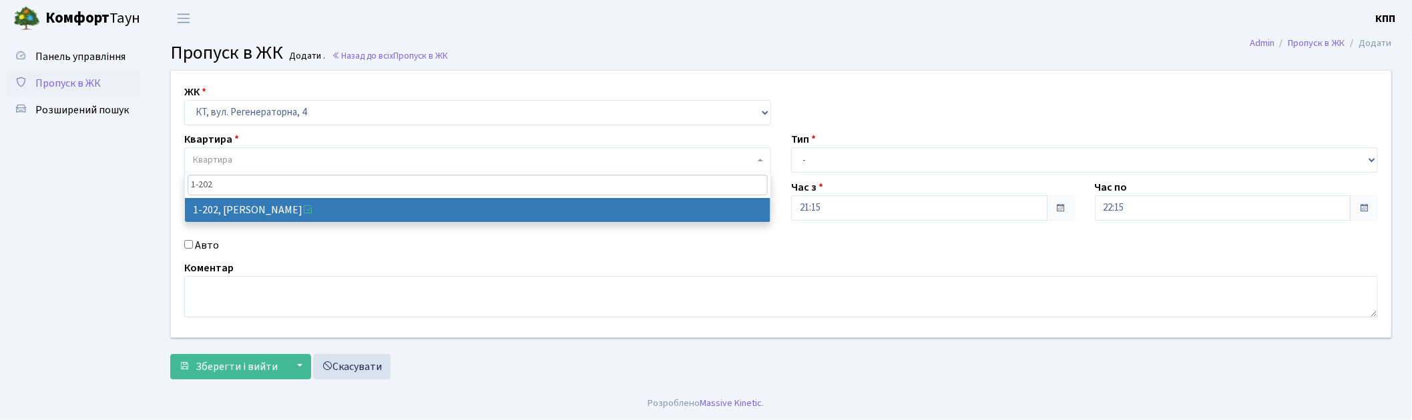
type input "1-202"
click at [308, 101] on select "- КТ, вул. Регенераторна, 4 КТ2, просп. [STREET_ADDRESS] [STREET_ADDRESS] [PERS…" at bounding box center [477, 112] width 587 height 25
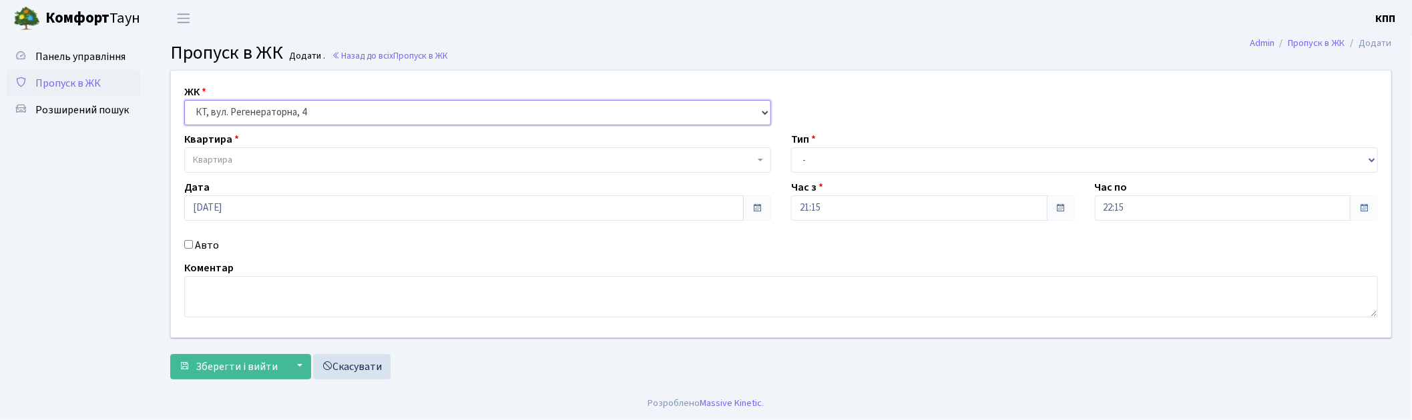
select select "302"
click at [184, 100] on select "- КТ, вул. Регенераторна, 4 КТ2, просп. [STREET_ADDRESS] [STREET_ADDRESS] [PERS…" at bounding box center [477, 112] width 587 height 25
select select
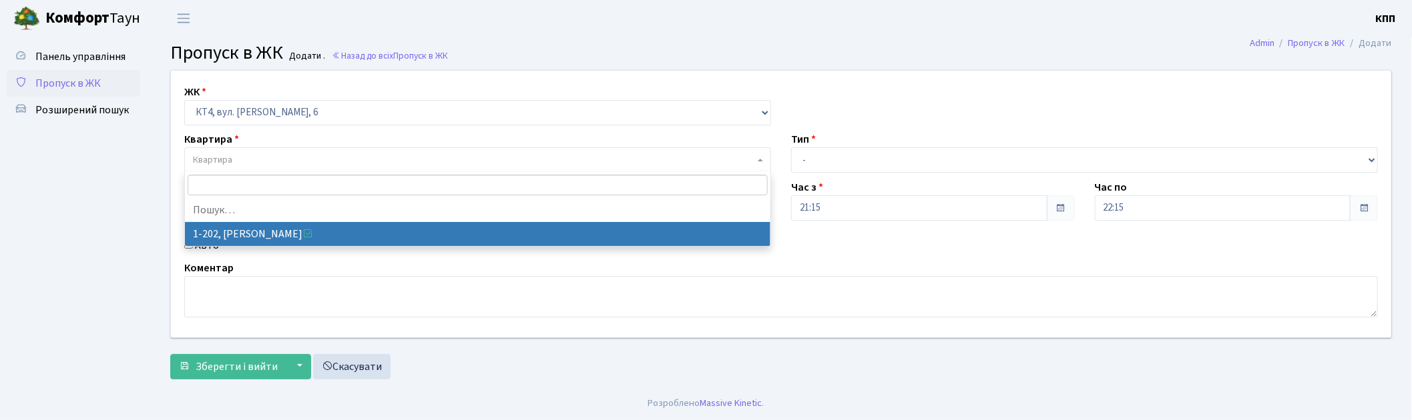
drag, startPoint x: 290, startPoint y: 162, endPoint x: 288, endPoint y: 155, distance: 7.5
click at [290, 161] on span "Квартира" at bounding box center [473, 160] width 561 height 13
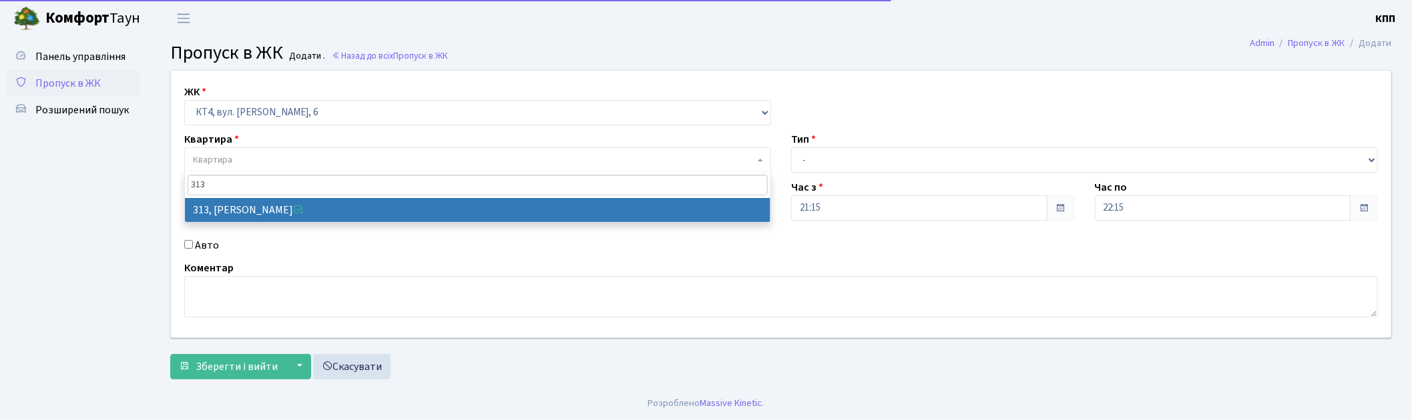
type input "313"
select select "17024"
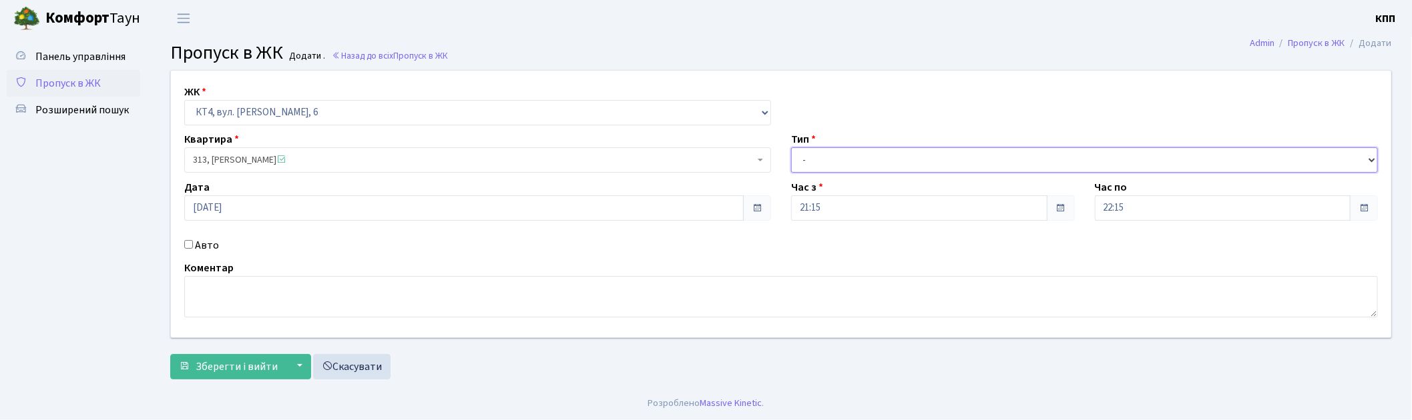
drag, startPoint x: 828, startPoint y: 160, endPoint x: 815, endPoint y: 170, distance: 16.2
click at [828, 160] on select "- Доставка Таксі Гості Сервіс" at bounding box center [1084, 160] width 587 height 25
select select "1"
click at [791, 148] on select "- Доставка Таксі Гості Сервіс" at bounding box center [1084, 160] width 587 height 25
click at [262, 358] on button "Зберегти і вийти" at bounding box center [228, 366] width 116 height 25
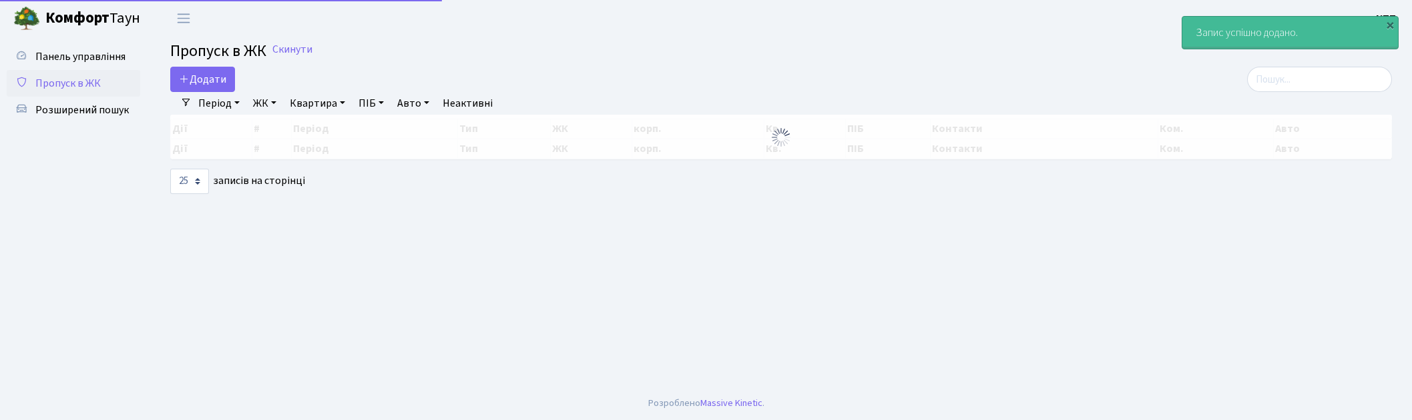
select select "25"
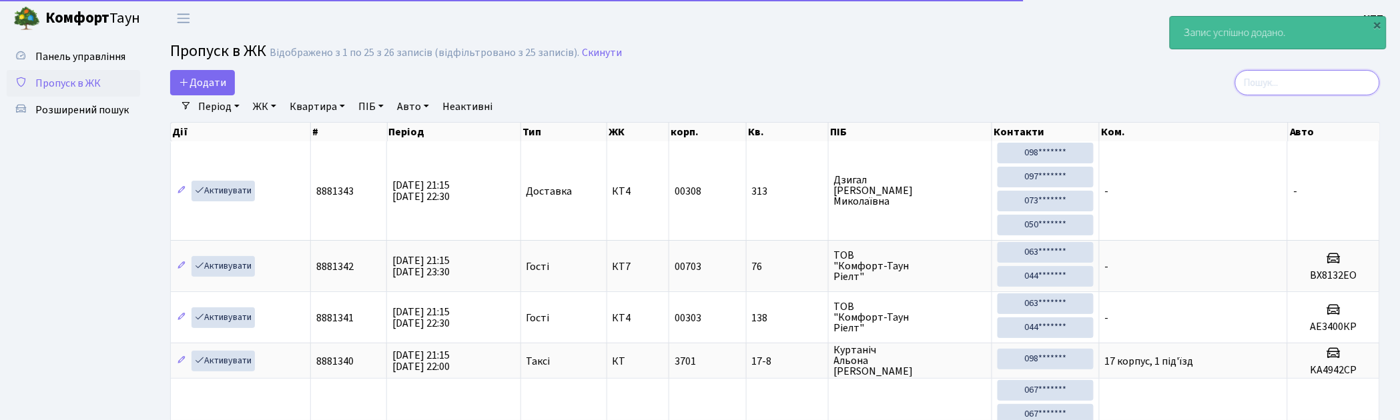
click at [1366, 87] on input "search" at bounding box center [1307, 82] width 145 height 25
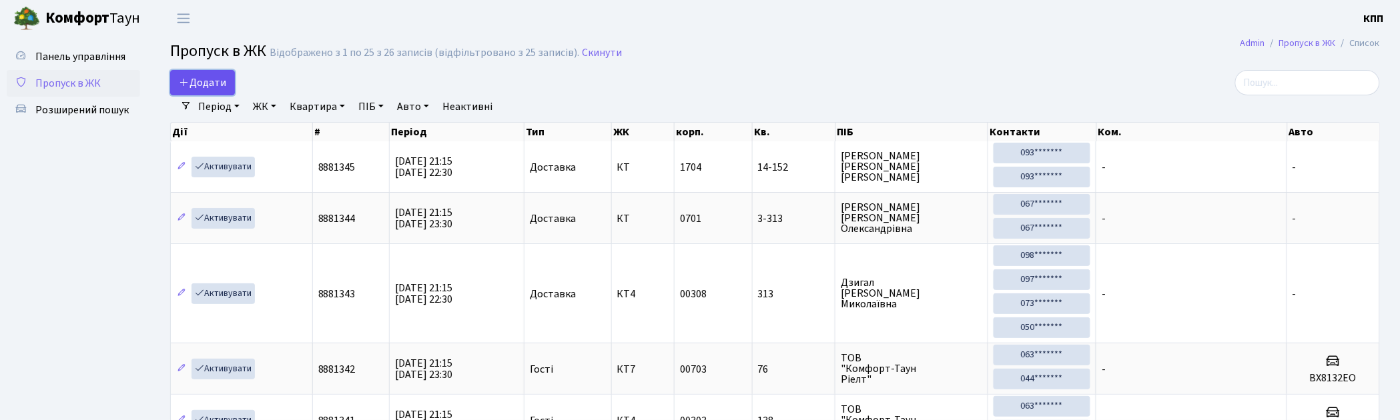
click at [212, 88] on span "Додати" at bounding box center [202, 82] width 47 height 15
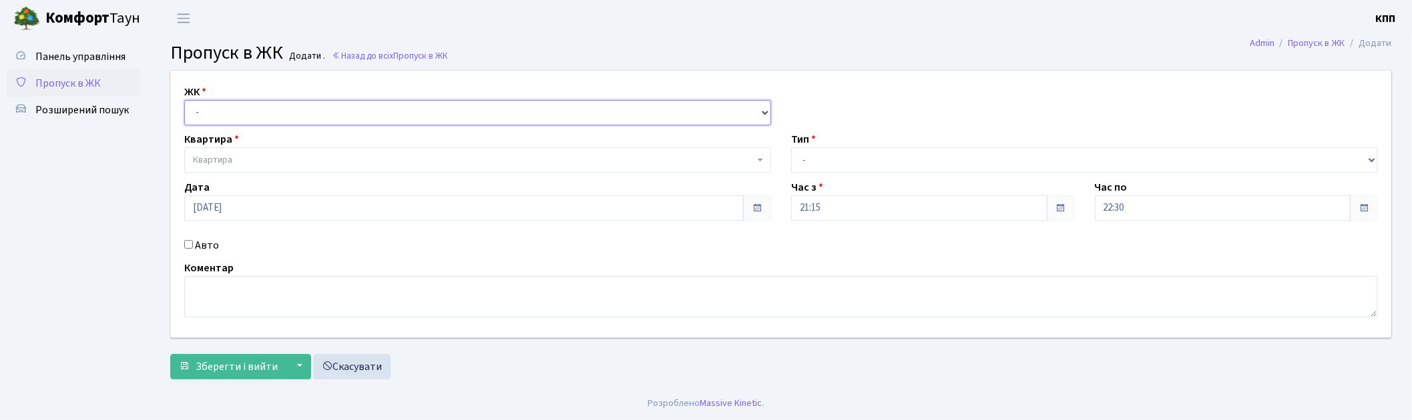
drag, startPoint x: 0, startPoint y: 0, endPoint x: 242, endPoint y: 107, distance: 264.4
click at [242, 107] on select "- КТ, вул. Регенераторна, 4 КТ2, просп. Соборності, 17 КТ3, вул. Березнева, 16 …" at bounding box center [477, 112] width 587 height 25
select select "271"
click at [184, 100] on select "- КТ, вул. Регенераторна, 4 КТ2, просп. Соборності, 17 КТ3, вул. Березнева, 16 …" at bounding box center [477, 112] width 587 height 25
select select
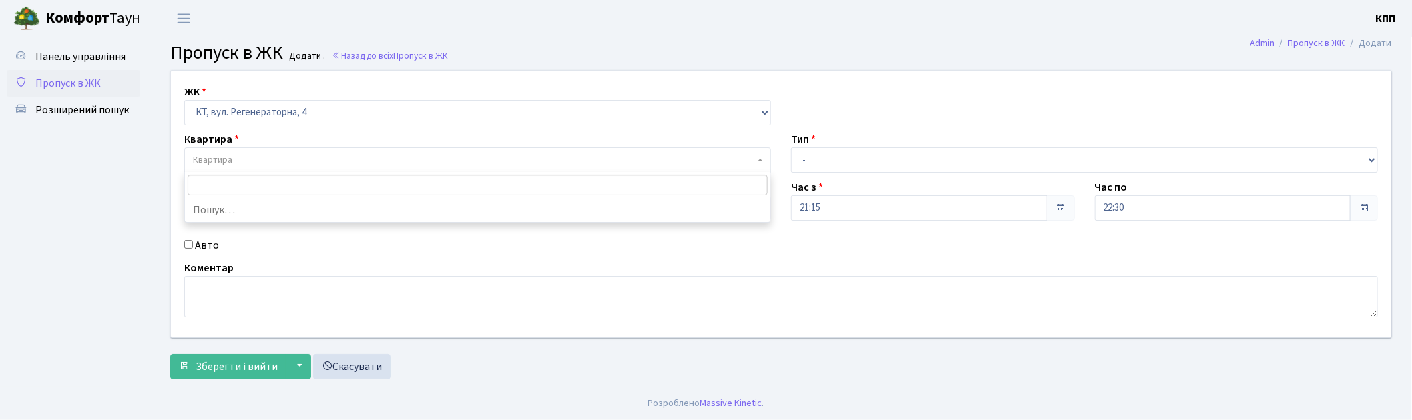
click at [254, 157] on span "Квартира" at bounding box center [473, 160] width 561 height 13
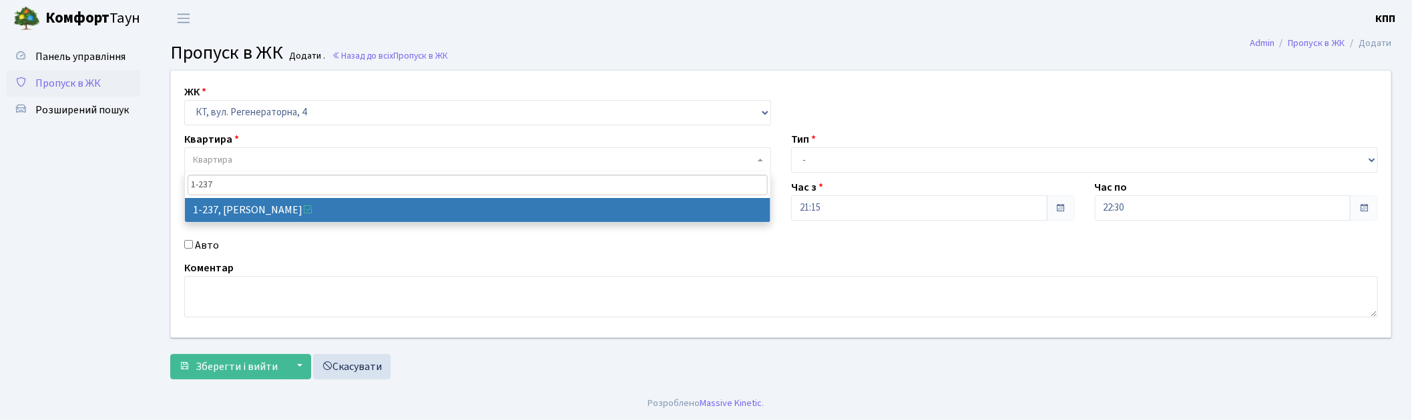
type input "1-237"
select select "237"
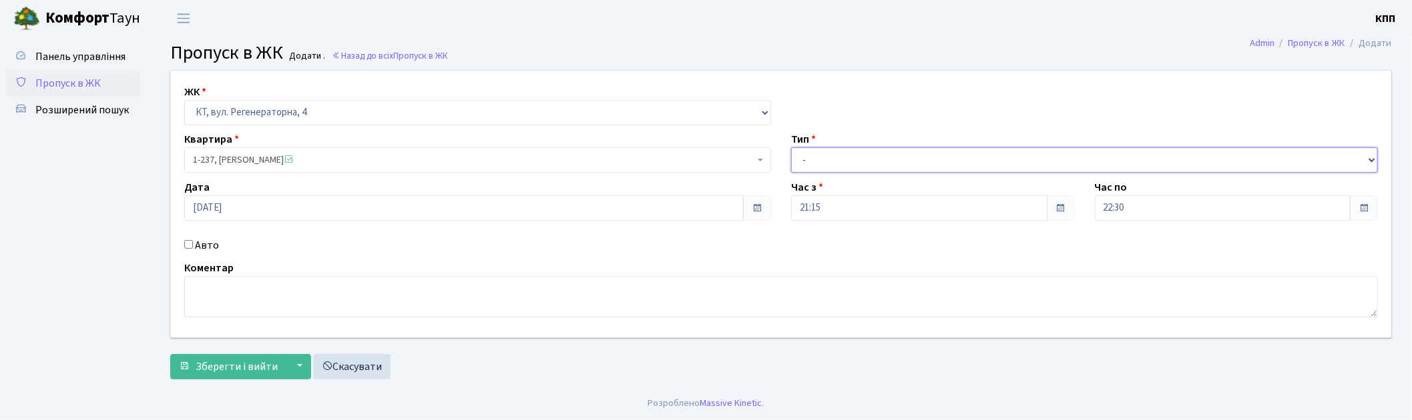
click at [834, 151] on select "- Доставка Таксі Гості Сервіс" at bounding box center [1084, 160] width 587 height 25
select select "1"
click at [791, 148] on select "- Доставка Таксі Гості Сервіс" at bounding box center [1084, 160] width 587 height 25
click at [207, 371] on span "Зберегти і вийти" at bounding box center [237, 367] width 82 height 15
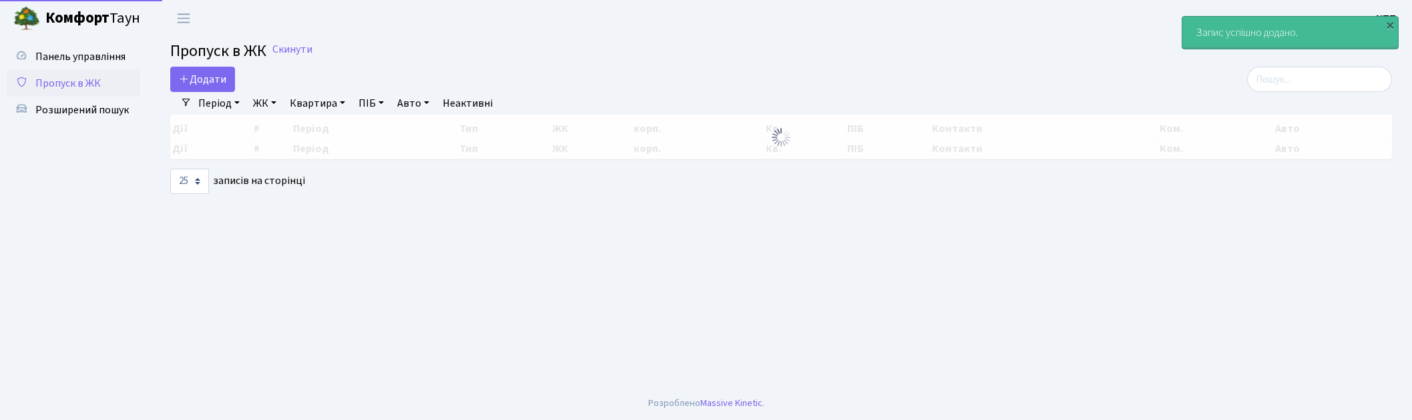
select select "25"
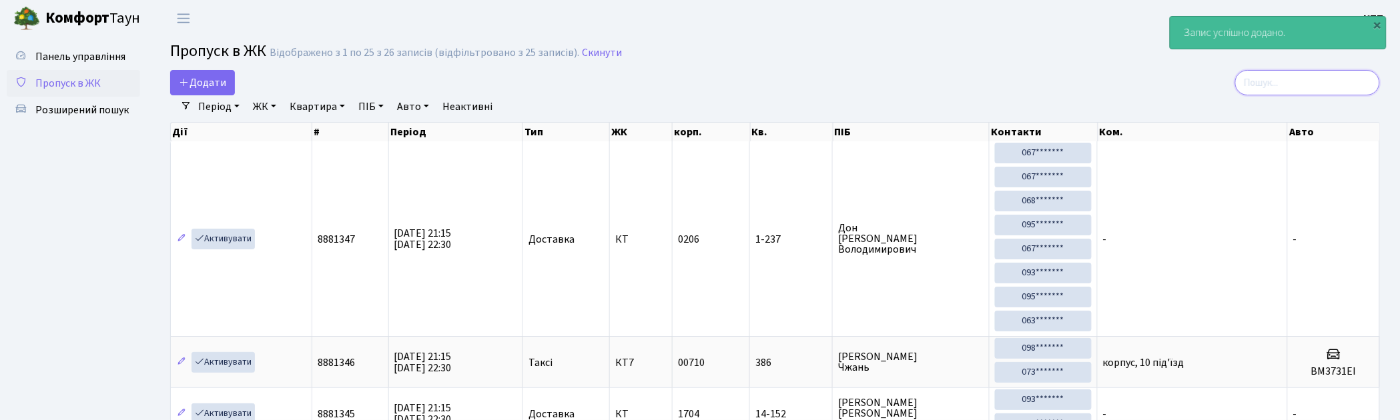
click at [1292, 80] on input "search" at bounding box center [1307, 82] width 145 height 25
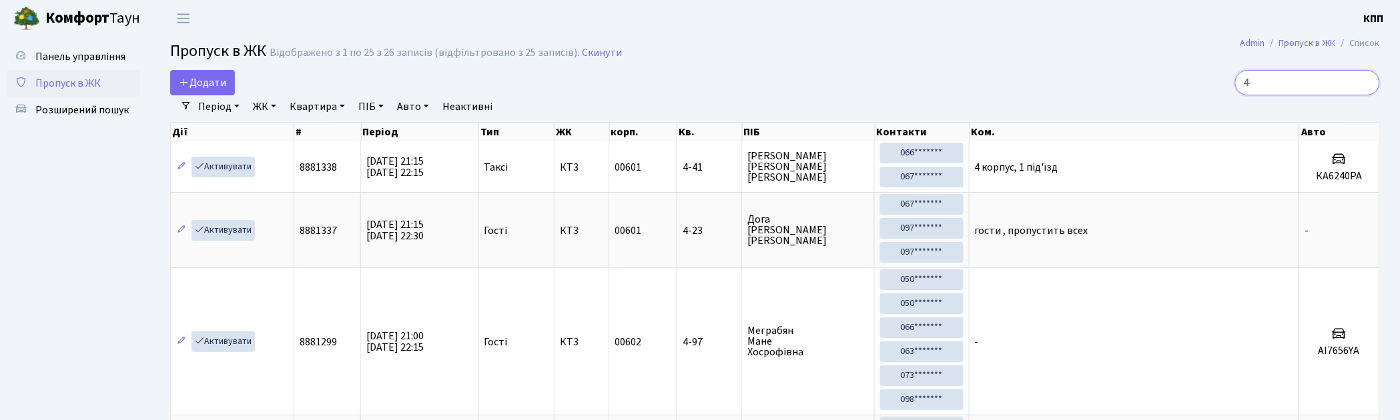
type input "4"
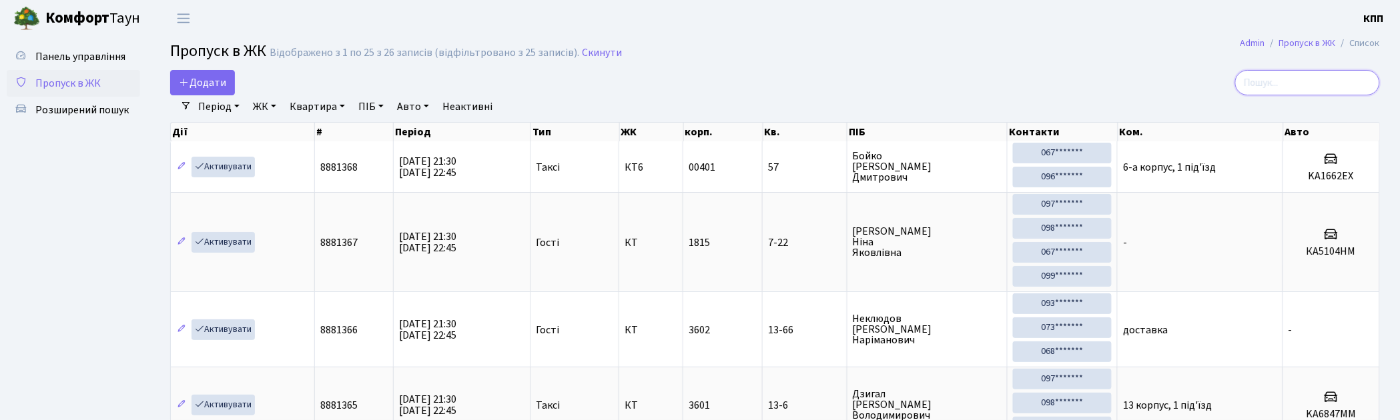
type input "4"
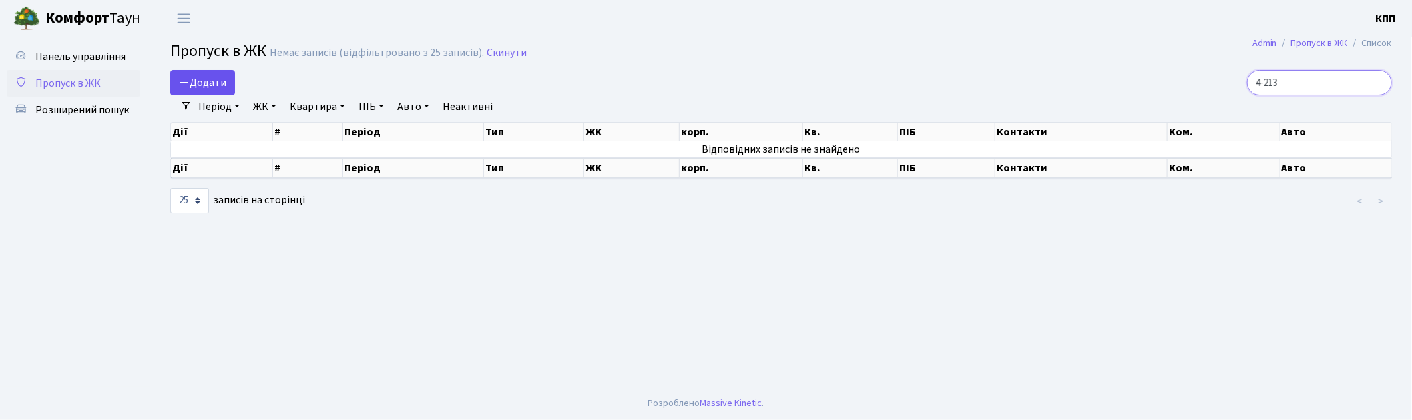
type input "4-213"
click at [190, 77] on span "Додати" at bounding box center [202, 82] width 47 height 15
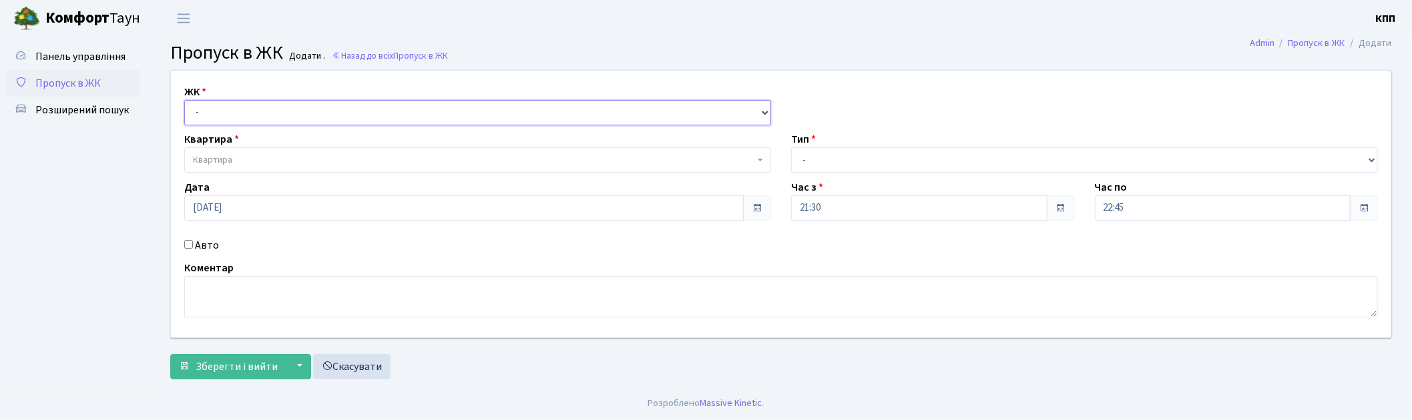
click at [224, 110] on select "- КТ, вул. Регенераторна, 4 КТ2, просп. [STREET_ADDRESS] [STREET_ADDRESS] [PERS…" at bounding box center [477, 112] width 587 height 25
select select "271"
click at [184, 100] on select "- КТ, вул. Регенераторна, 4 КТ2, просп. [STREET_ADDRESS] [STREET_ADDRESS] [PERS…" at bounding box center [477, 112] width 587 height 25
select select
click at [231, 154] on span "Квартира" at bounding box center [212, 160] width 39 height 13
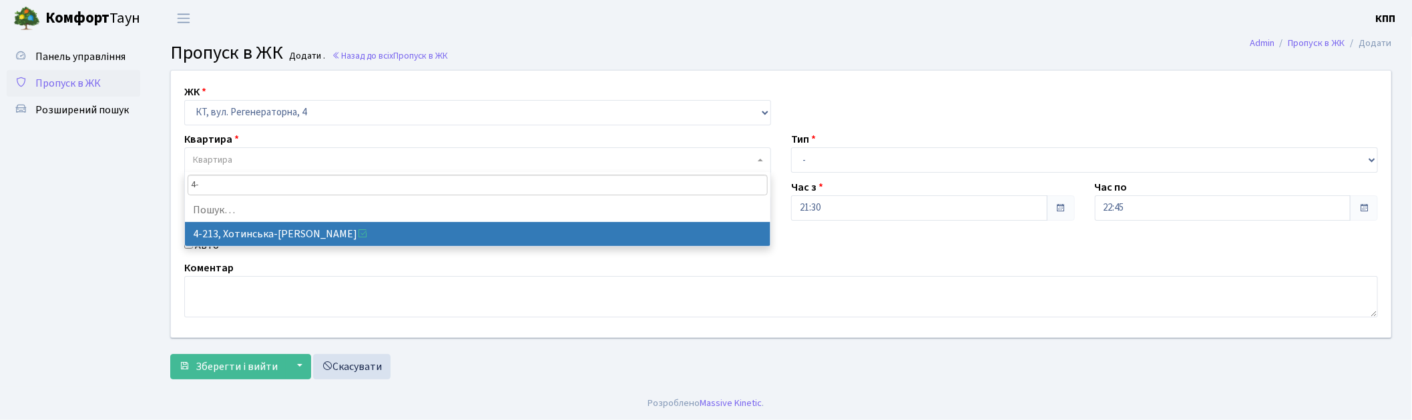
type input "4"
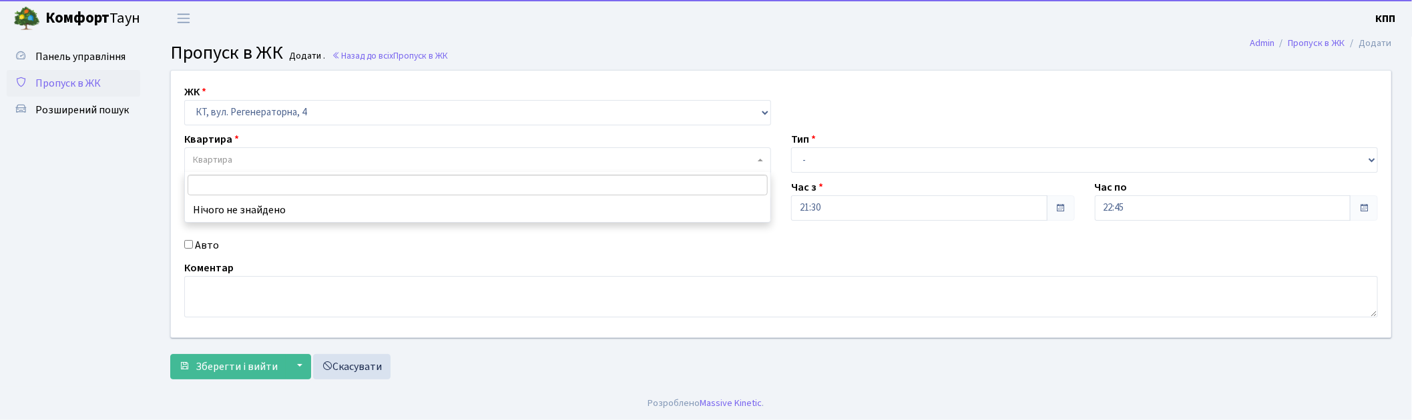
click at [89, 88] on span "Пропуск в ЖК" at bounding box center [67, 83] width 65 height 15
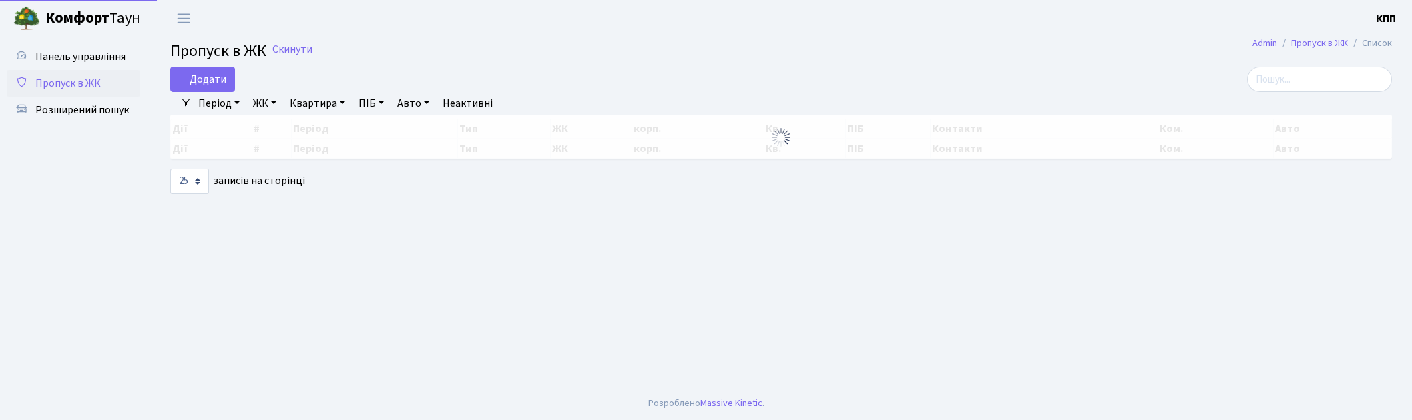
select select "25"
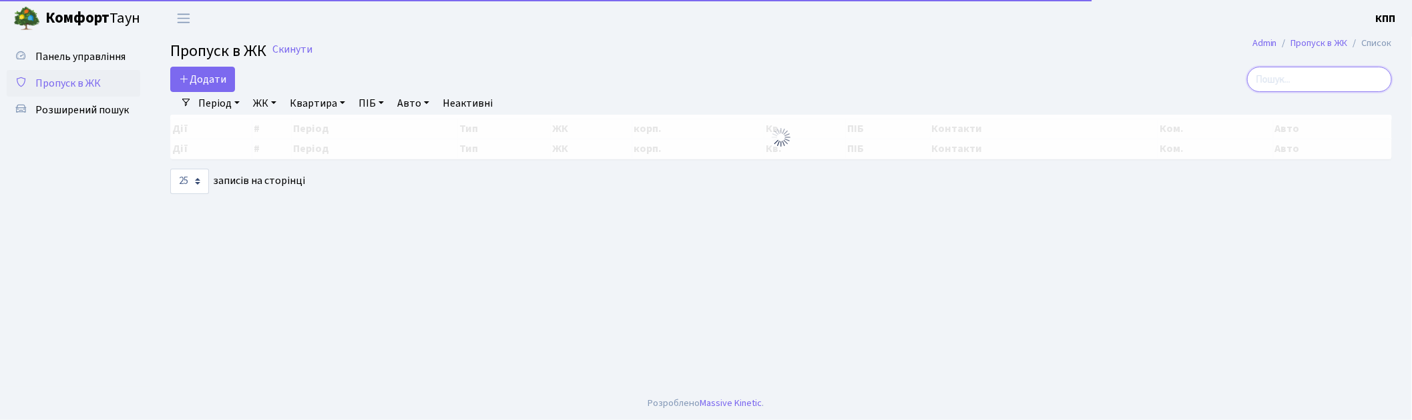
click at [1303, 89] on input "search" at bounding box center [1319, 79] width 145 height 25
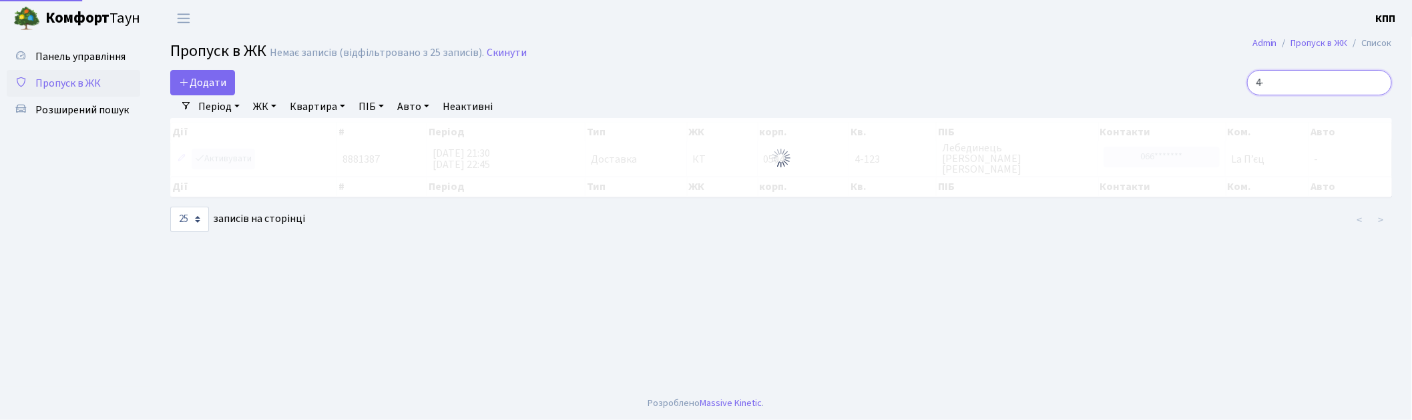
type input "4"
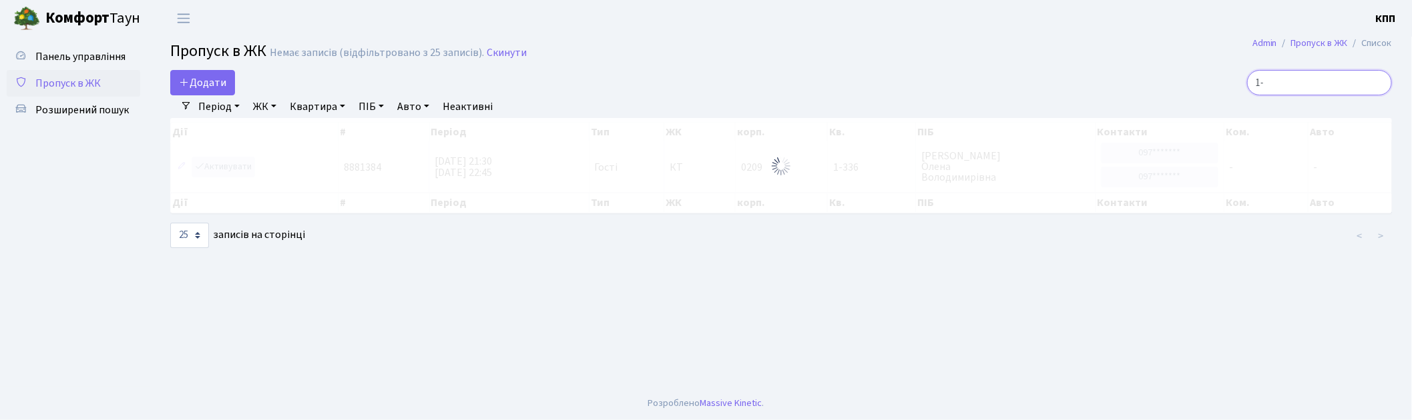
type input "1"
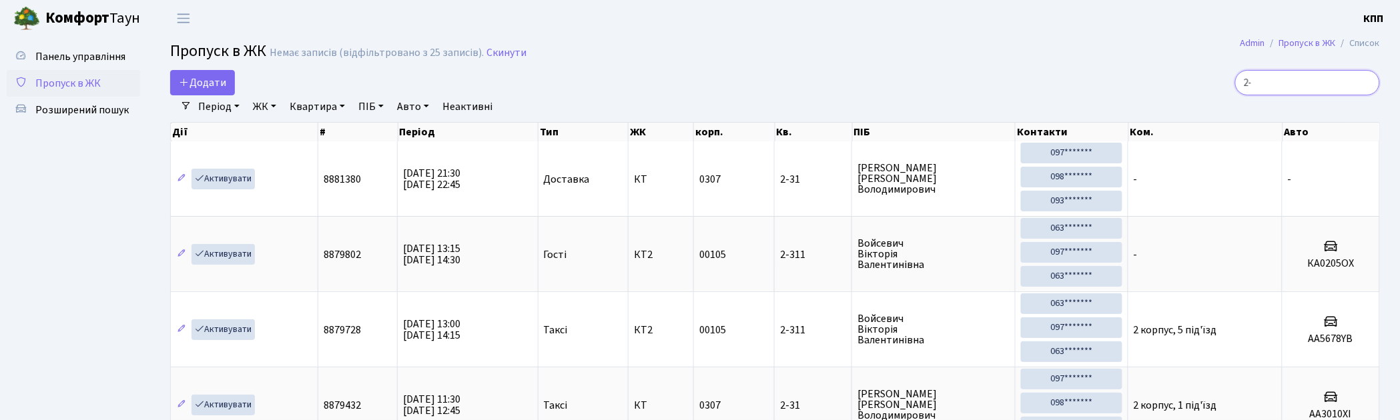
type input "2"
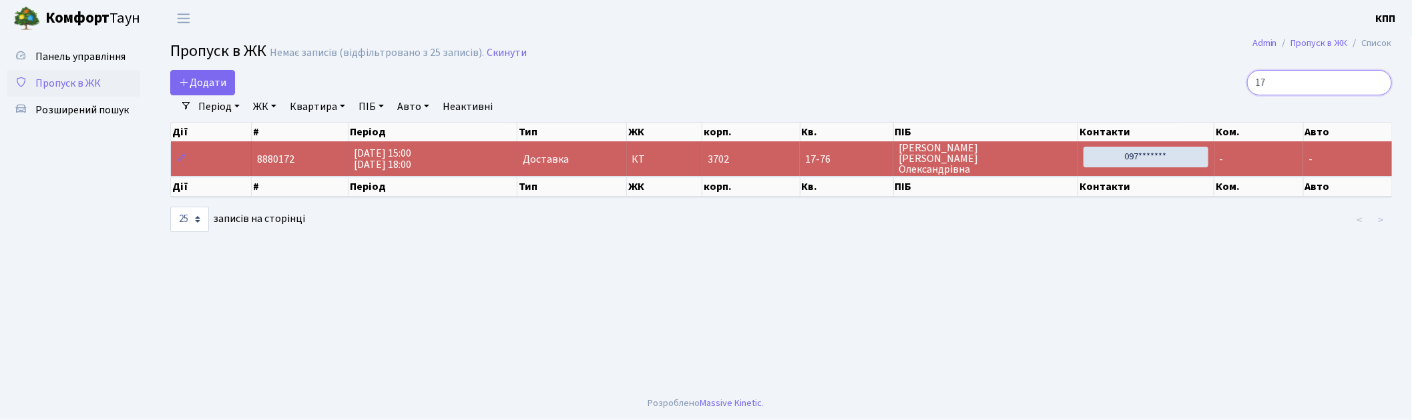
type input "1"
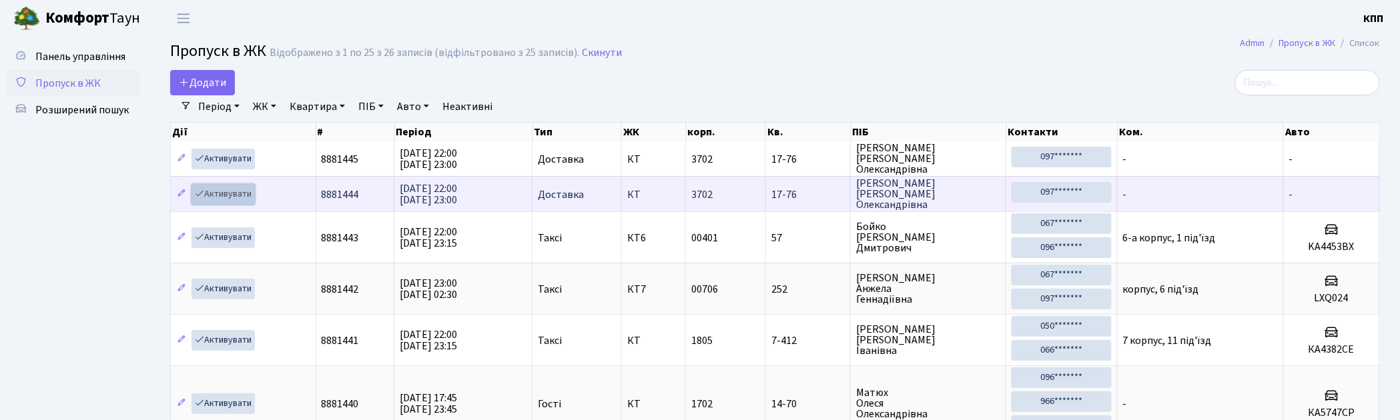
click at [209, 191] on link "Активувати" at bounding box center [223, 194] width 63 height 21
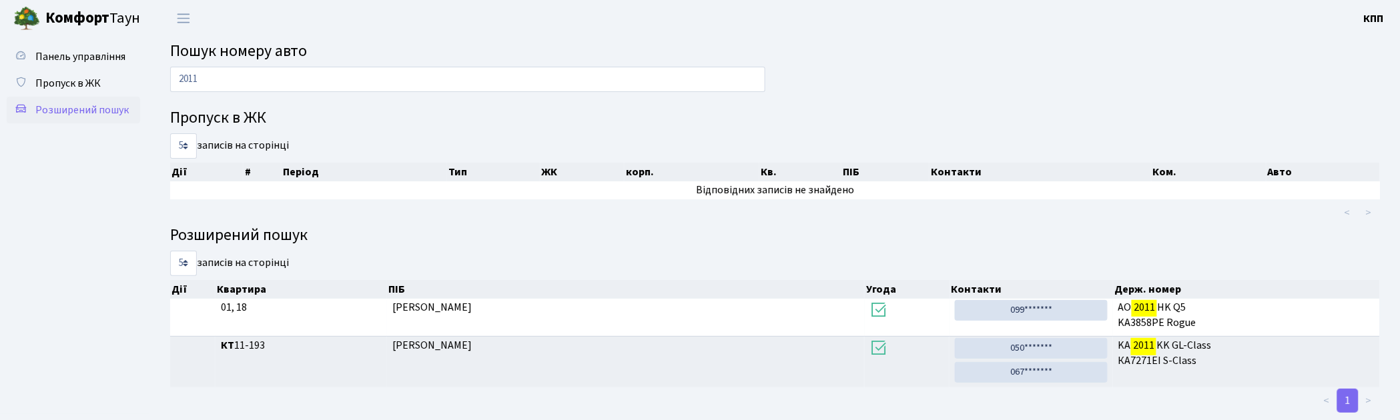
click at [67, 116] on span "Розширений пошук" at bounding box center [81, 110] width 93 height 15
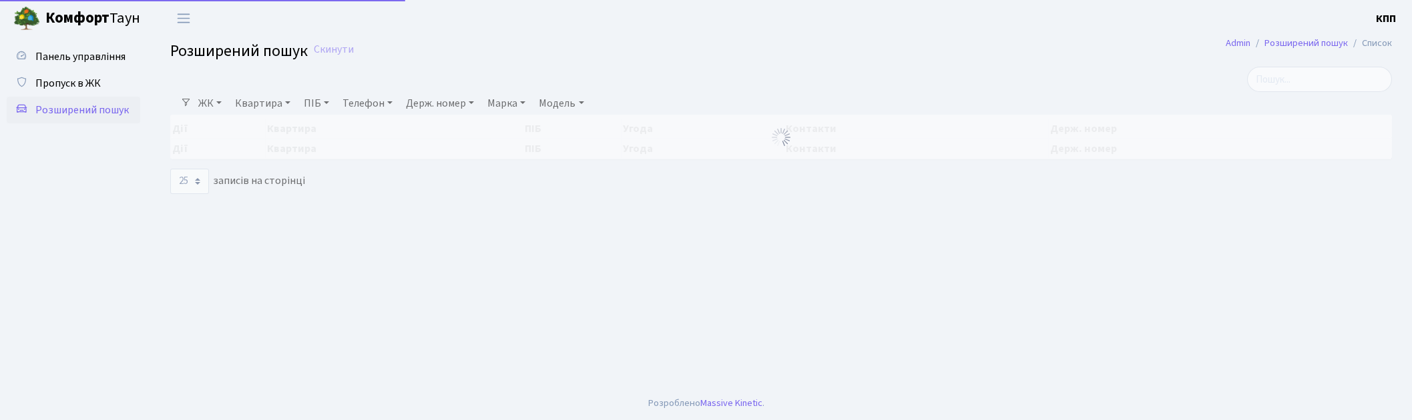
select select "25"
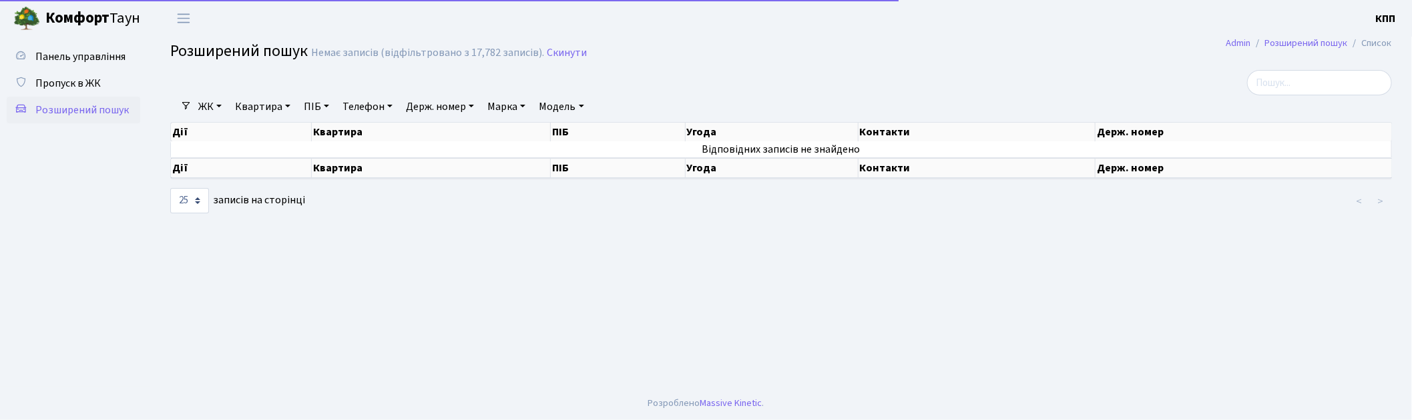
click at [248, 103] on link "Квартира" at bounding box center [263, 106] width 66 height 23
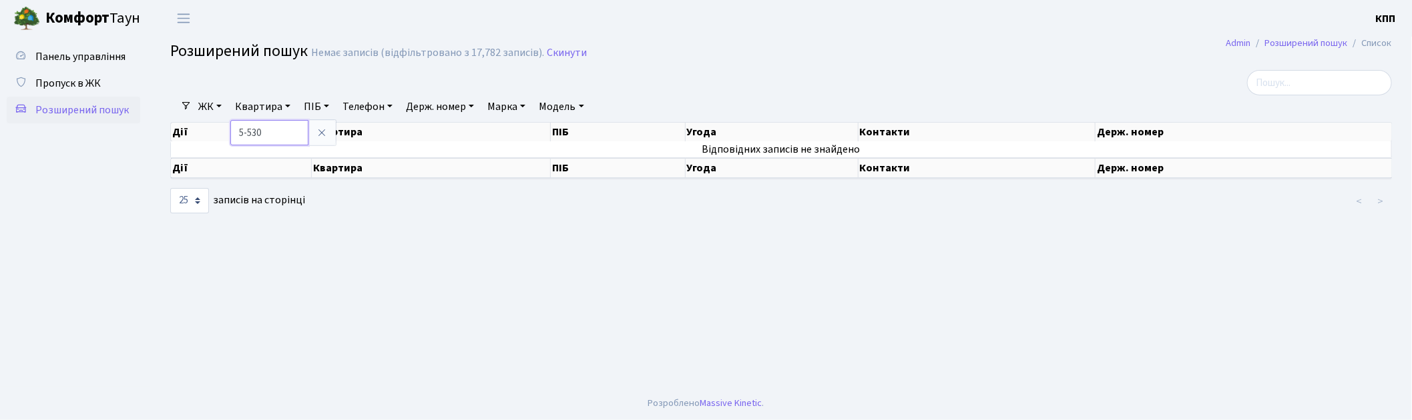
type input "5-530"
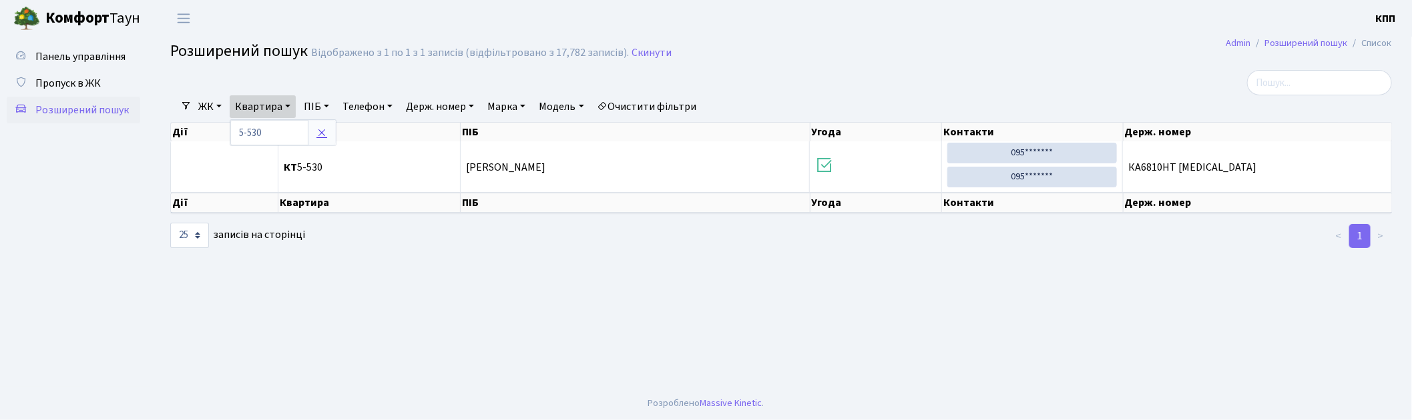
click at [330, 131] on link at bounding box center [322, 132] width 28 height 25
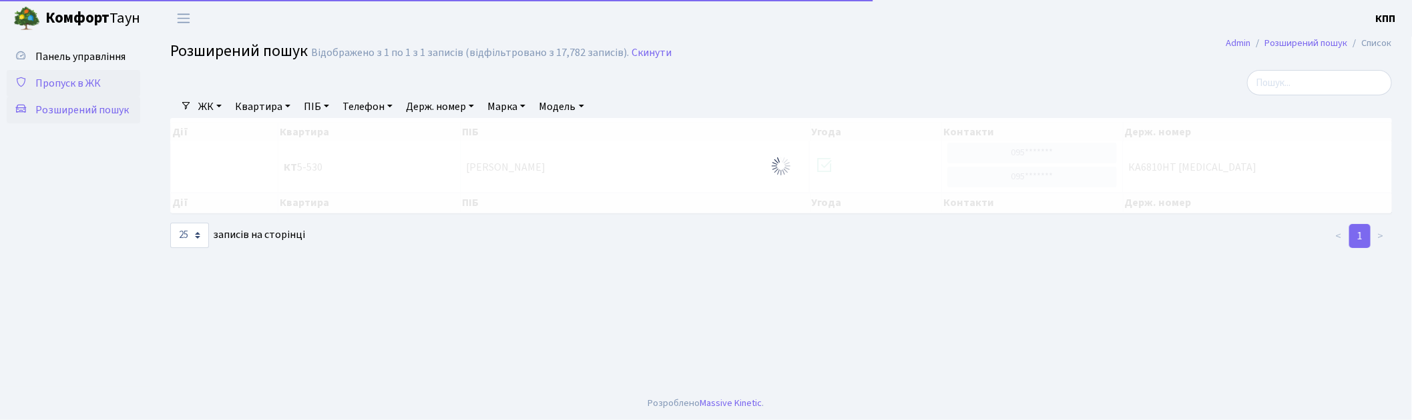
click at [41, 83] on span "Пропуск в ЖК" at bounding box center [67, 83] width 65 height 15
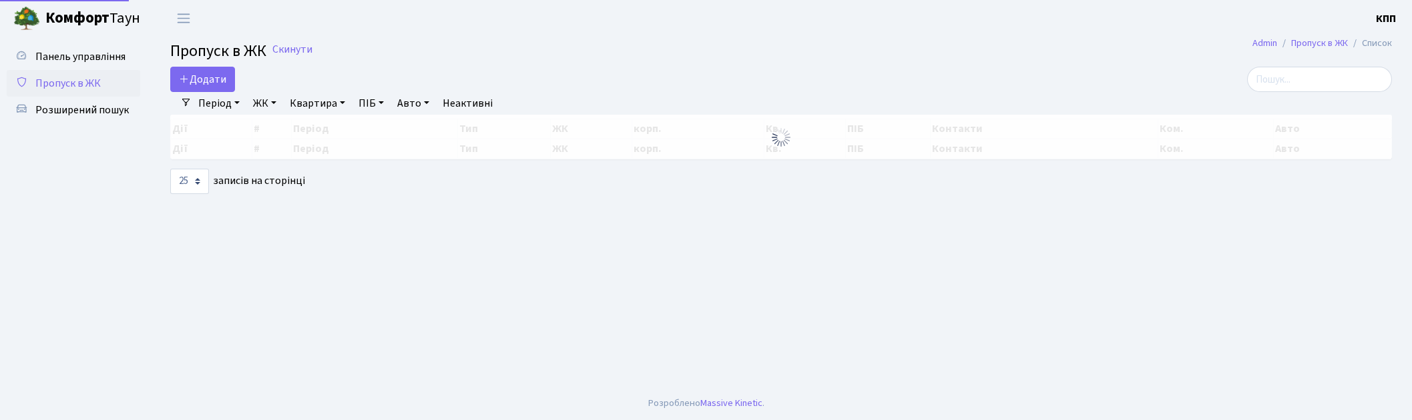
select select "25"
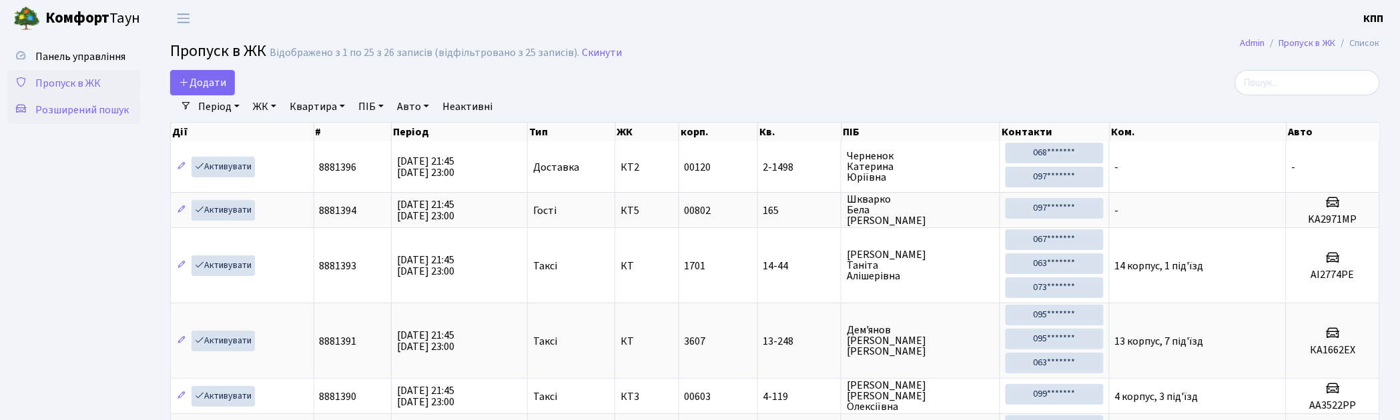
click at [47, 115] on span "Розширений пошук" at bounding box center [81, 110] width 93 height 15
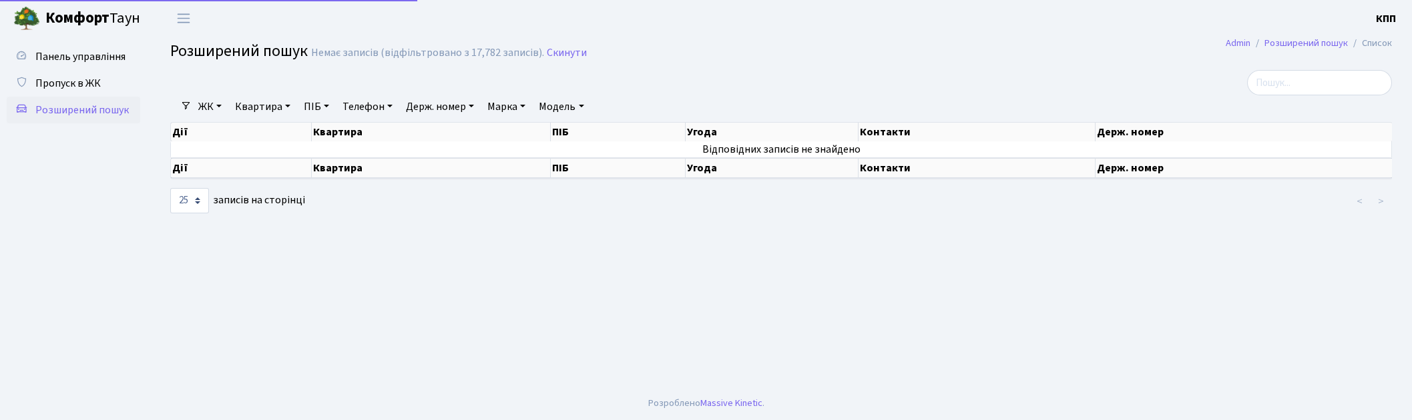
select select "25"
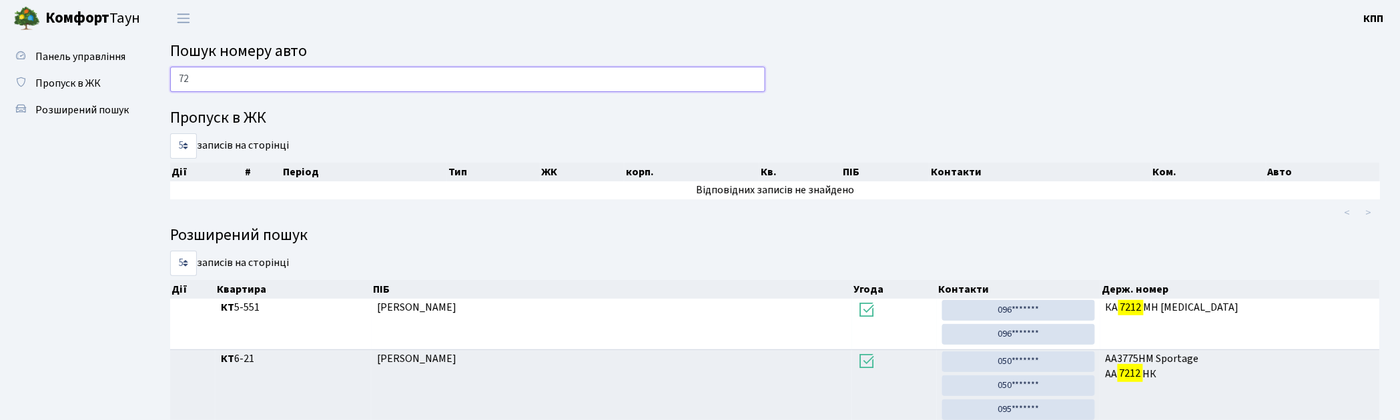
type input "7"
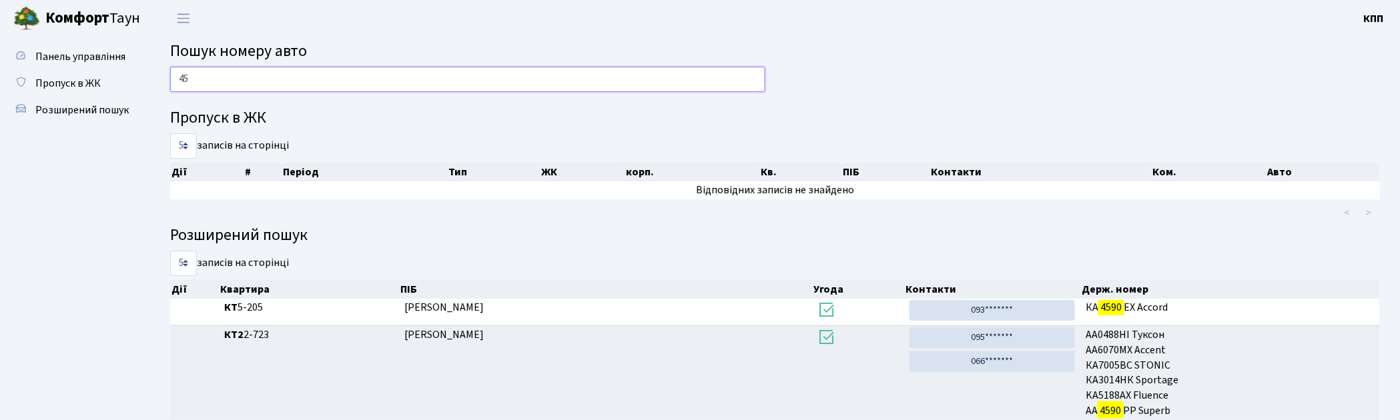
type input "4"
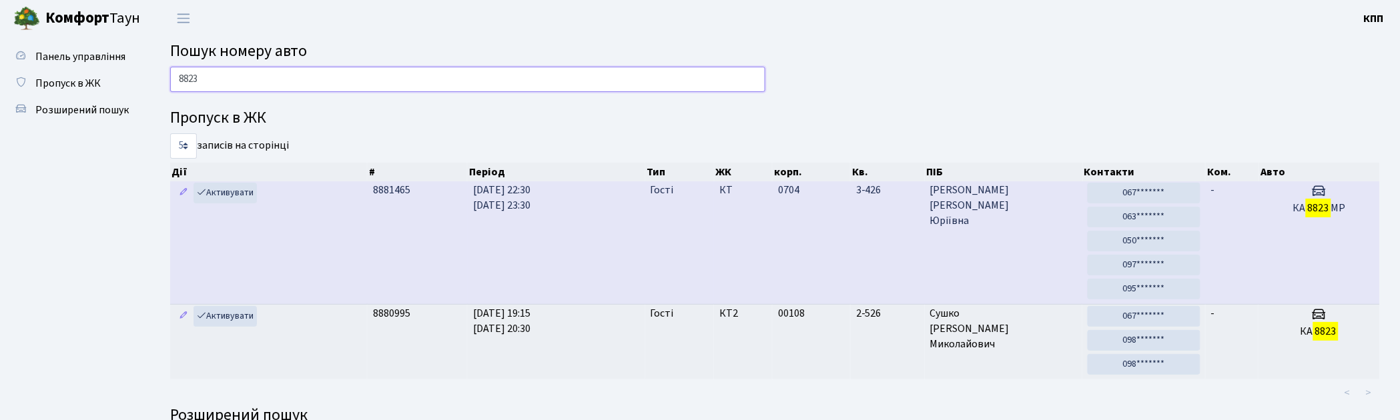
type input "8823"
click at [904, 270] on td "3-426" at bounding box center [888, 243] width 74 height 123
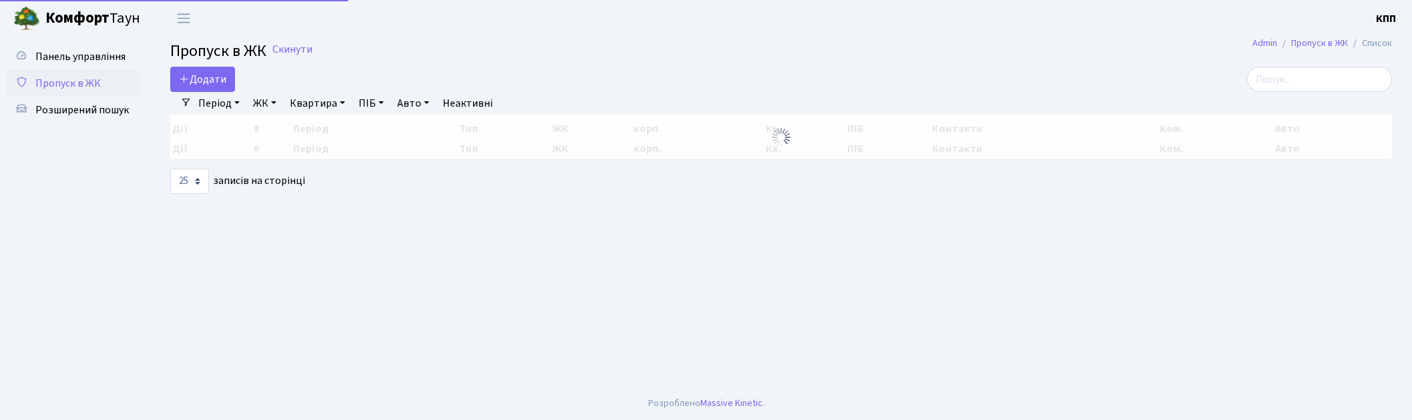
select select "25"
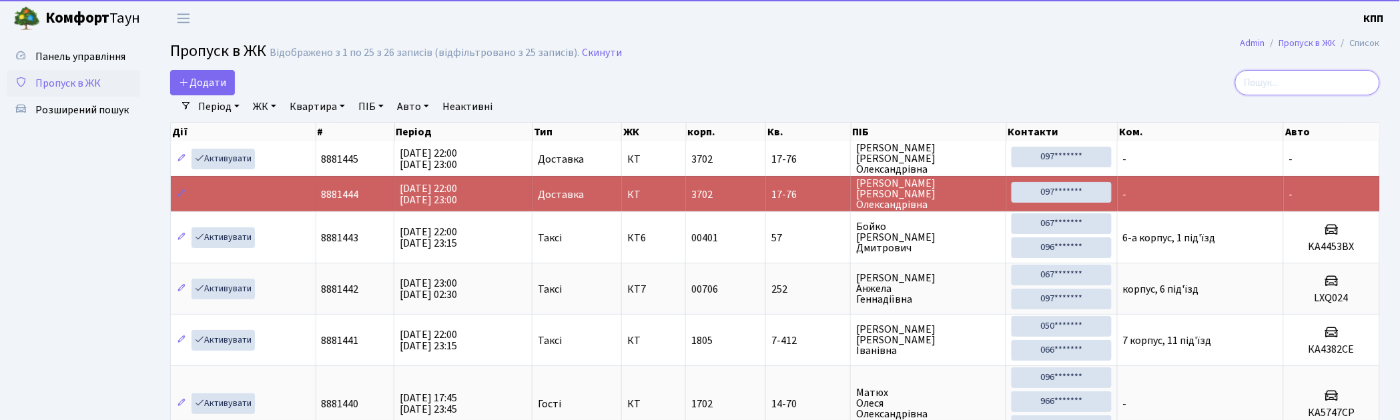
click at [1271, 87] on input "search" at bounding box center [1307, 82] width 145 height 25
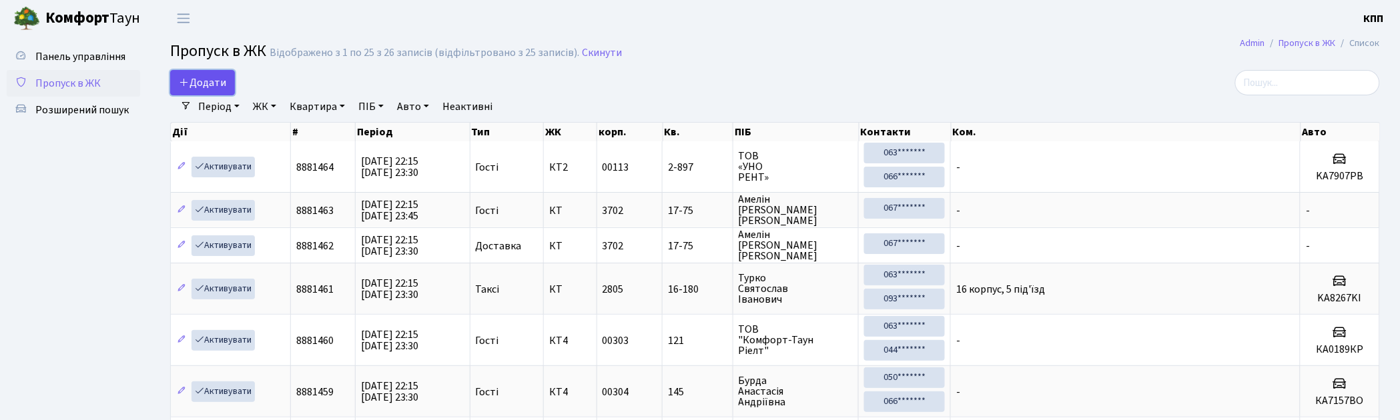
click at [212, 87] on span "Додати" at bounding box center [202, 82] width 47 height 15
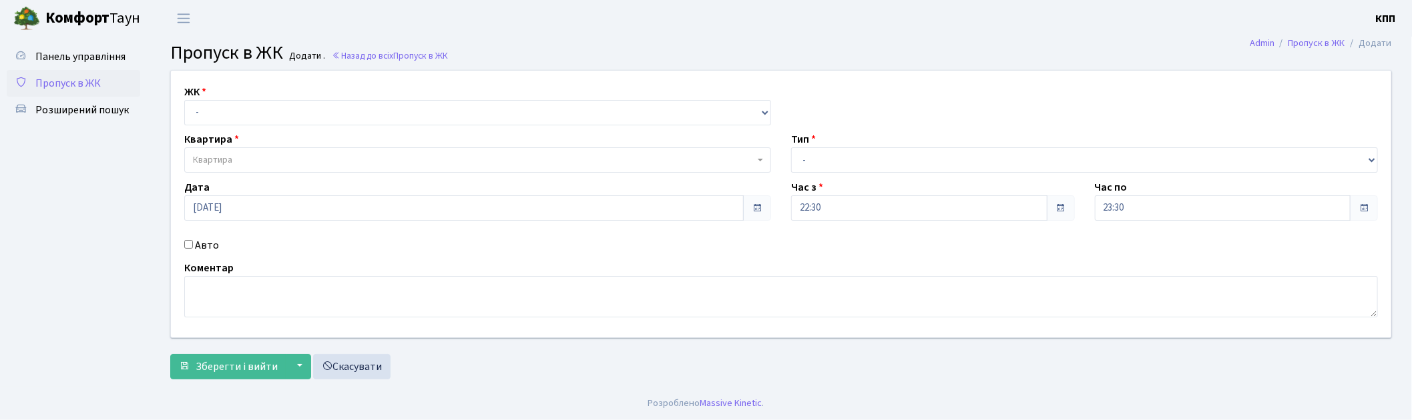
select select "271"
click at [184, 100] on select "- КТ, вул. Регенераторна, 4 КТ2, просп. [STREET_ADDRESS] [STREET_ADDRESS] [PERS…" at bounding box center [477, 112] width 587 height 25
select select
click at [201, 248] on label "Авто" at bounding box center [207, 246] width 24 height 16
click at [193, 248] on input "Авто" at bounding box center [188, 244] width 9 height 9
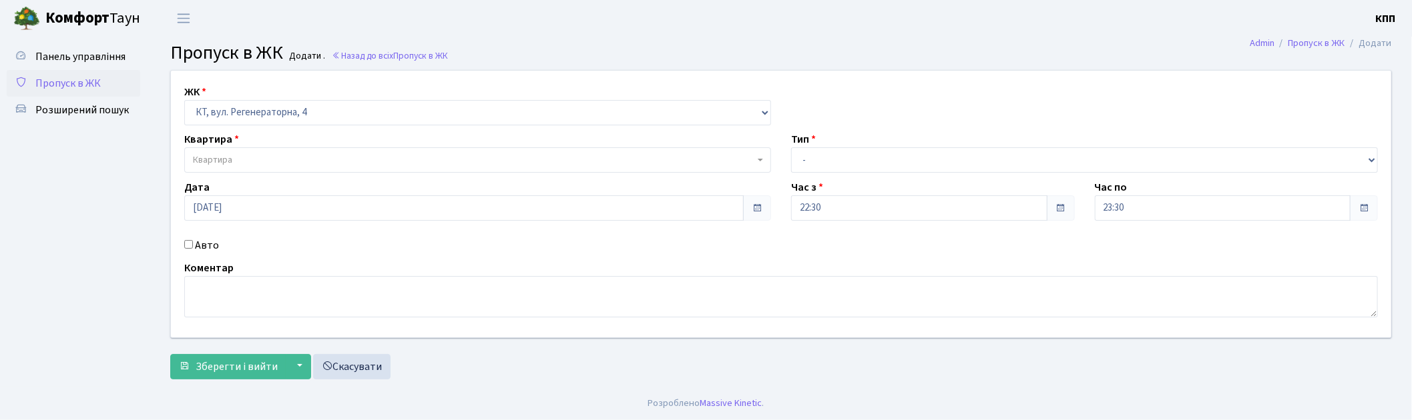
checkbox input "true"
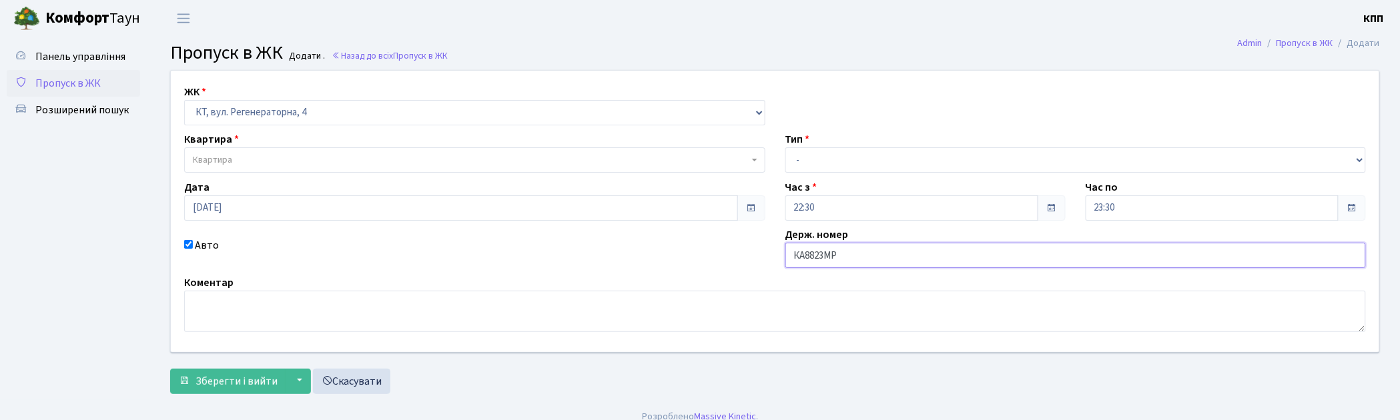
type input "КА8823МР"
click at [241, 157] on span "Квартира" at bounding box center [471, 160] width 556 height 13
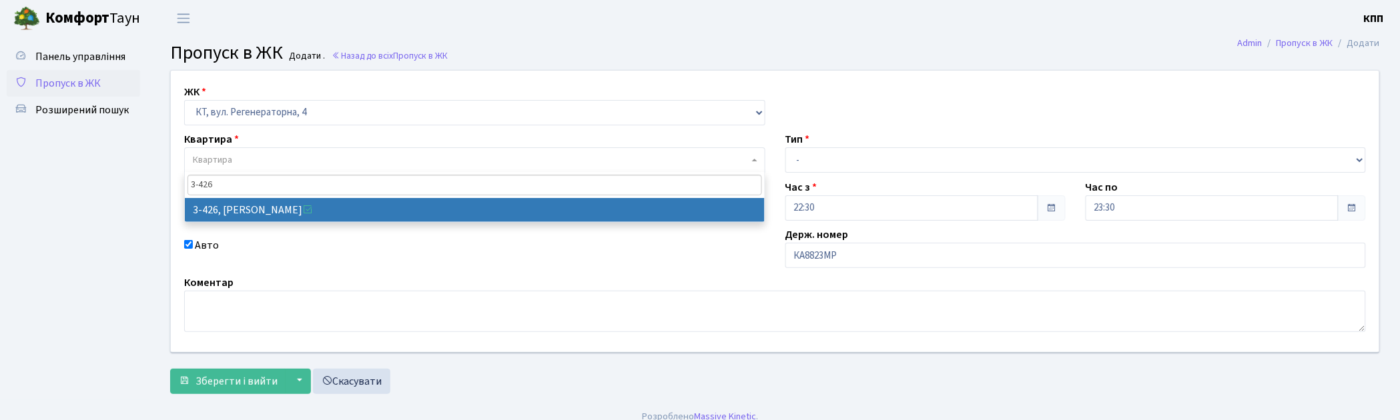
type input "3-426"
select select "1644"
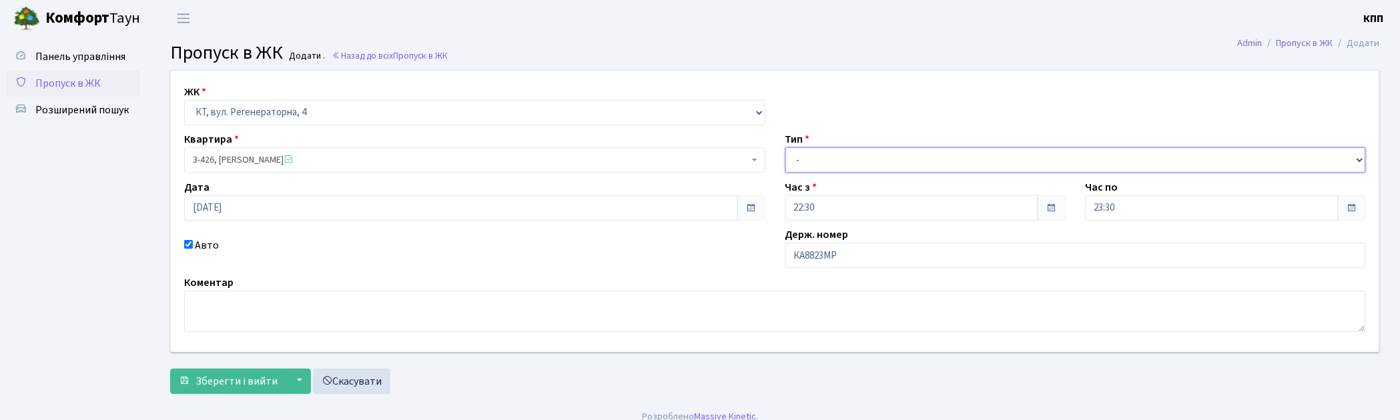
click at [857, 168] on select "- Доставка Таксі Гості Сервіс" at bounding box center [1076, 160] width 581 height 25
select select "3"
click at [786, 148] on select "- Доставка Таксі Гості Сервіс" at bounding box center [1076, 160] width 581 height 25
click at [244, 374] on span "Зберегти і вийти" at bounding box center [237, 381] width 82 height 15
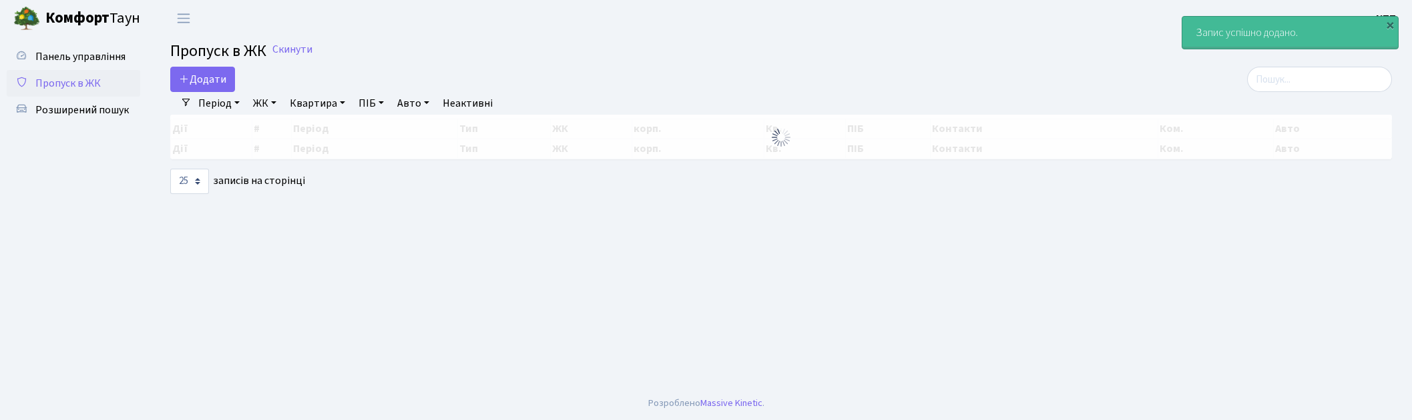
select select "25"
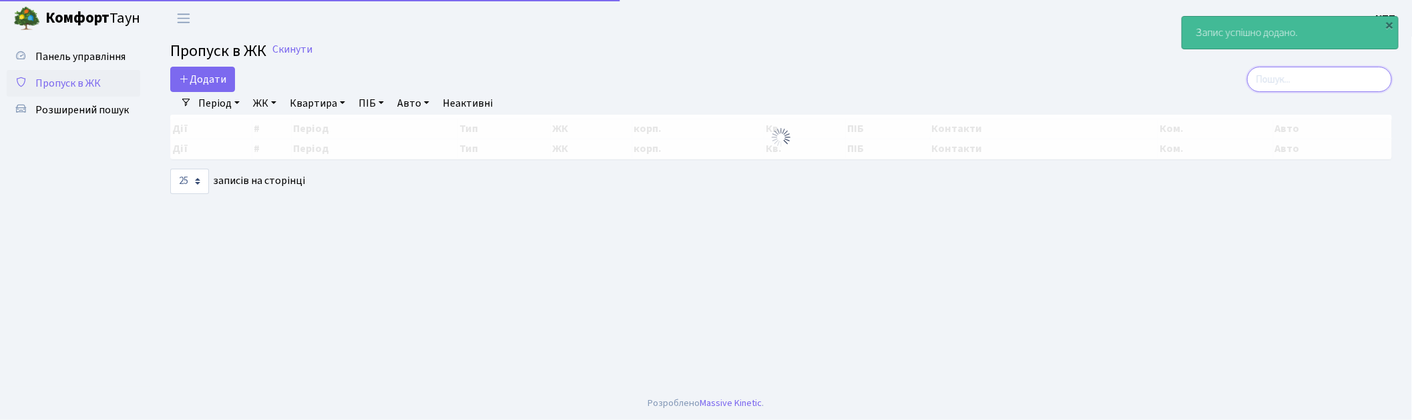
drag, startPoint x: 1293, startPoint y: 81, endPoint x: 1195, endPoint y: 93, distance: 98.9
click at [1293, 81] on input "search" at bounding box center [1319, 79] width 145 height 25
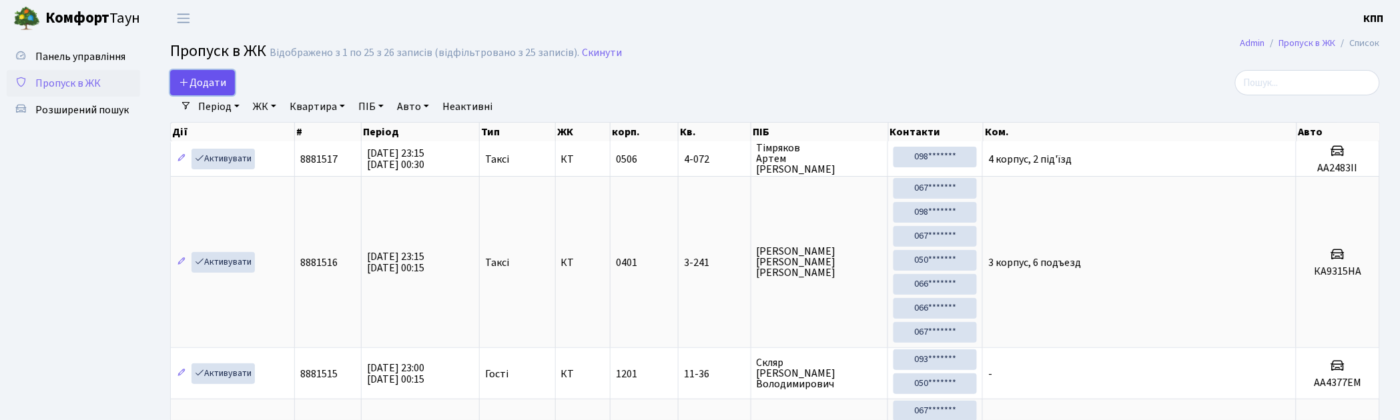
click at [198, 79] on span "Додати" at bounding box center [202, 82] width 47 height 15
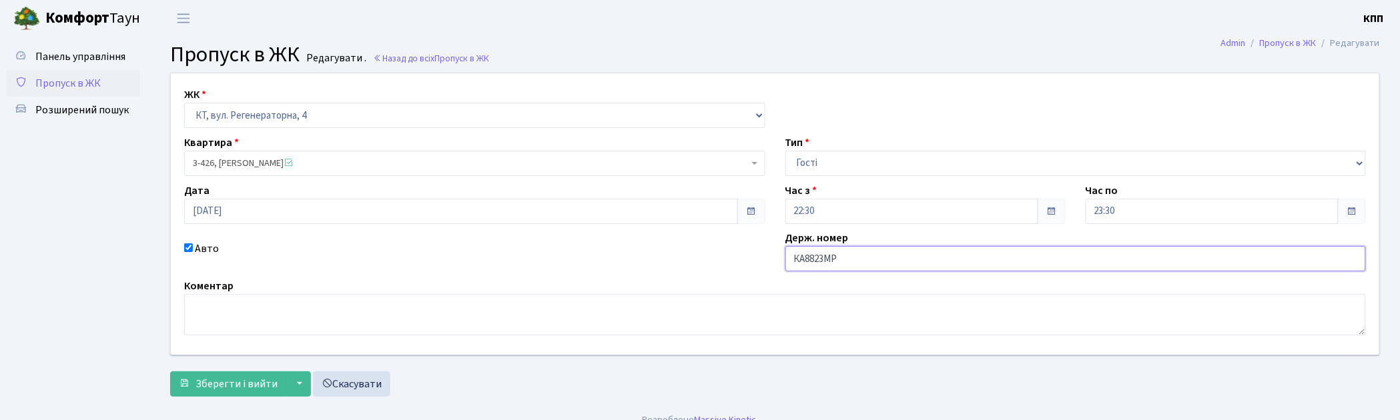
click at [828, 258] on input "КА8823МР" at bounding box center [1076, 258] width 581 height 25
type input "КА8823НР"
click at [195, 388] on button "Зберегти і вийти" at bounding box center [228, 384] width 116 height 25
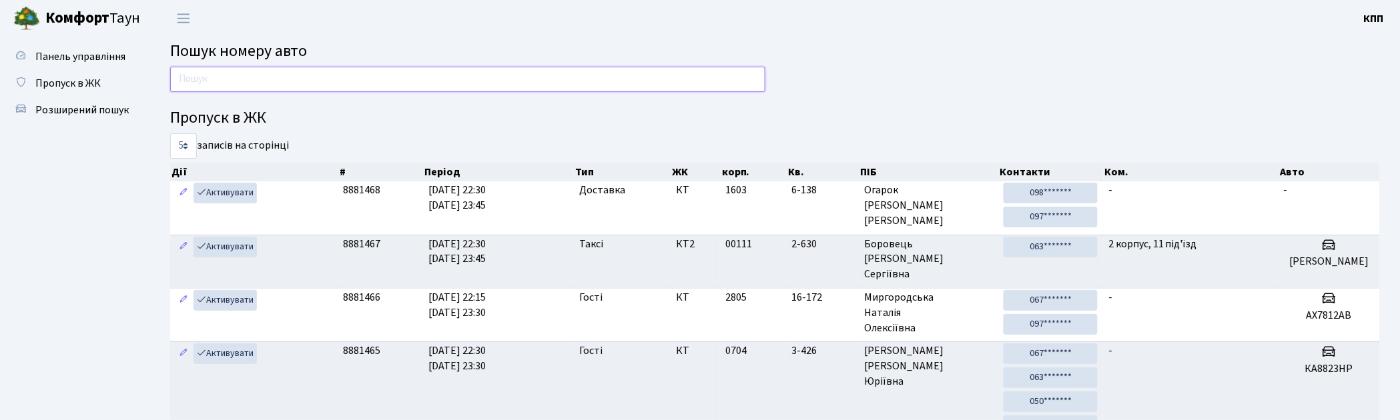
click at [696, 76] on input "text" at bounding box center [467, 79] width 595 height 25
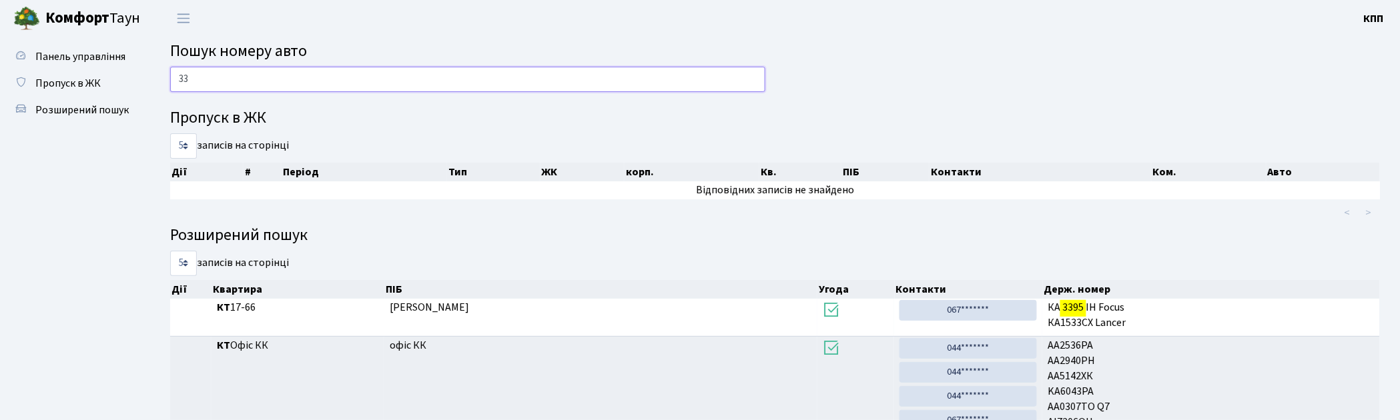
type input "3"
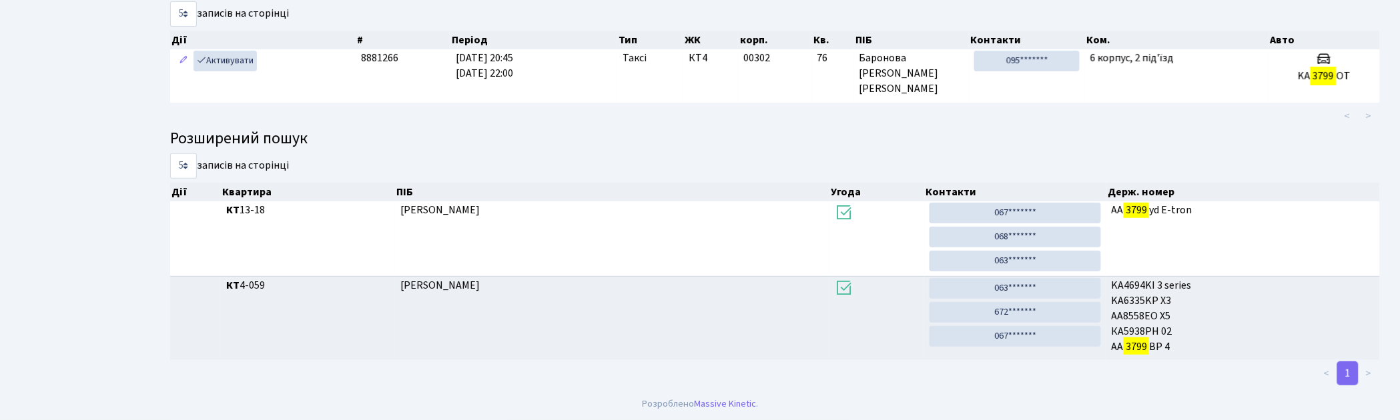
scroll to position [71, 0]
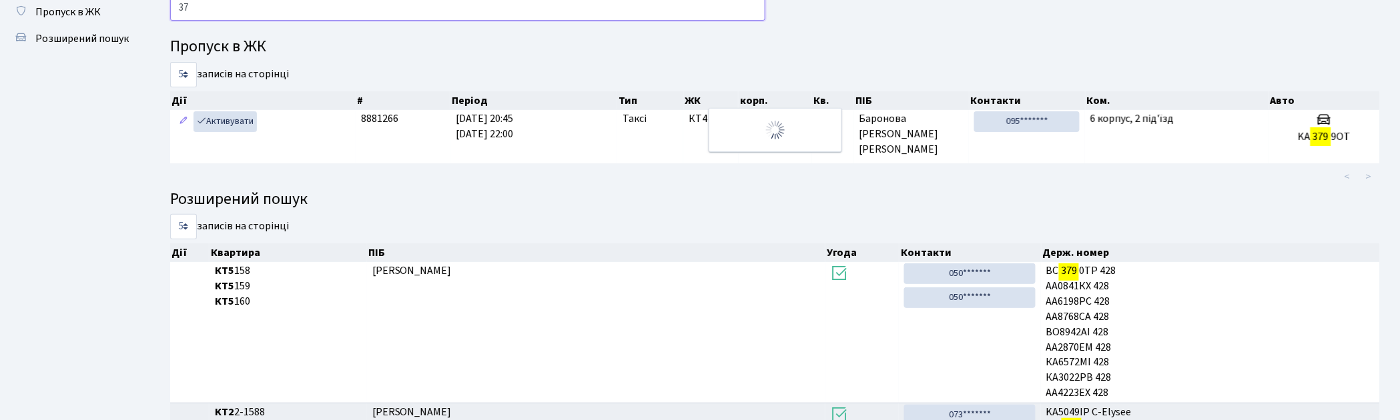
type input "3"
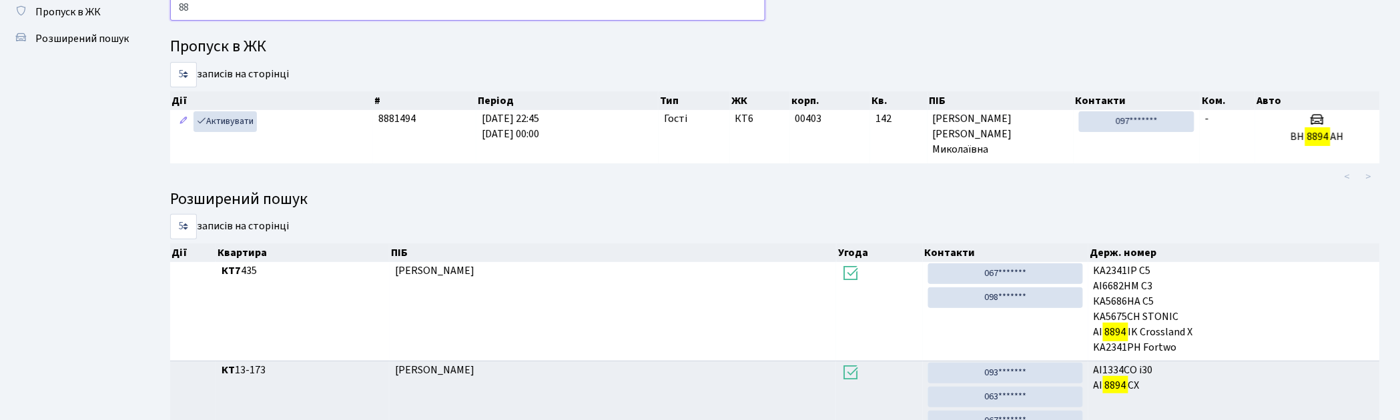
type input "8"
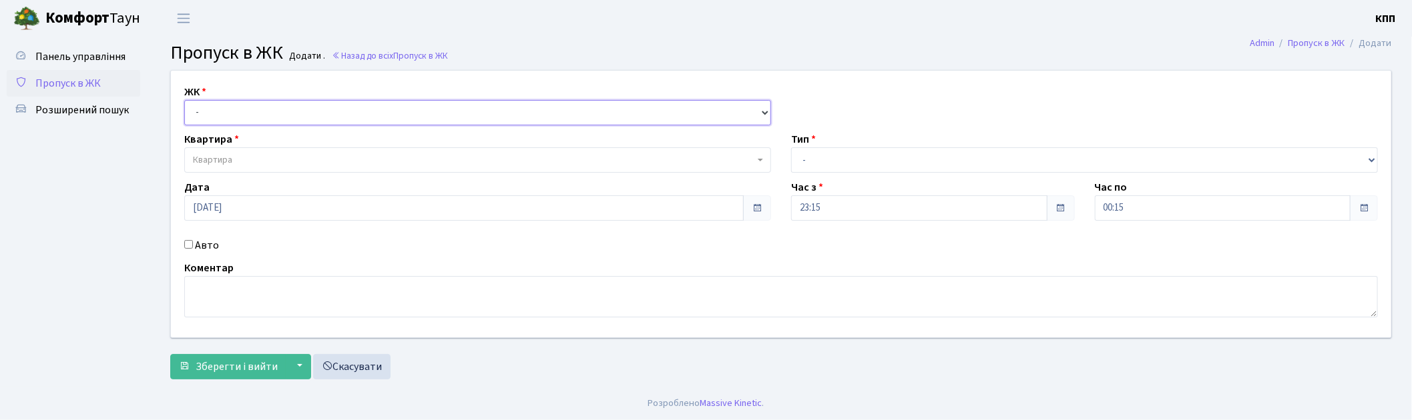
click at [230, 113] on select "- КТ, вул. Регенераторна, 4 КТ2, просп. [STREET_ADDRESS] [STREET_ADDRESS] [PERS…" at bounding box center [477, 112] width 587 height 25
select select "271"
click at [184, 100] on select "- КТ, вул. Регенераторна, 4 КТ2, просп. [STREET_ADDRESS] [STREET_ADDRESS] [PERS…" at bounding box center [477, 112] width 587 height 25
select select
click at [197, 243] on label "Авто" at bounding box center [207, 246] width 24 height 16
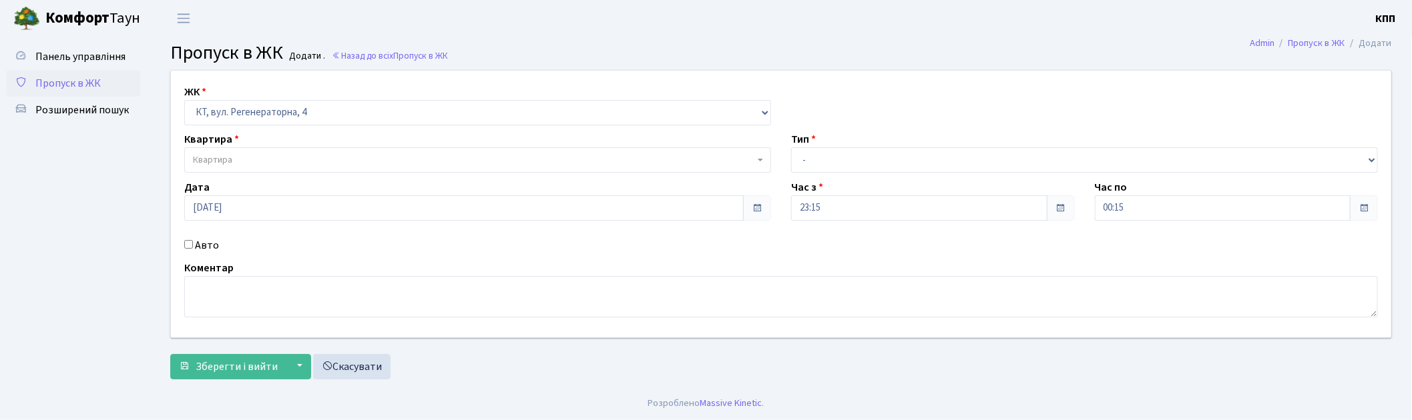
click at [193, 243] on input "Авто" at bounding box center [188, 244] width 9 height 9
checkbox input "true"
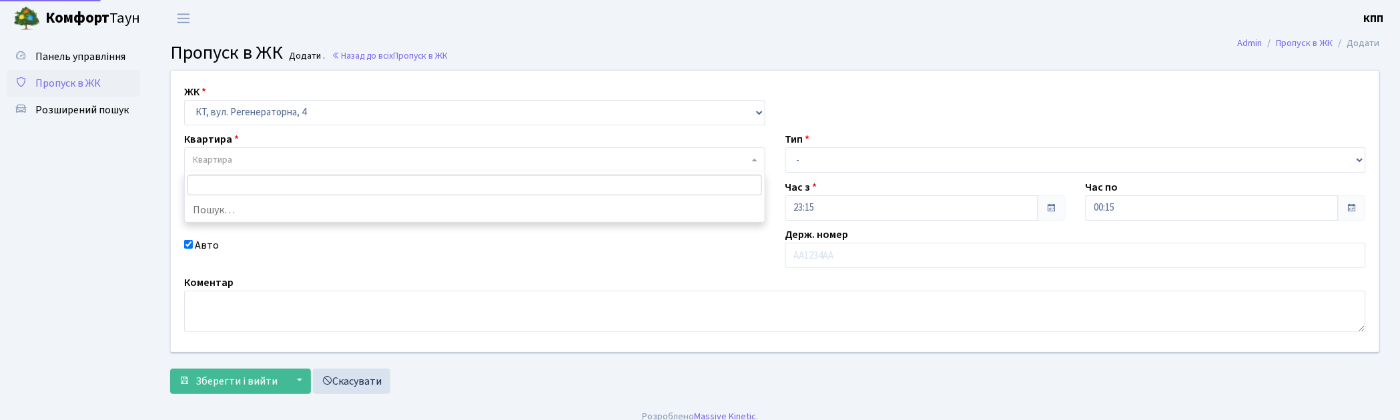
click at [269, 167] on span "Квартира" at bounding box center [471, 160] width 556 height 13
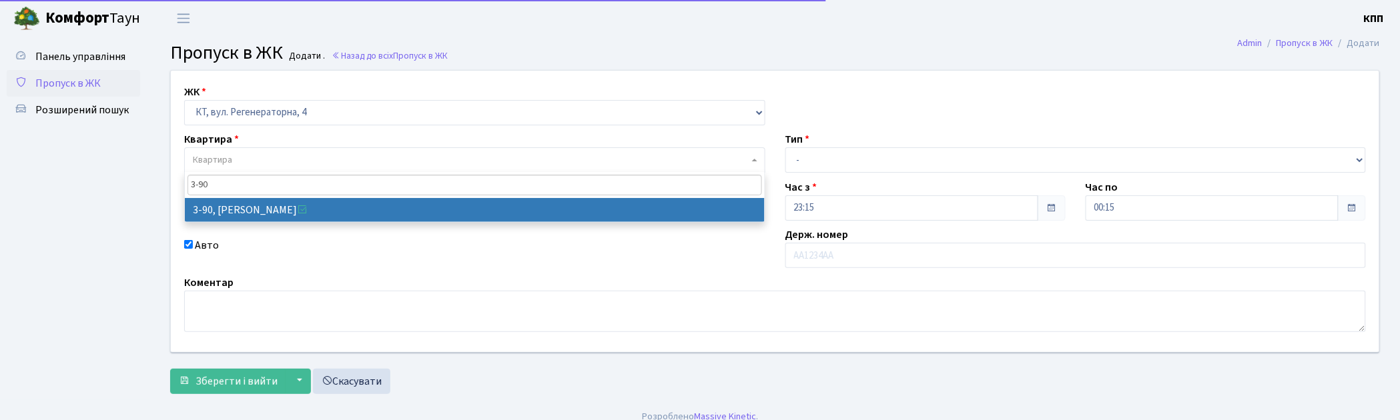
type input "3-90"
select select "899"
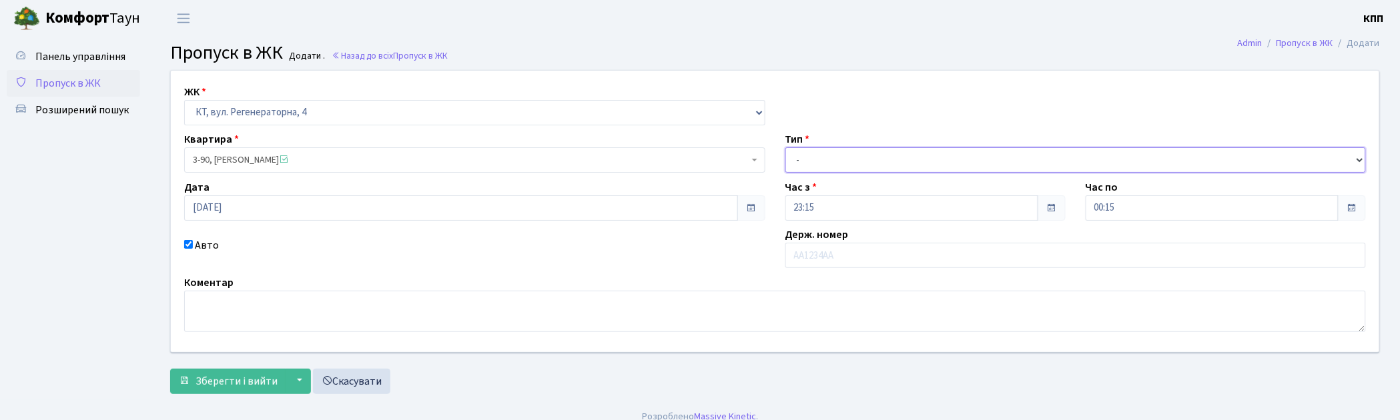
click at [853, 156] on select "- Доставка Таксі Гості Сервіс" at bounding box center [1076, 160] width 581 height 25
select select "18"
click at [786, 148] on select "- Доставка Таксі Гості Сервіс" at bounding box center [1076, 160] width 581 height 25
click at [202, 321] on textarea at bounding box center [775, 311] width 1182 height 41
type textarea "ШВИДКА ДОПОМОГА ДОБРОБУТ"
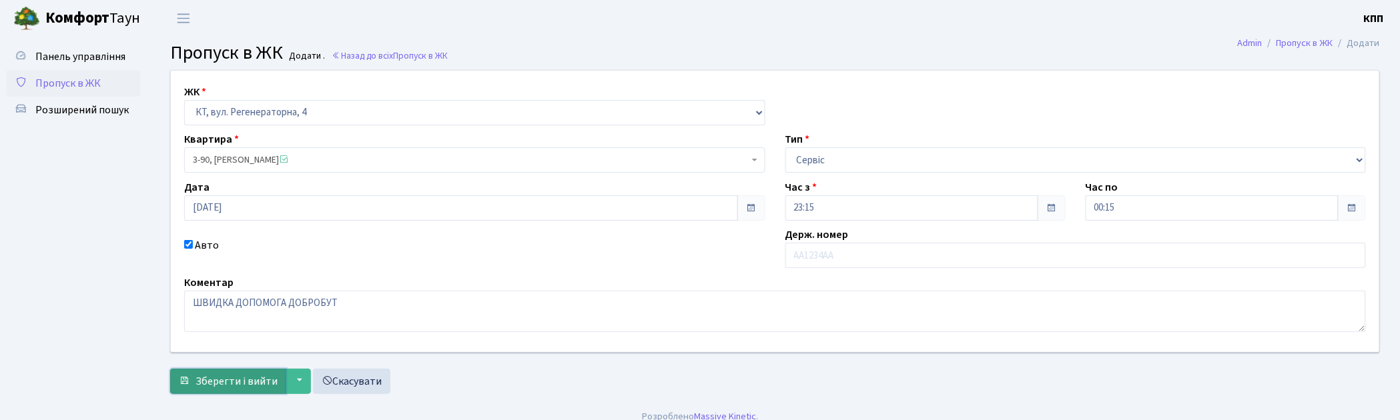
click at [212, 377] on span "Зберегти і вийти" at bounding box center [237, 381] width 82 height 15
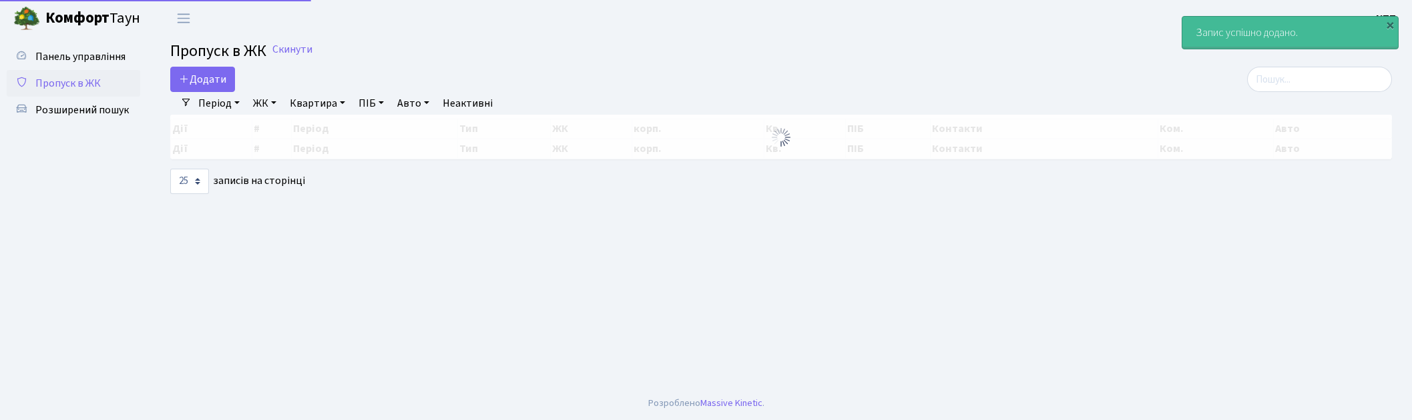
select select "25"
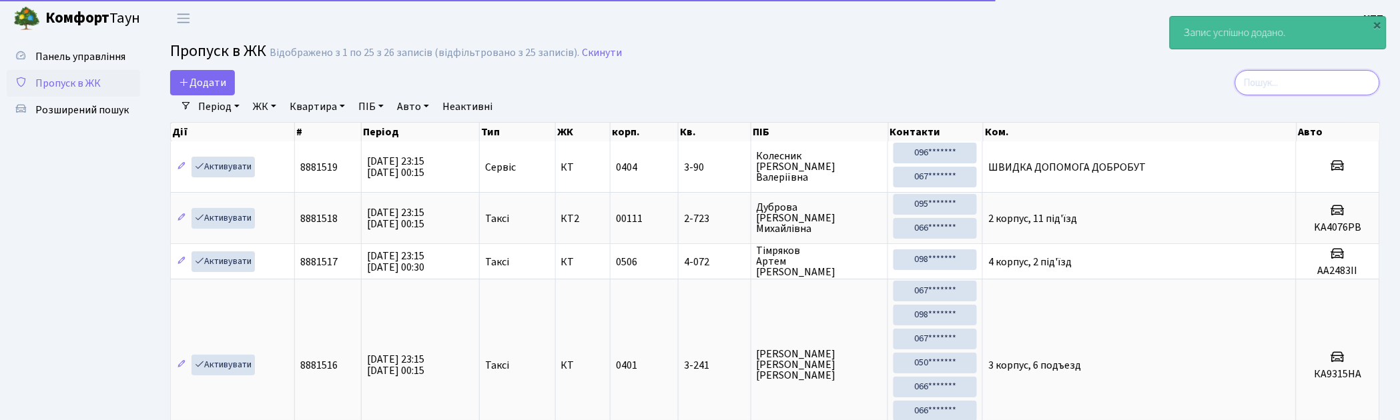
click at [1322, 82] on input "search" at bounding box center [1307, 82] width 145 height 25
